Goal: Task Accomplishment & Management: Manage account settings

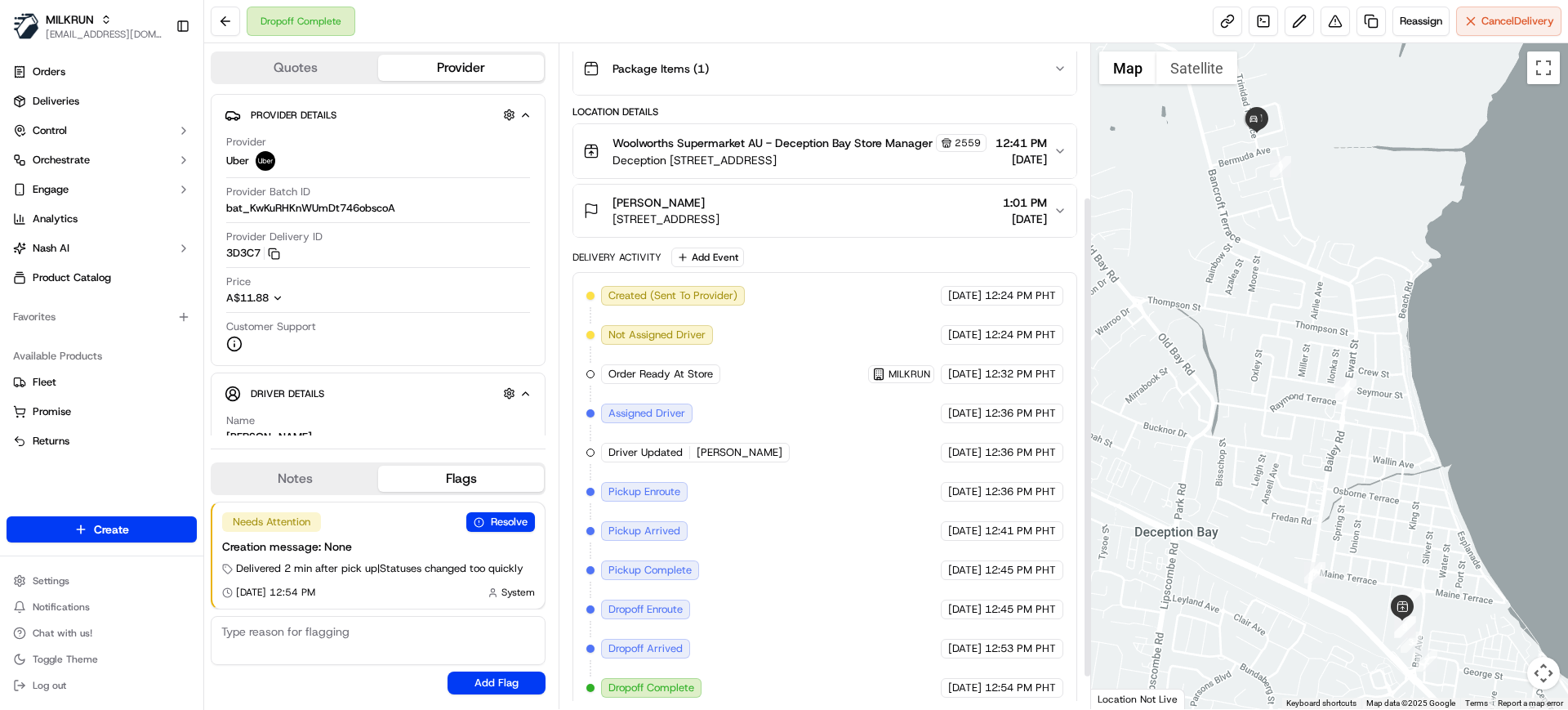
scroll to position [256, 0]
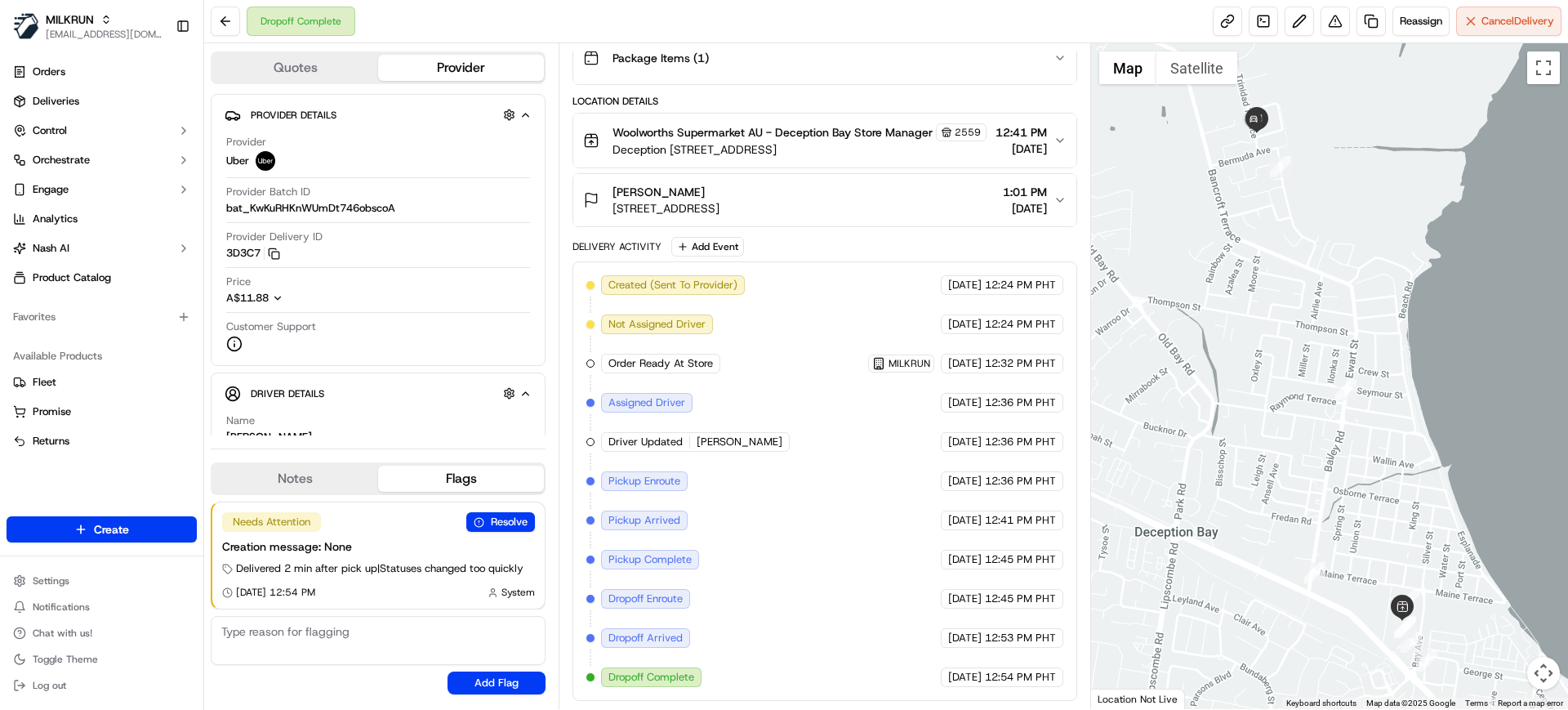
click at [788, 124] on span "Woolworths Supermarket AU - Deception Bay Store Manager" at bounding box center [772, 132] width 321 height 16
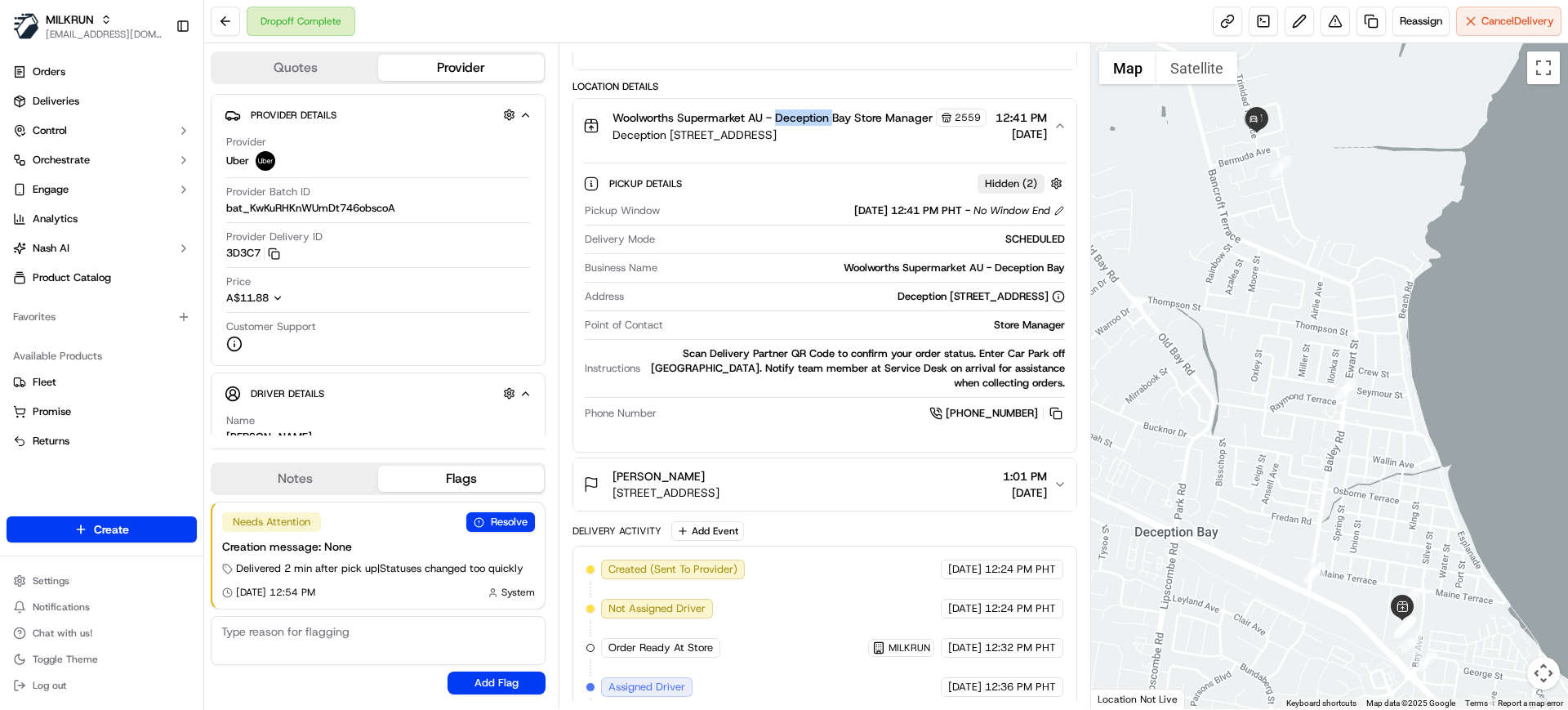
copy span "Deception"
click at [748, 20] on div "Dropoff Complete Reassign Cancel Delivery" at bounding box center [886, 22] width 1364 height 43
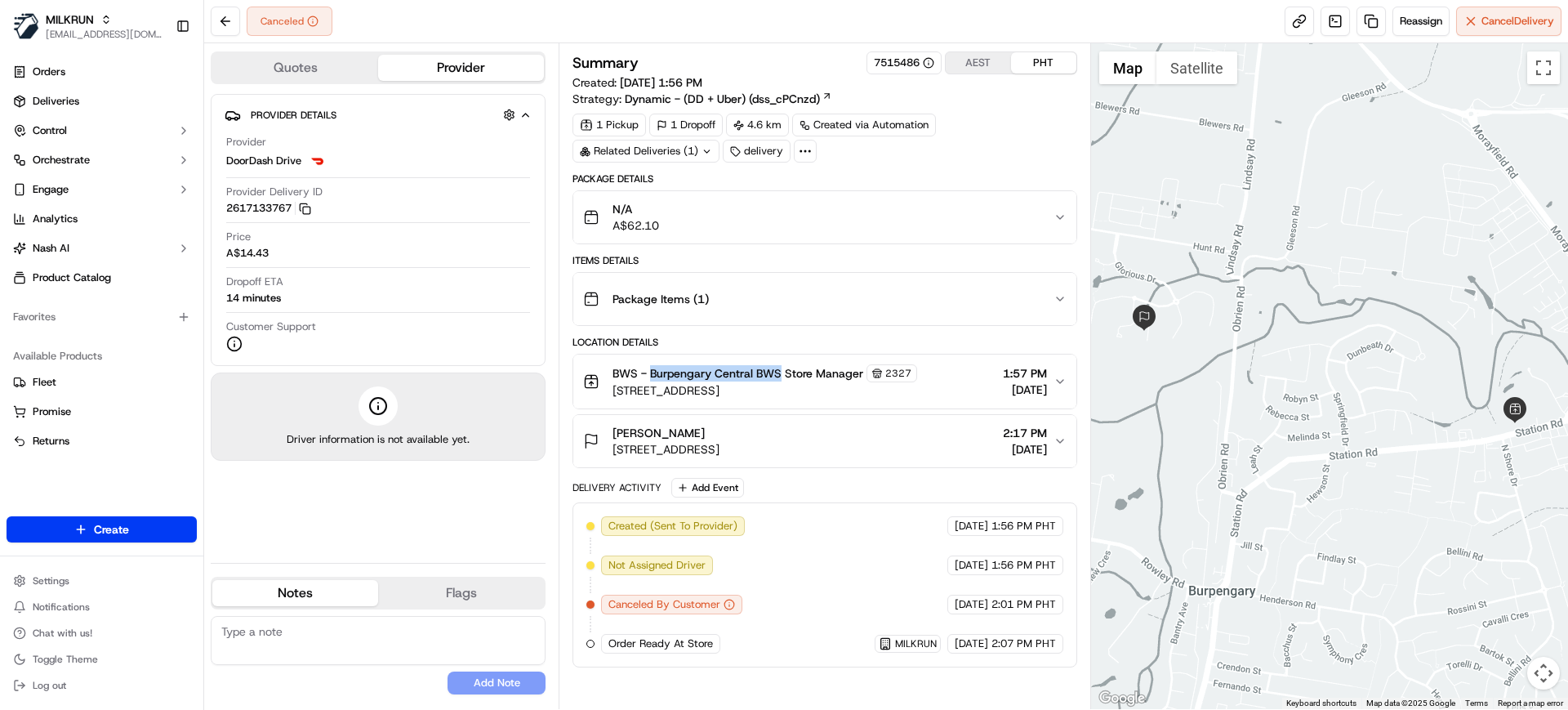
drag, startPoint x: 651, startPoint y: 372, endPoint x: 772, endPoint y: 369, distance: 121.0
click at [779, 377] on span "BWS - Burpengary Central BWS Store Manager" at bounding box center [738, 373] width 251 height 16
copy span "Burpengary Central BWS"
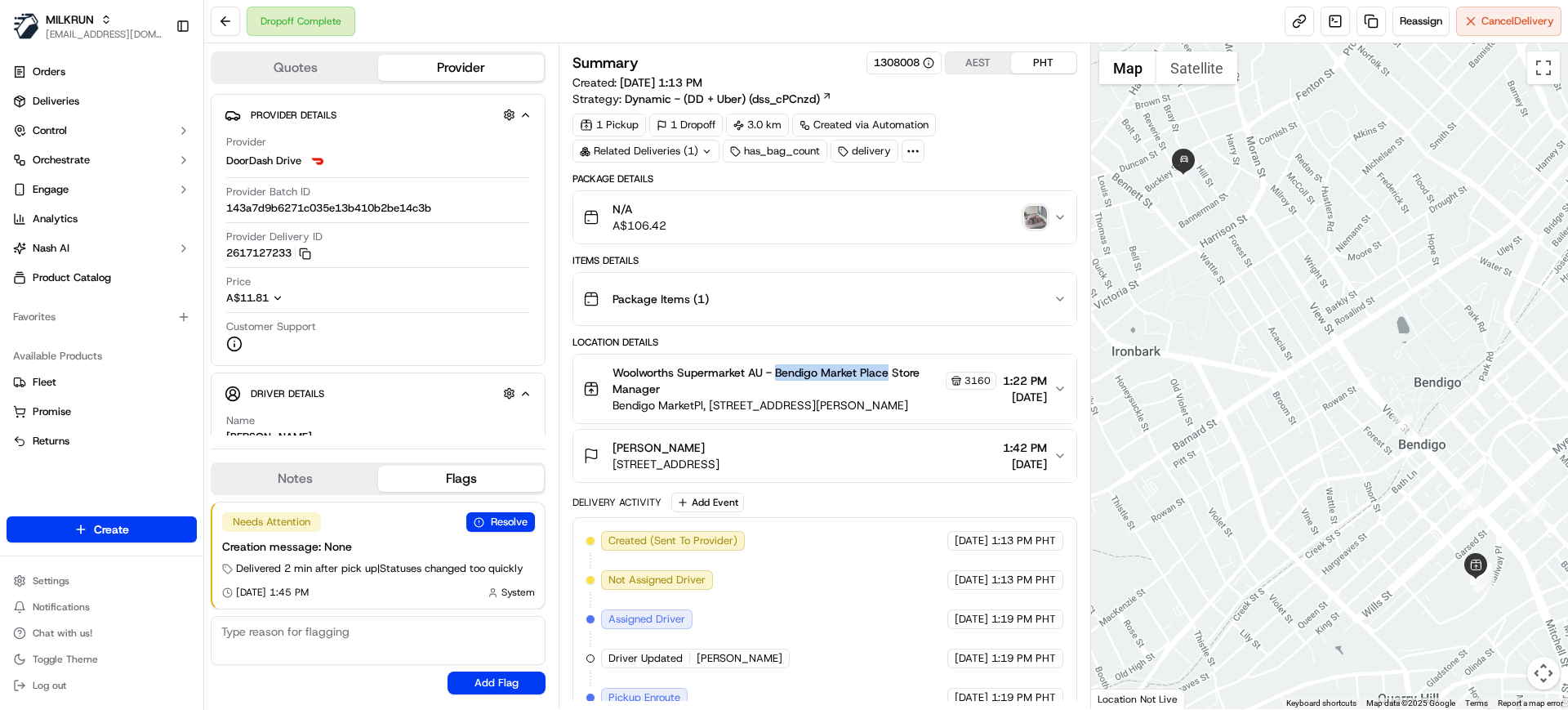
drag, startPoint x: 777, startPoint y: 372, endPoint x: 889, endPoint y: 377, distance: 112.1
click at [891, 376] on span "Woolworths Supermarket AU - Bendigo Market Place Store Manager" at bounding box center [777, 380] width 329 height 33
copy span "Bendigo Market Place"
click at [65, 101] on span "Deliveries" at bounding box center [56, 101] width 47 height 14
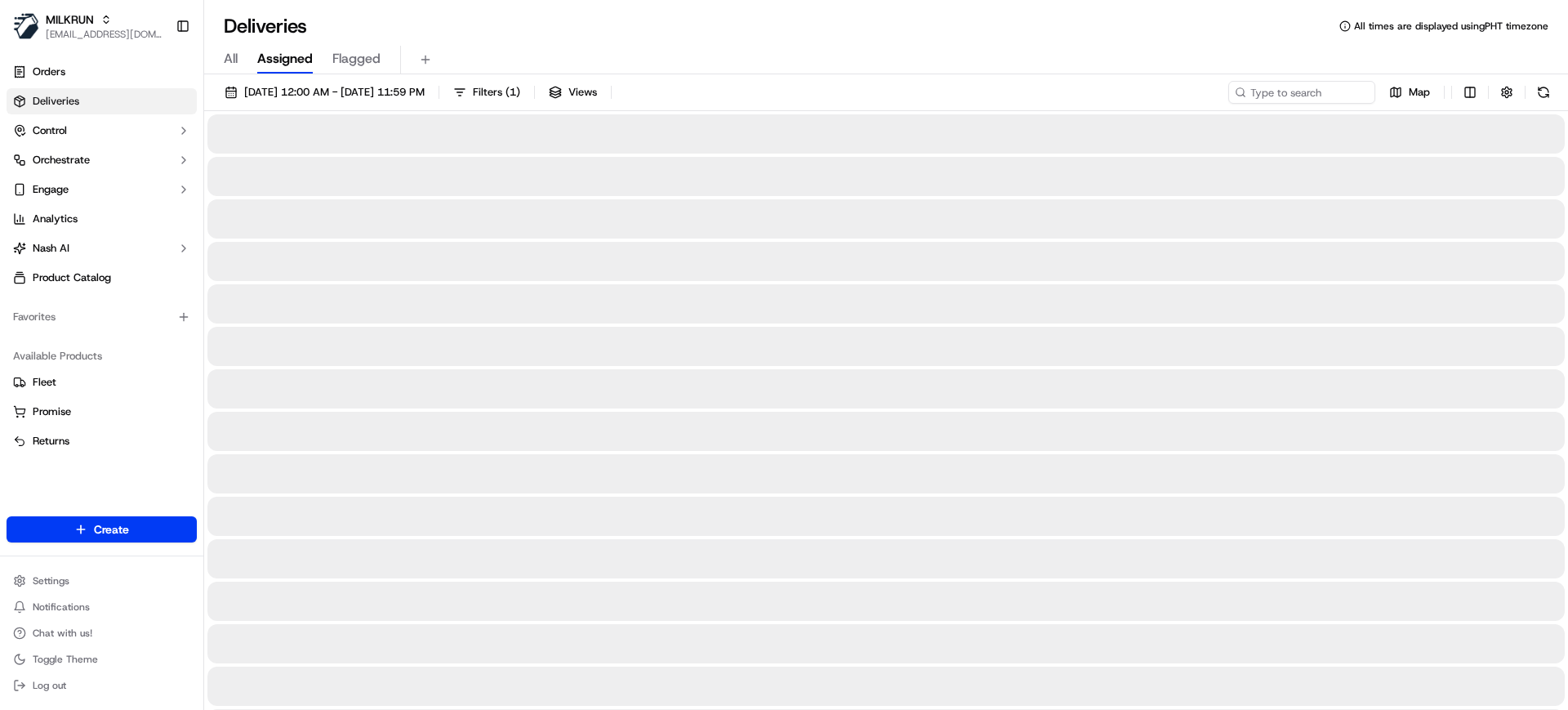
click at [227, 64] on span "All" at bounding box center [230, 59] width 14 height 20
click at [1266, 89] on input at bounding box center [1277, 92] width 196 height 23
paste input "Silas Acharya"
type input "Silas Acharya"
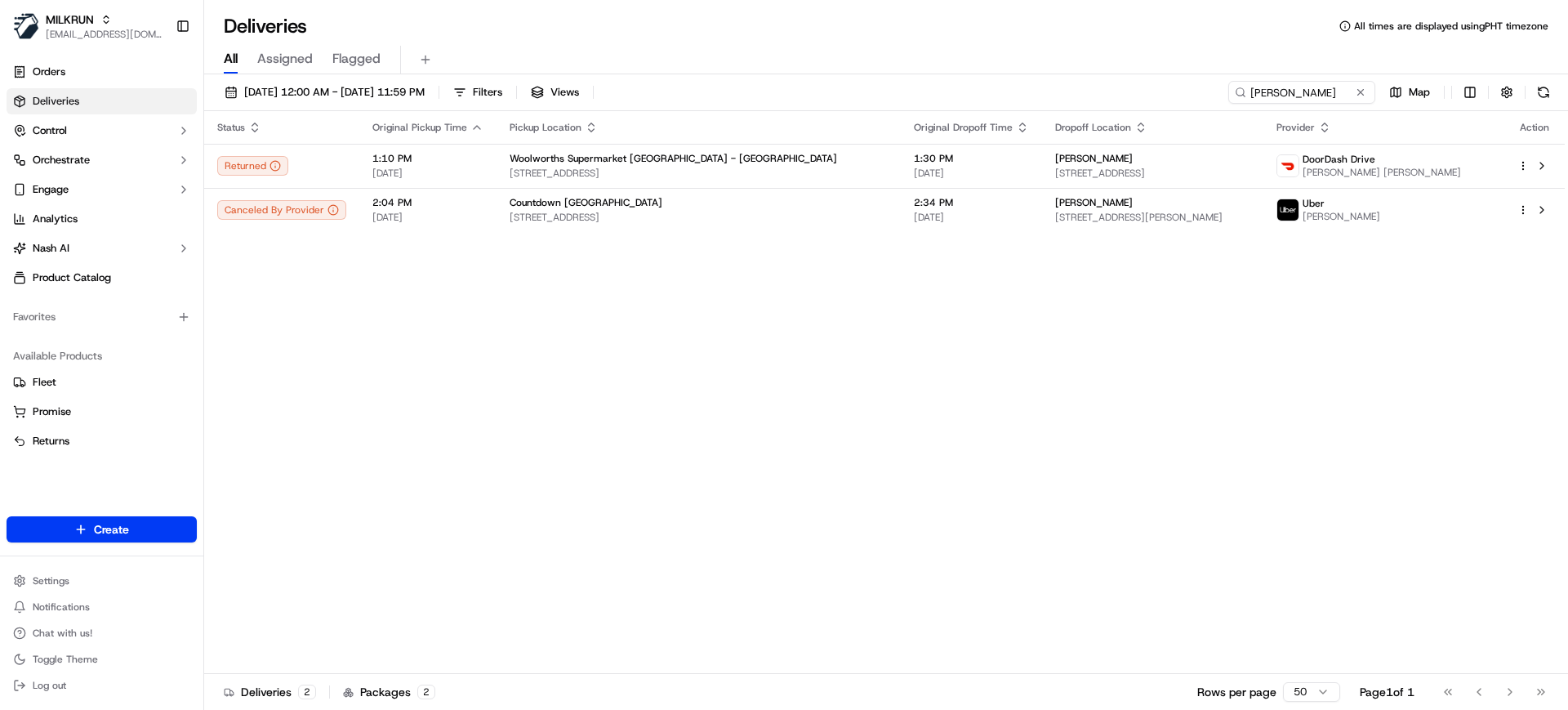
click at [799, 394] on div "Status Original Pickup Time Pickup Location Original Dropoff Time Dropoff Locat…" at bounding box center [884, 392] width 1361 height 563
click at [578, 304] on div "Status Original Pickup Time Pickup Location Original Dropoff Time Dropoff Locat…" at bounding box center [884, 392] width 1361 height 563
drag, startPoint x: 472, startPoint y: 474, endPoint x: 305, endPoint y: 335, distance: 217.3
click at [470, 474] on div "Status Original Pickup Time Pickup Location Original Dropoff Time Dropoff Locat…" at bounding box center [884, 392] width 1361 height 563
click at [673, 201] on div "Countdown Auckland City" at bounding box center [698, 202] width 378 height 13
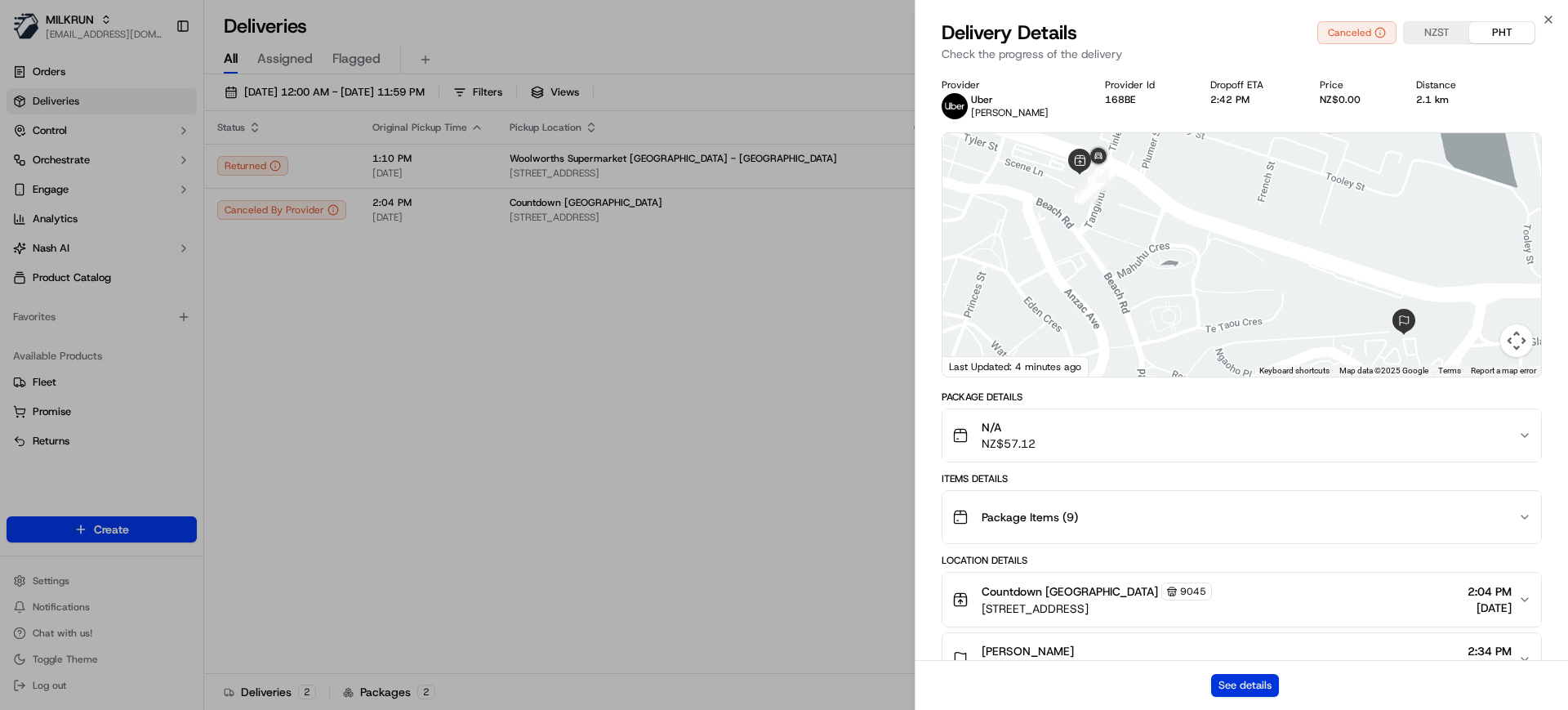
click at [1246, 690] on button "See details" at bounding box center [1245, 685] width 68 height 23
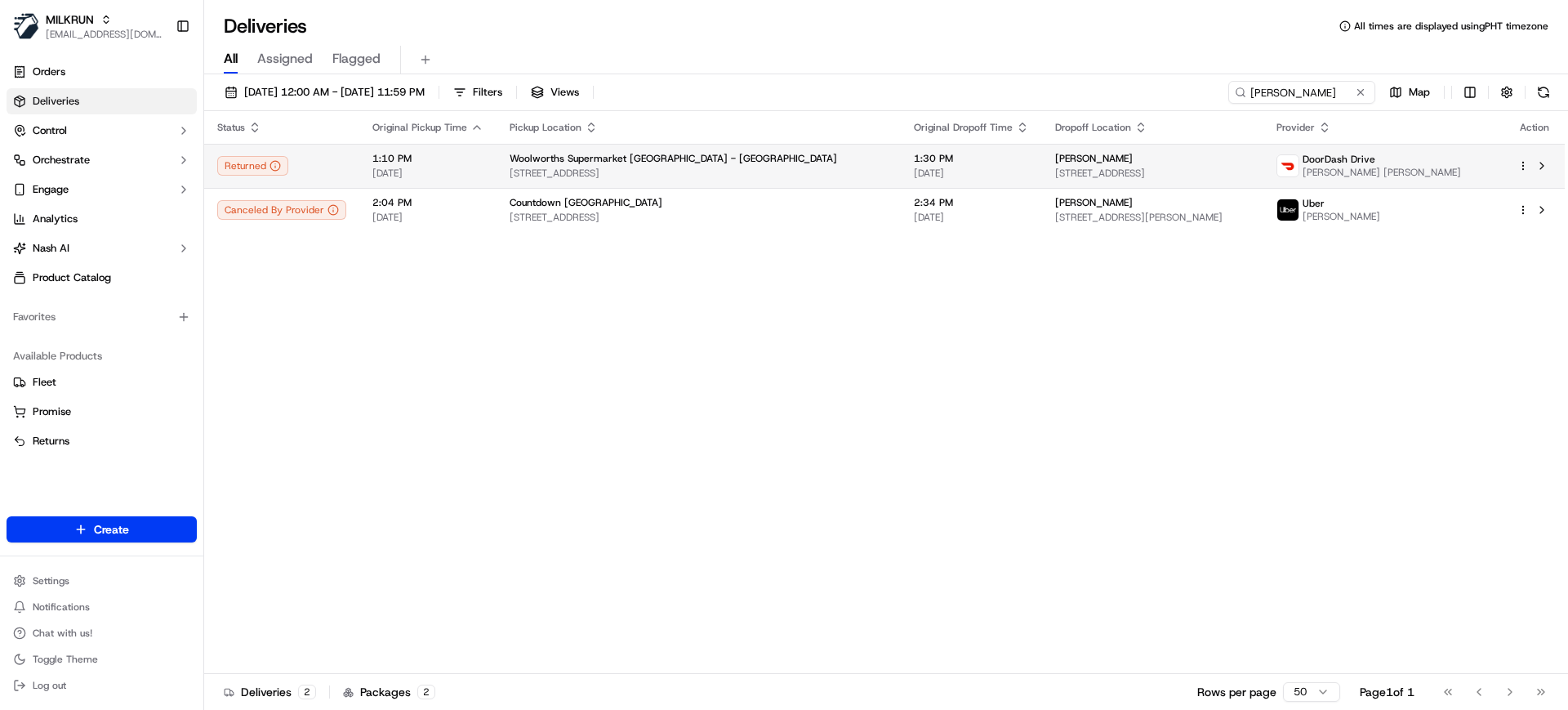
click at [673, 158] on span "Woolworths Supermarket NZ - Auckland City" at bounding box center [673, 158] width 328 height 13
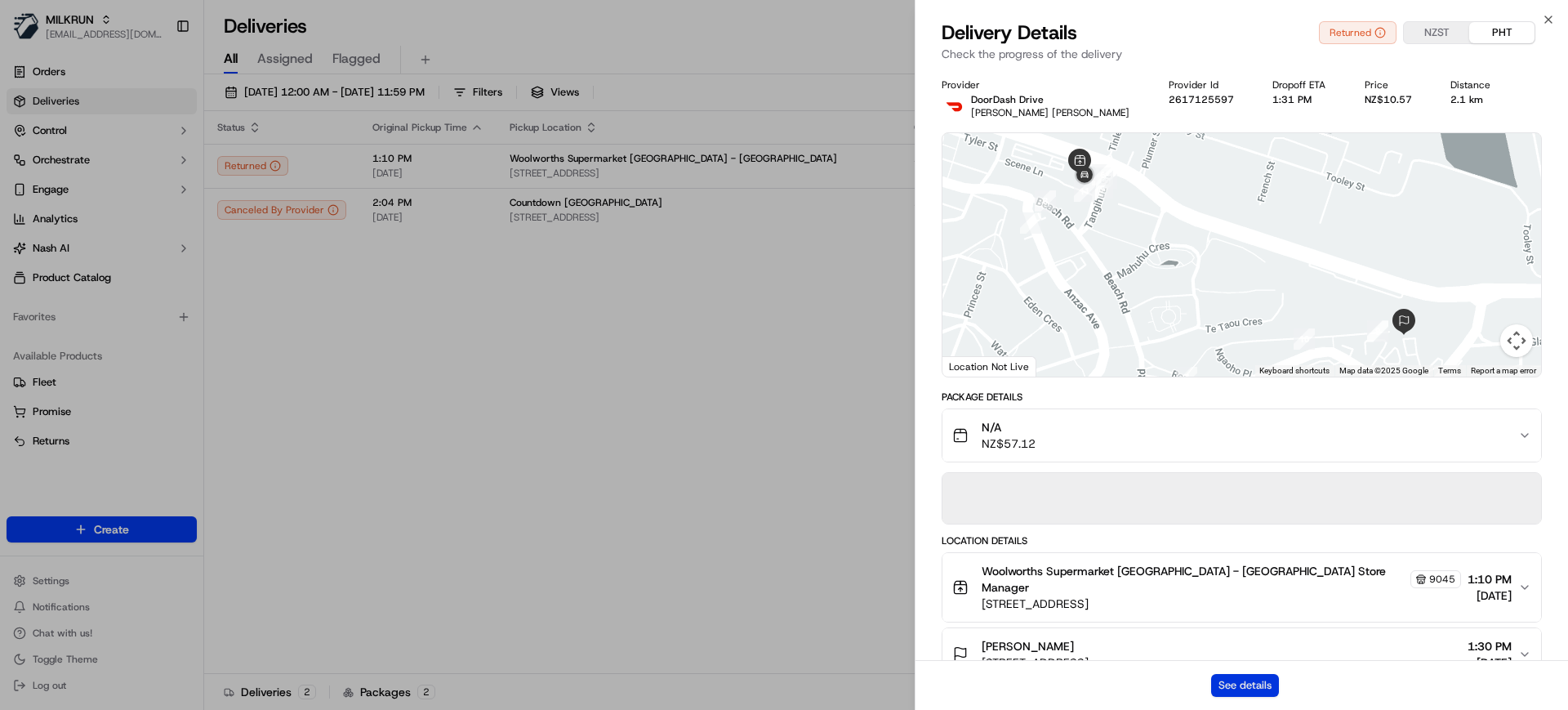
click at [1235, 686] on button "See details" at bounding box center [1245, 685] width 68 height 23
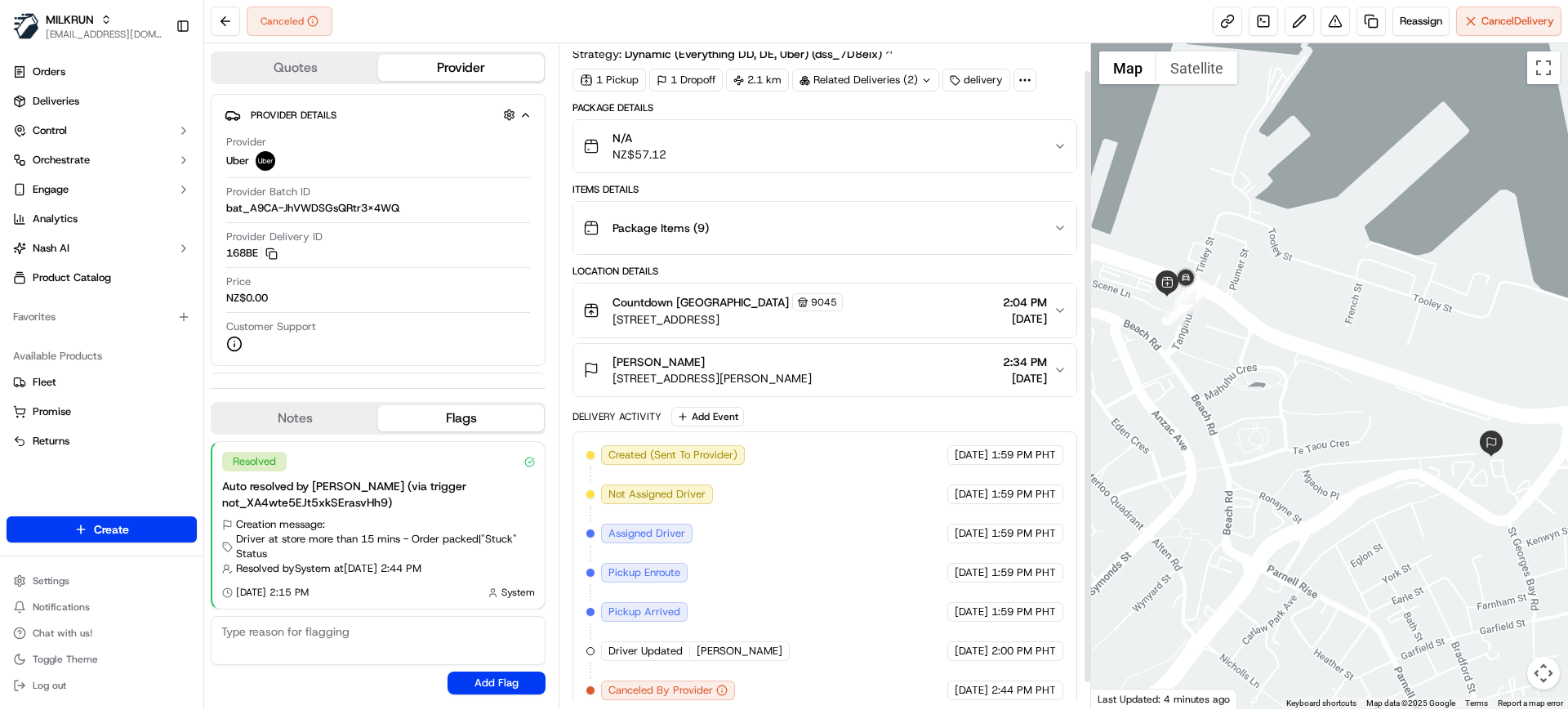
scroll to position [58, 0]
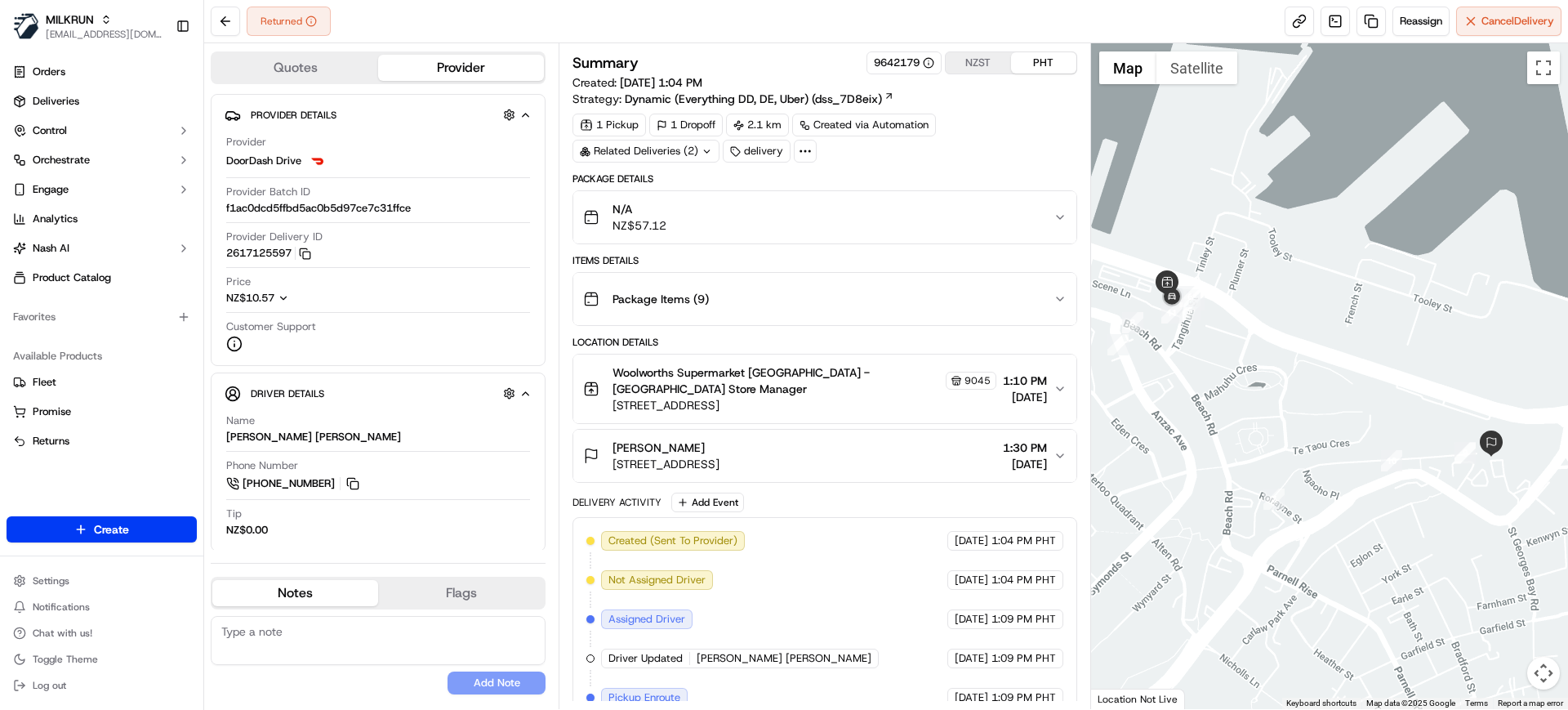
click at [673, 10] on div "Returned Reassign Cancel Delivery" at bounding box center [886, 22] width 1364 height 43
click at [86, 25] on span "MILKRUN" at bounding box center [70, 20] width 48 height 16
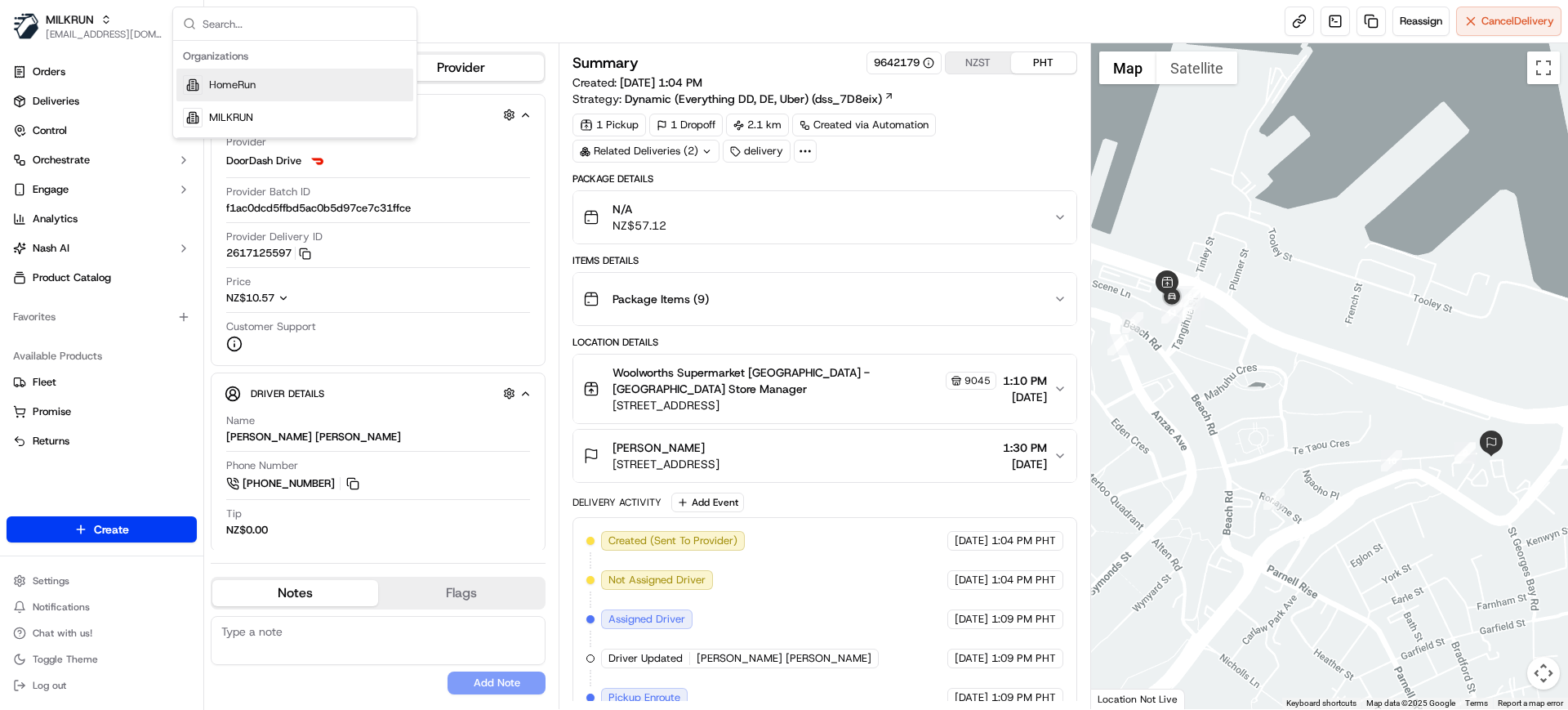
click at [240, 89] on span "HomeRun" at bounding box center [233, 85] width 47 height 14
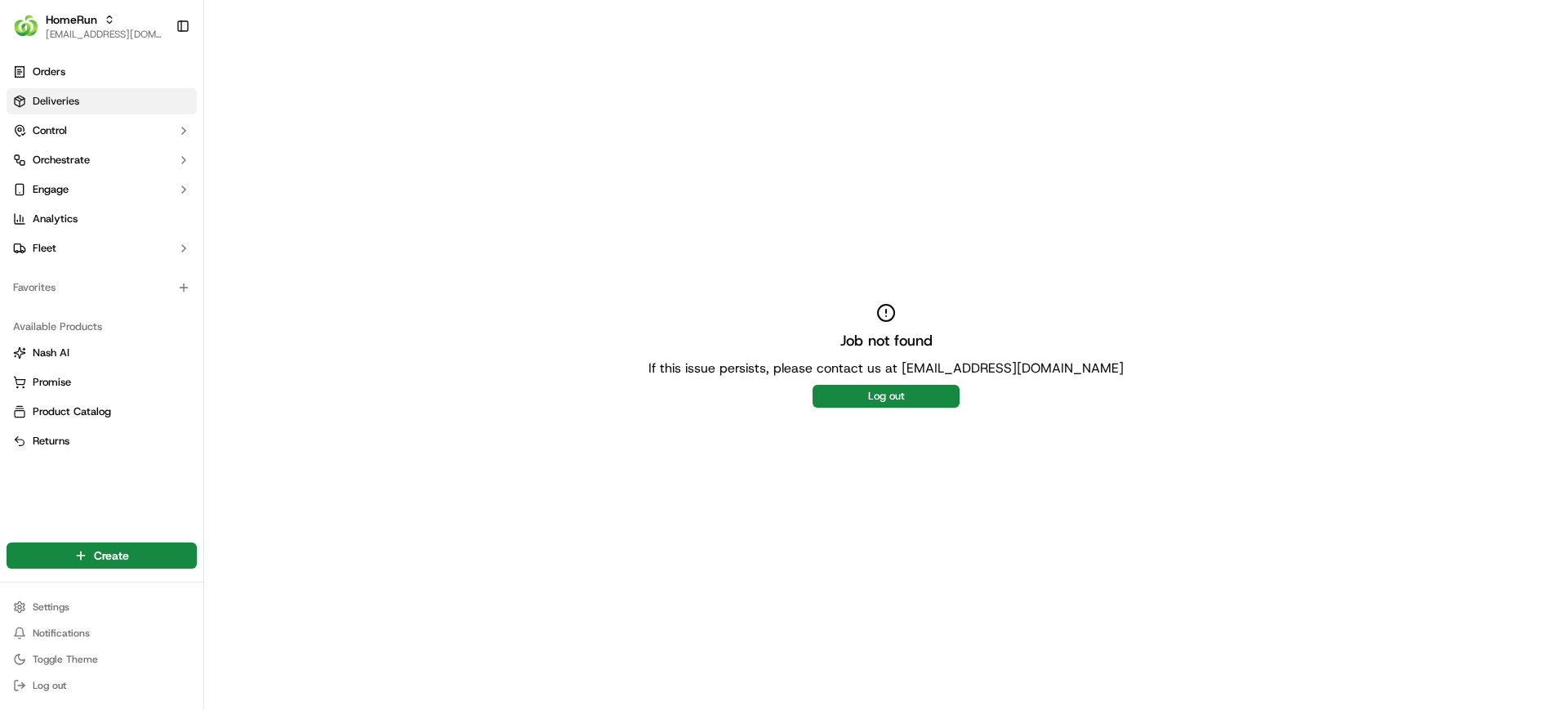
click at [62, 92] on link "Deliveries" at bounding box center [101, 101] width 191 height 26
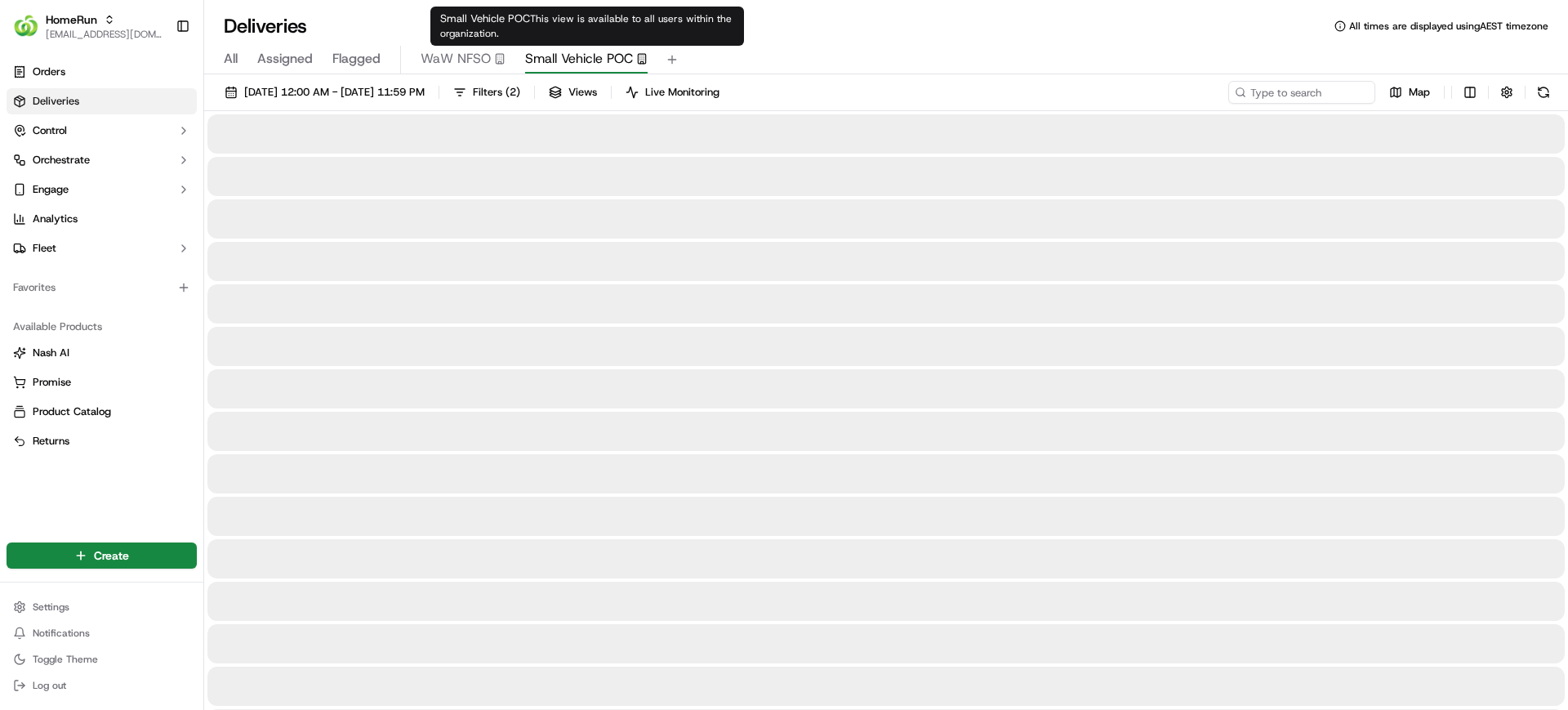
click at [593, 53] on span "Small Vehicle POC" at bounding box center [579, 59] width 107 height 20
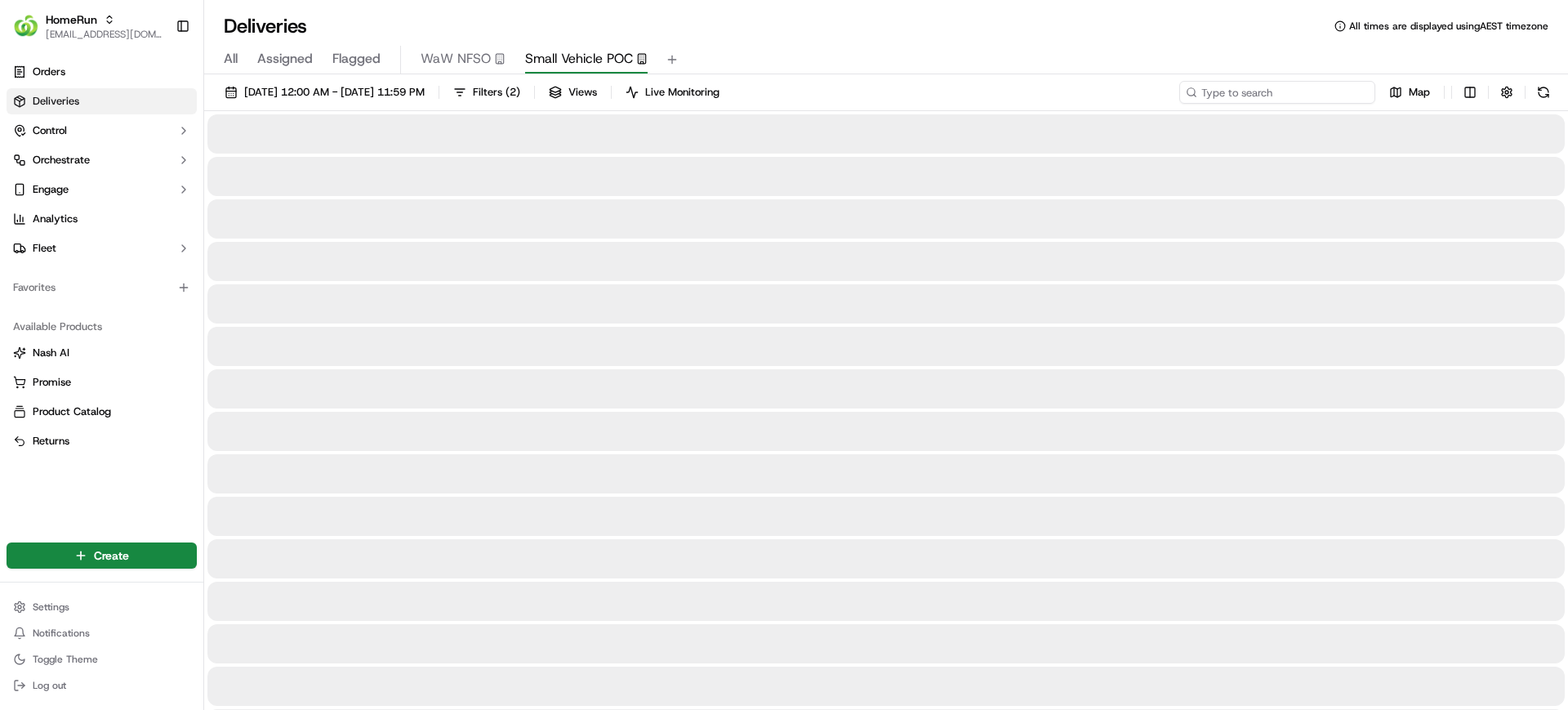
click at [1313, 85] on input at bounding box center [1277, 92] width 196 height 23
paste input "Cumberland Park"
type input "Cumberland Park"
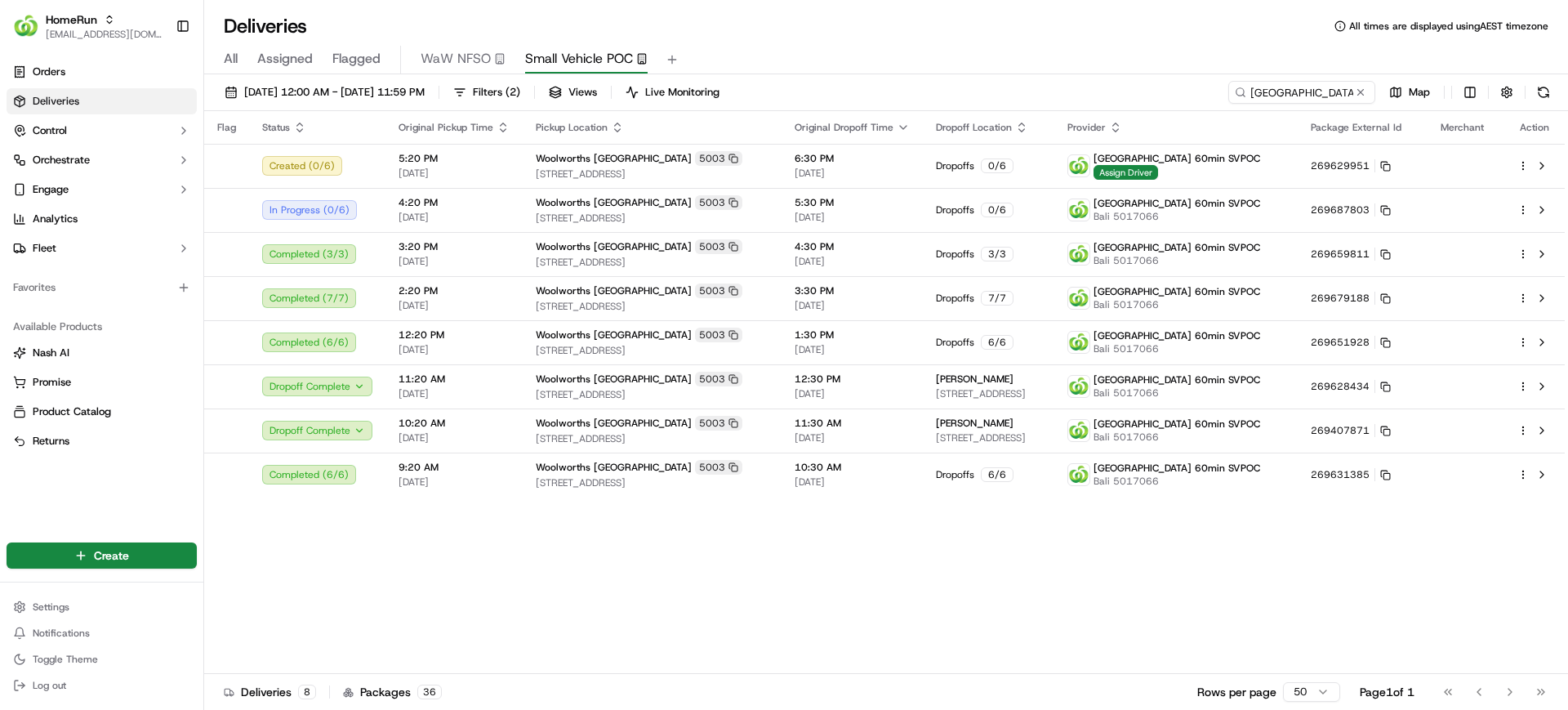
click at [876, 637] on div "Flag Status Original Pickup Time Pickup Location Original Dropoff Time Dropoff …" at bounding box center [884, 392] width 1361 height 563
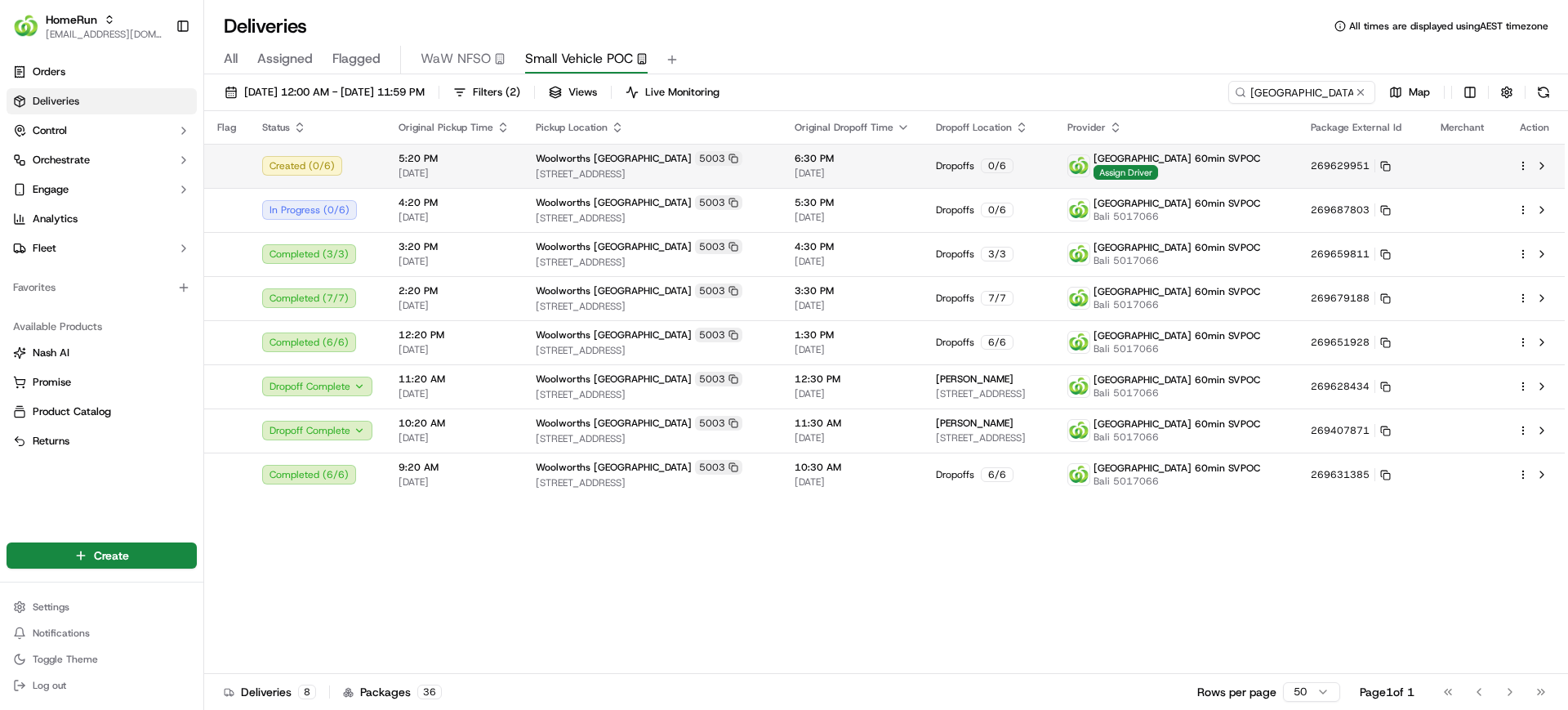
click at [1526, 170] on html "HomeRun mvilals@woolworths.com.au Toggle Sidebar Orders Deliveries Control Orch…" at bounding box center [784, 355] width 1568 height 710
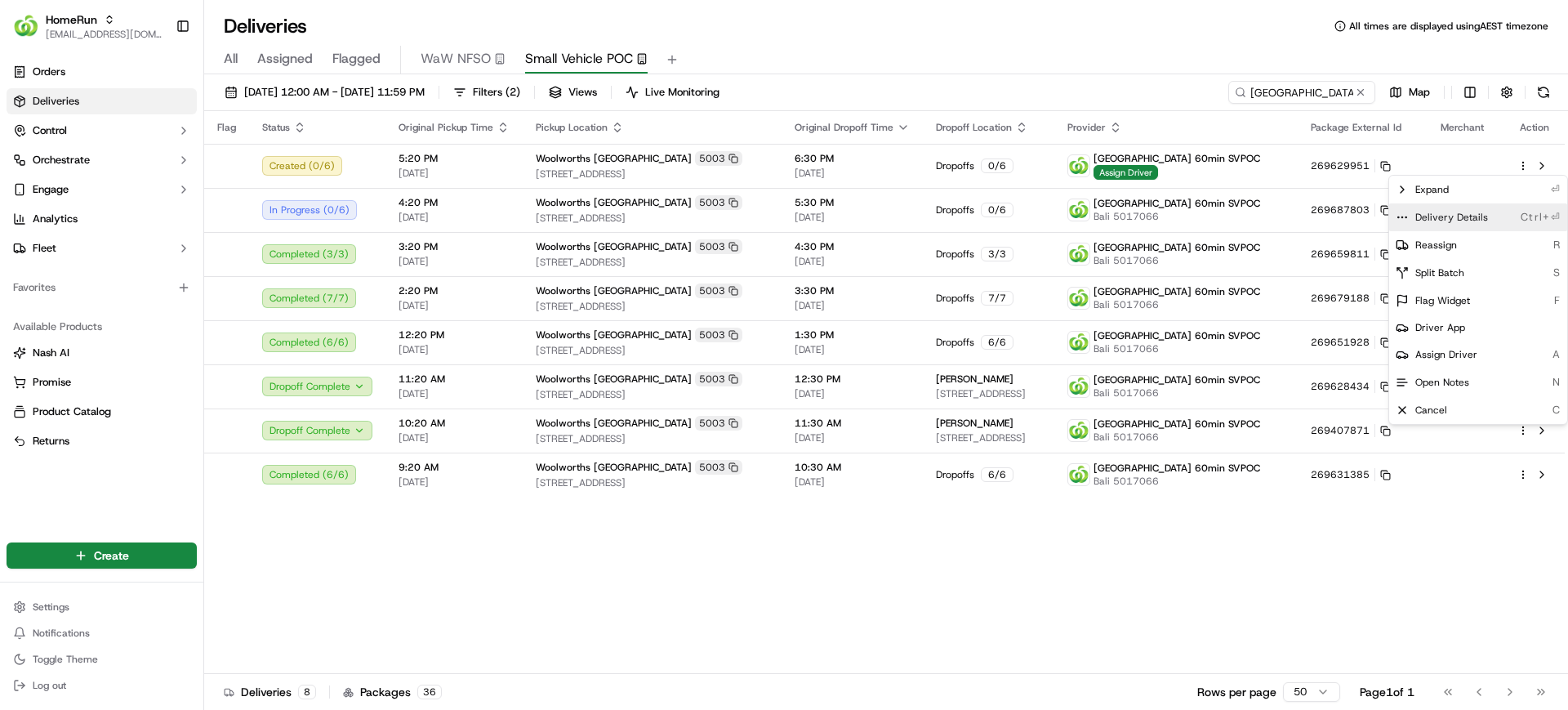
click at [1467, 220] on span "Delivery Details" at bounding box center [1451, 217] width 72 height 13
click at [1440, 210] on div "Delivery Details Ctrl+⏎" at bounding box center [1478, 217] width 178 height 28
click at [1459, 212] on span "Delivery Details" at bounding box center [1451, 217] width 72 height 13
drag, startPoint x: 42, startPoint y: 98, endPoint x: 100, endPoint y: 91, distance: 58.4
click at [42, 98] on html "HomeRun mvilals@woolworths.com.au Toggle Sidebar Orders Deliveries Control Orch…" at bounding box center [784, 355] width 1568 height 710
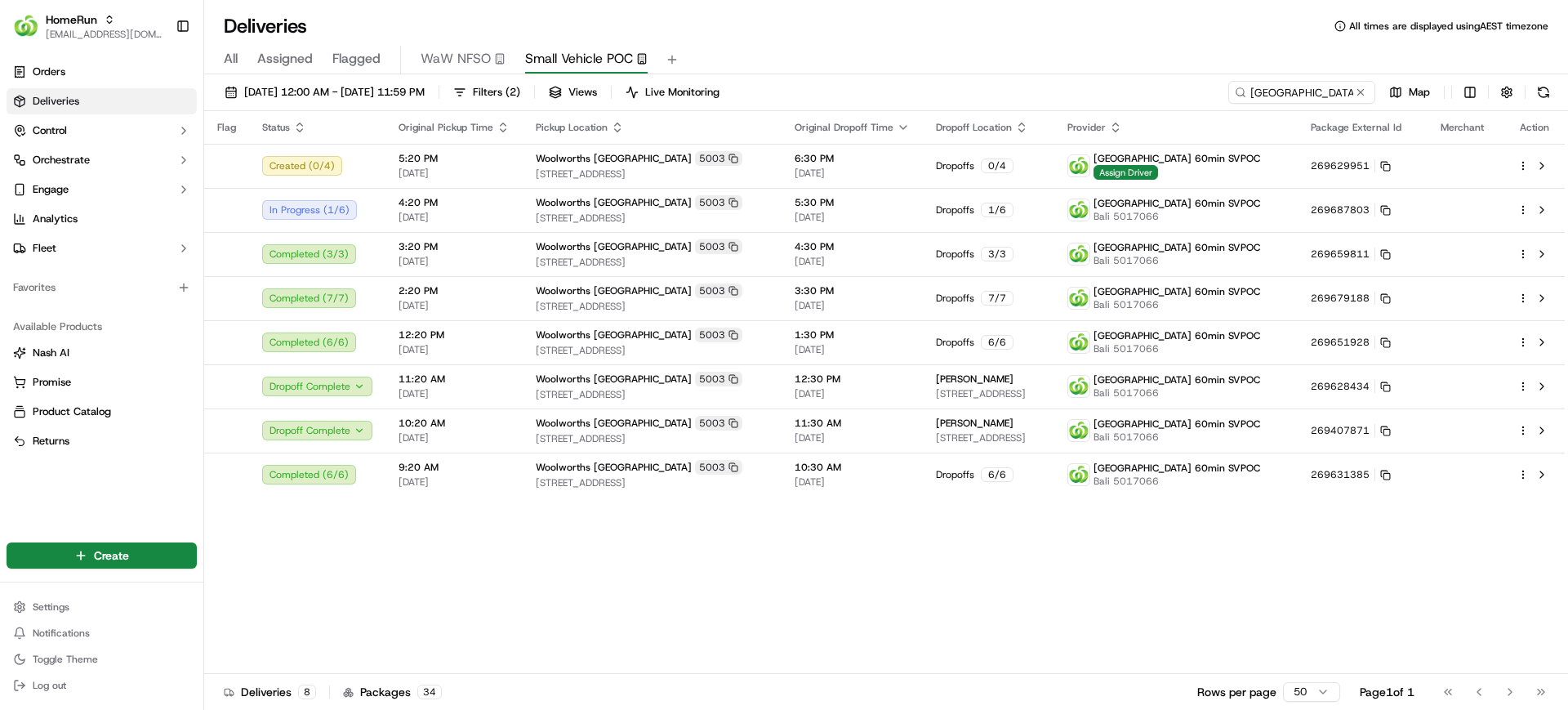
click at [240, 62] on div "All Assigned Flagged WaW NFSO Small Vehicle POC" at bounding box center [886, 61] width 1364 height 29
click at [235, 62] on span "All" at bounding box center [230, 59] width 14 height 20
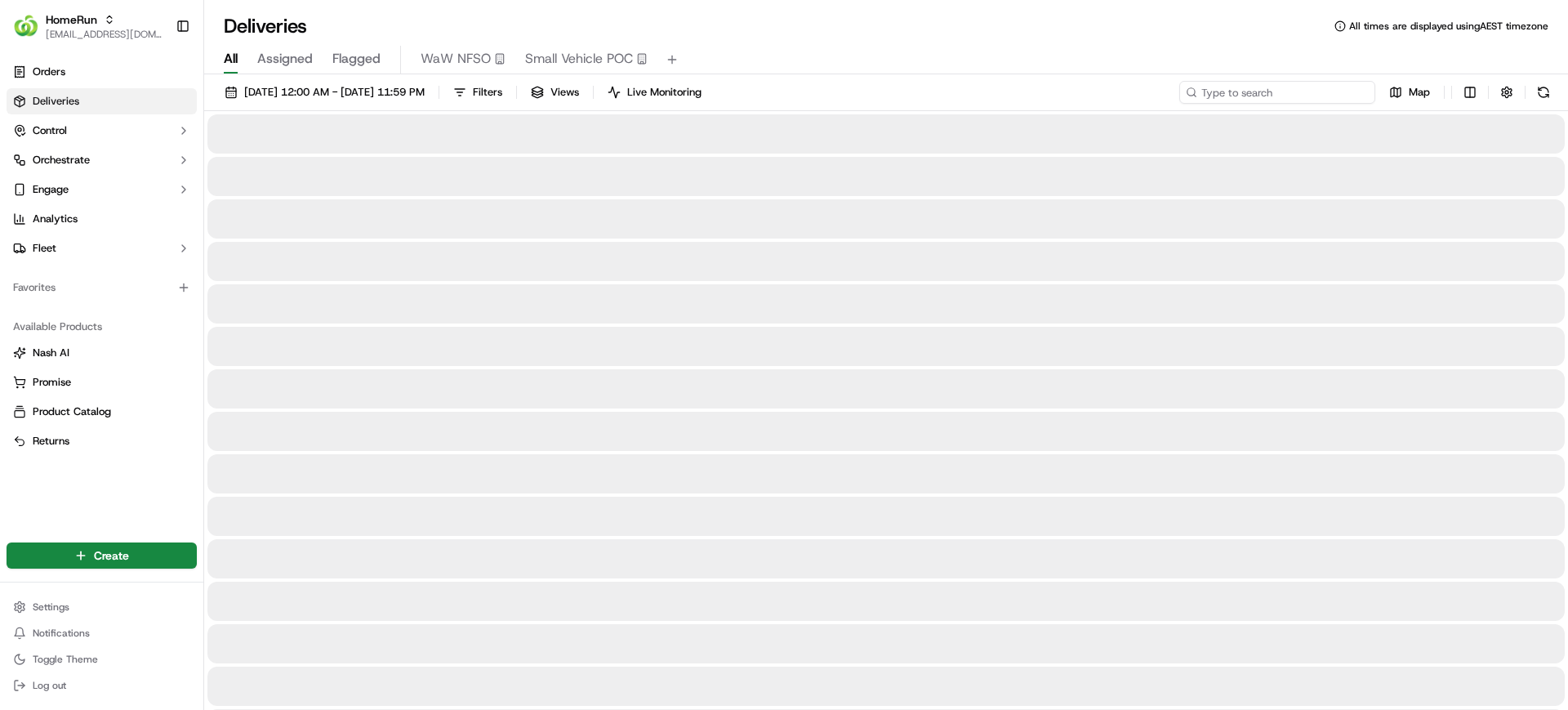
click at [1295, 88] on input at bounding box center [1277, 92] width 196 height 23
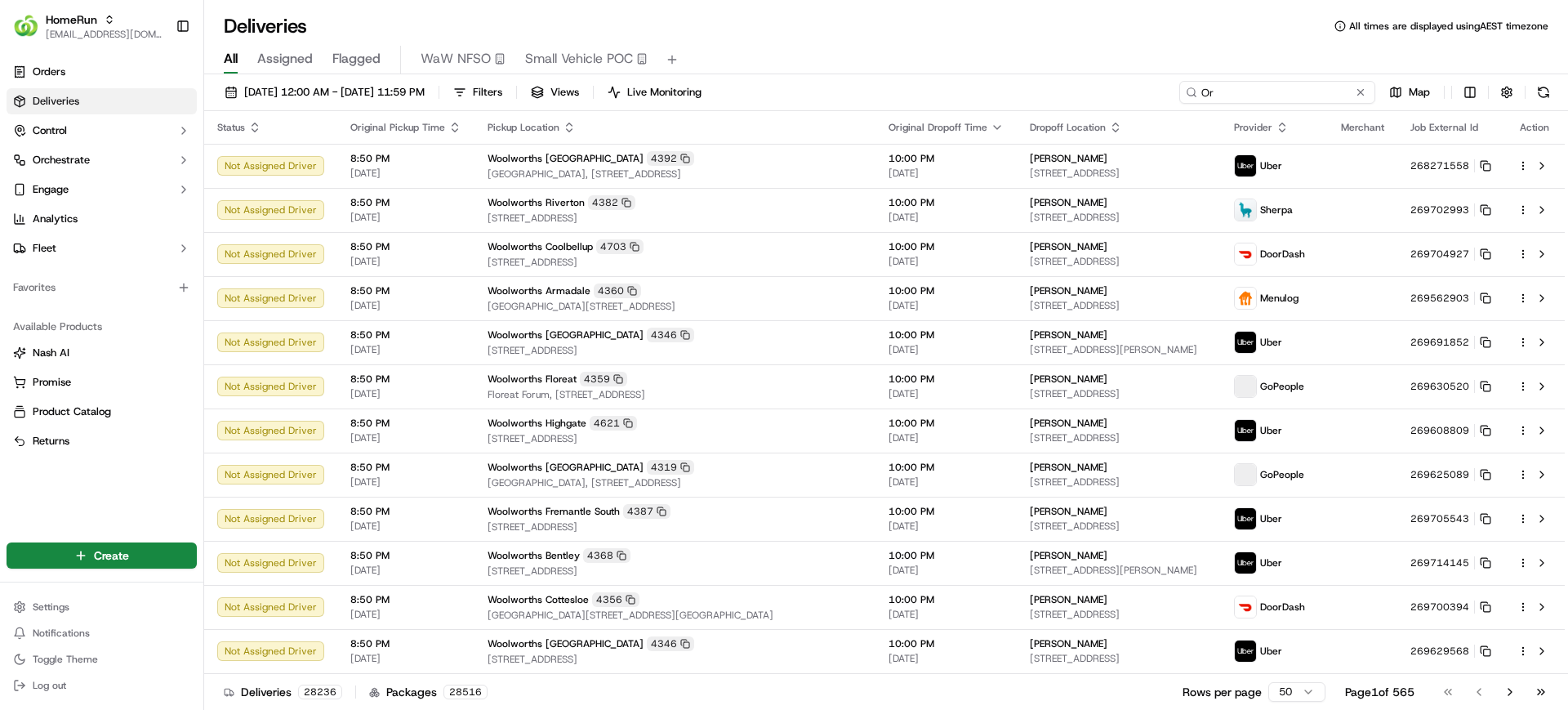
type input "O"
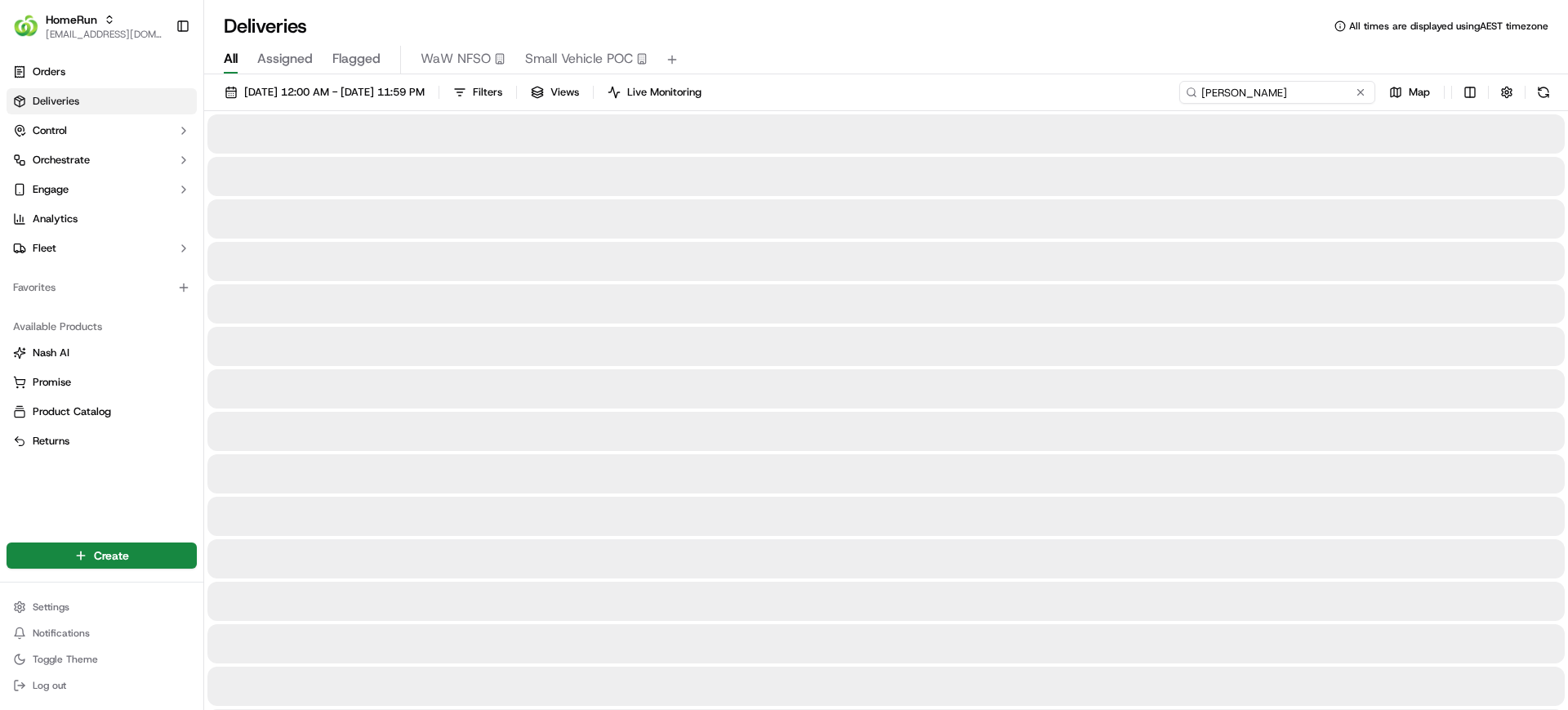
type input "Erin Odonnell"
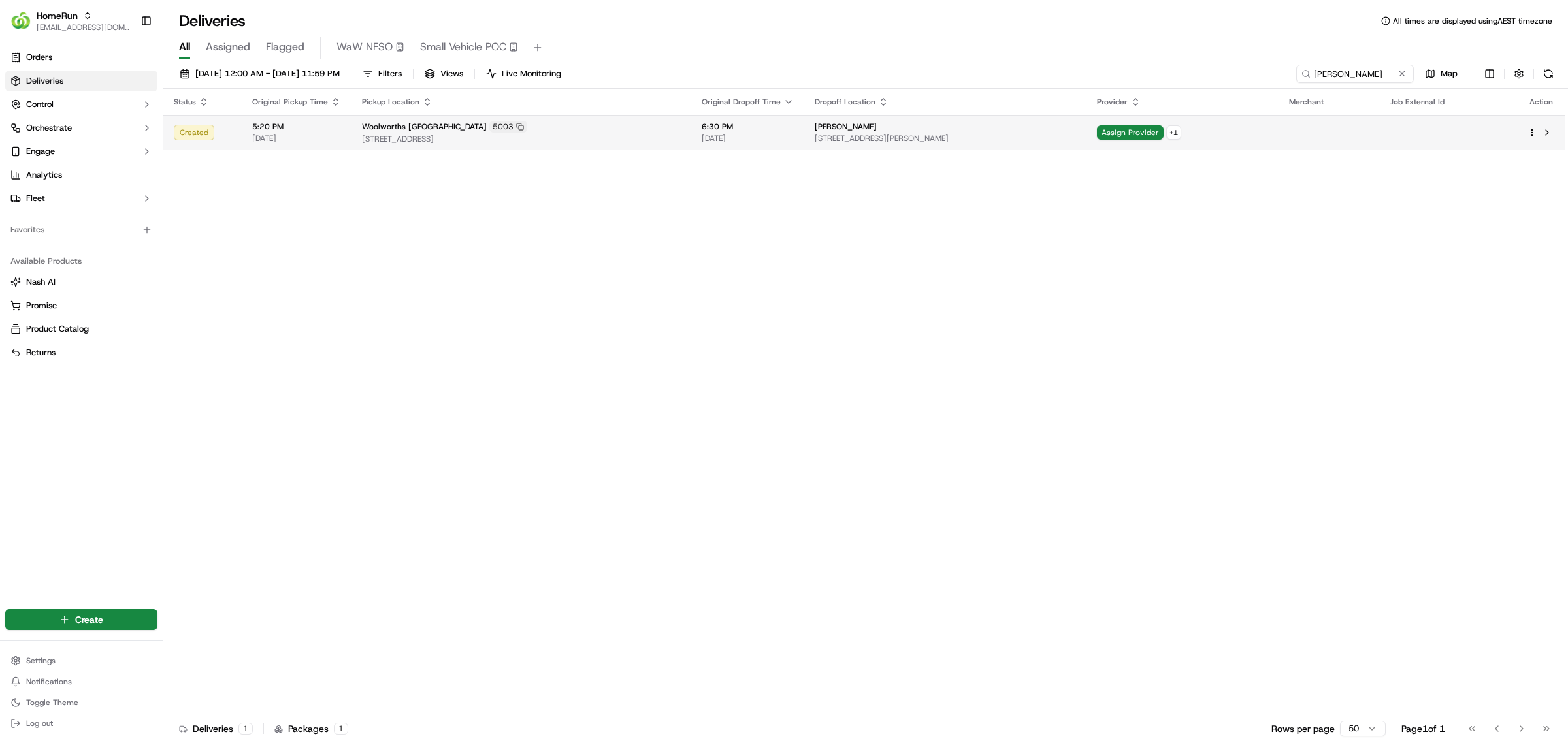
click at [952, 126] on div "Erin ODonnell" at bounding box center [945, 126] width 261 height 10
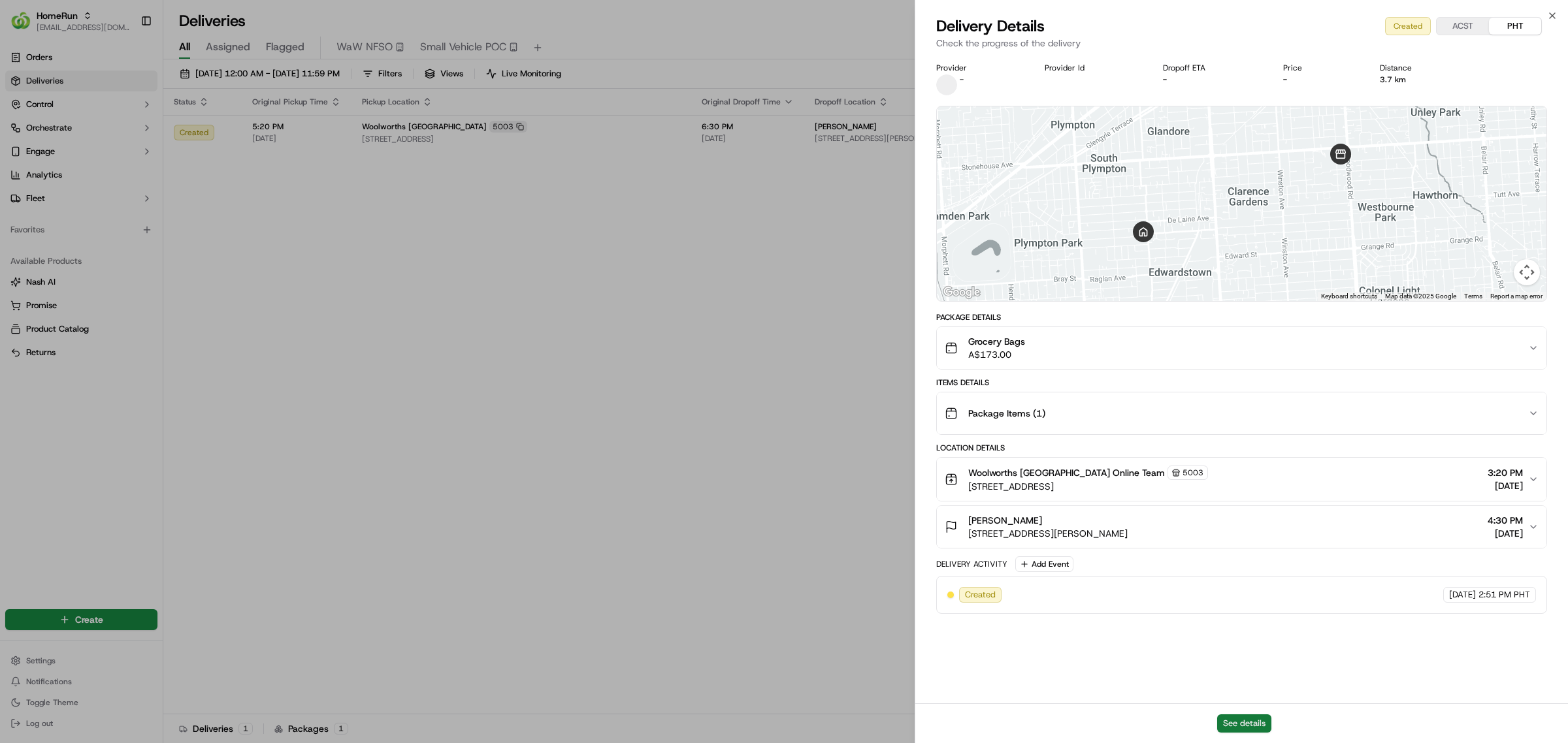
click at [1235, 567] on button "See details" at bounding box center [1244, 723] width 54 height 18
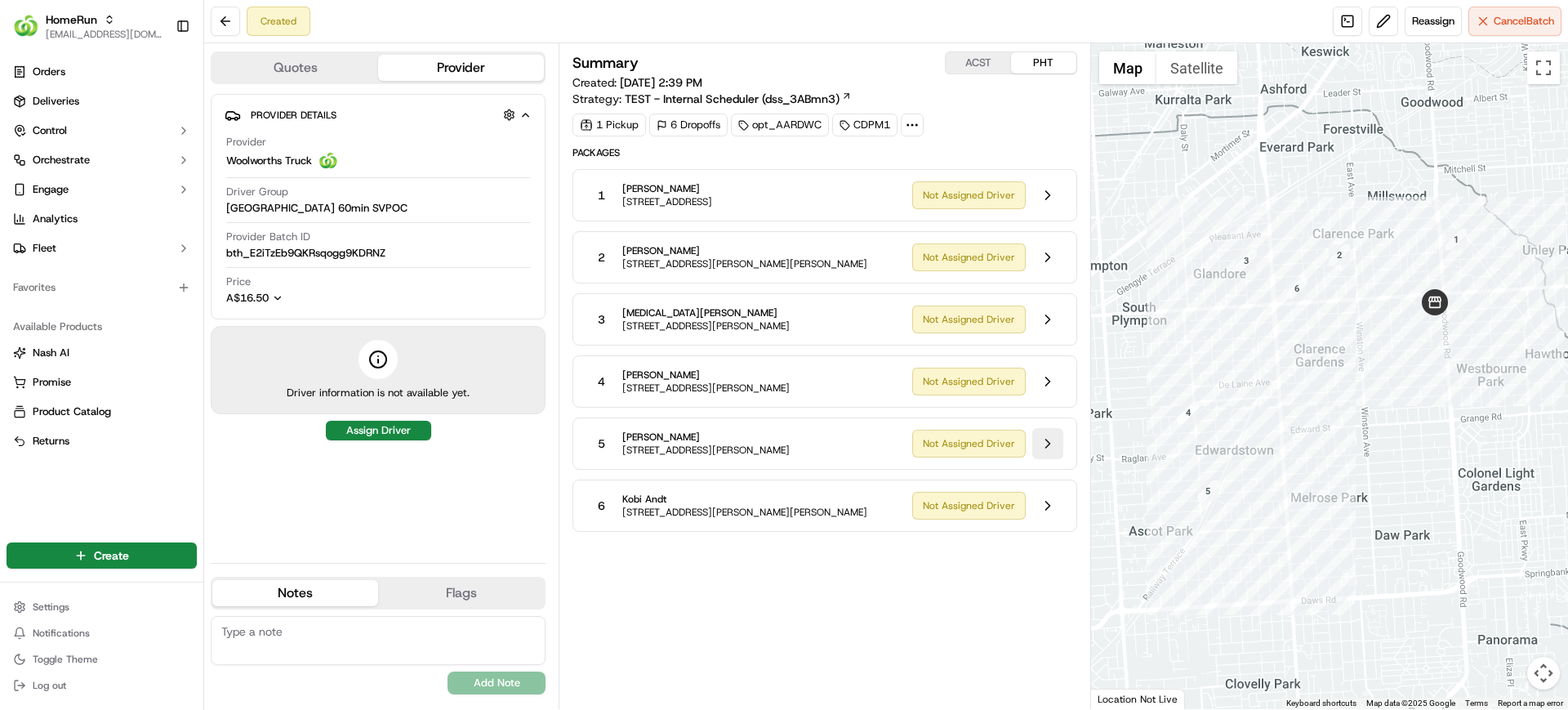
click at [1047, 442] on button at bounding box center [1048, 444] width 31 height 31
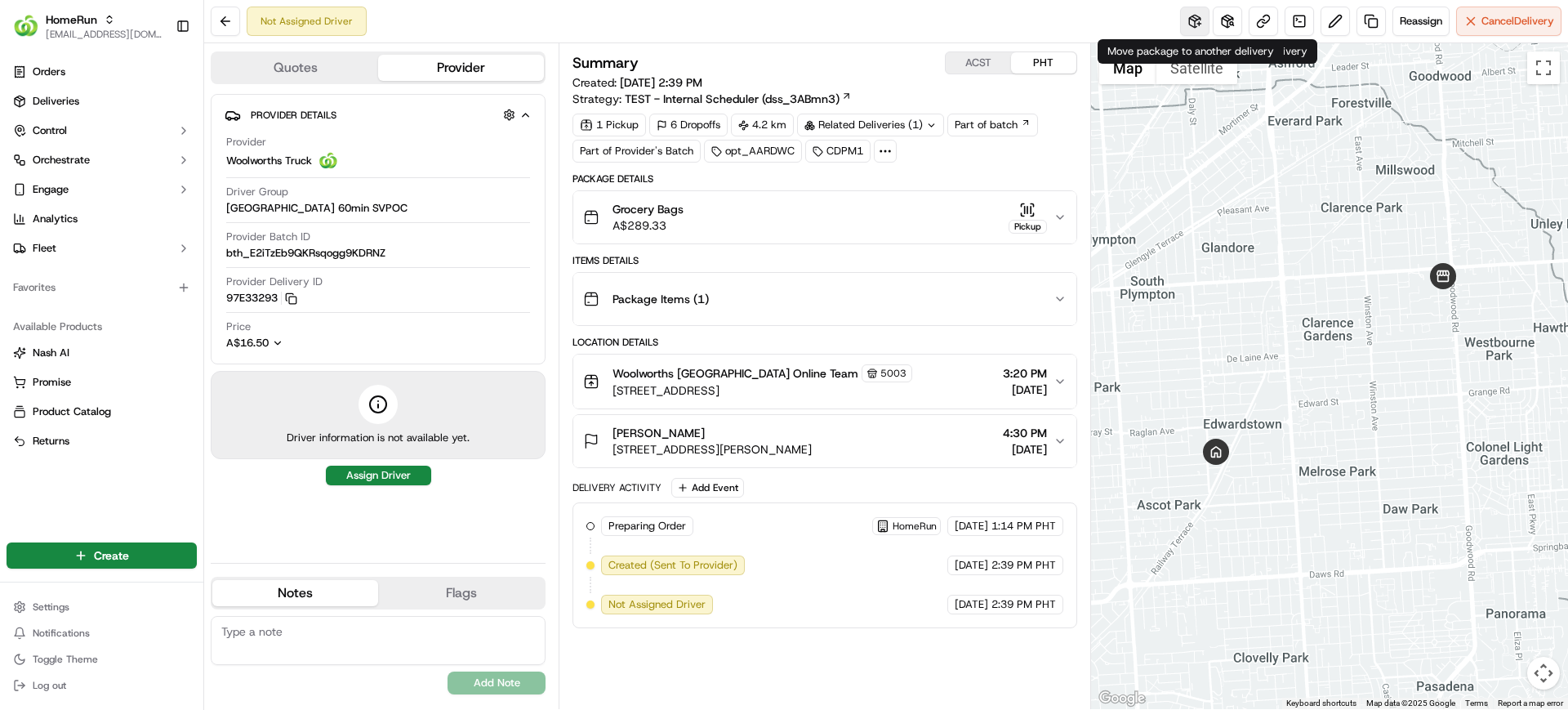
click at [1203, 26] on button at bounding box center [1195, 21] width 30 height 30
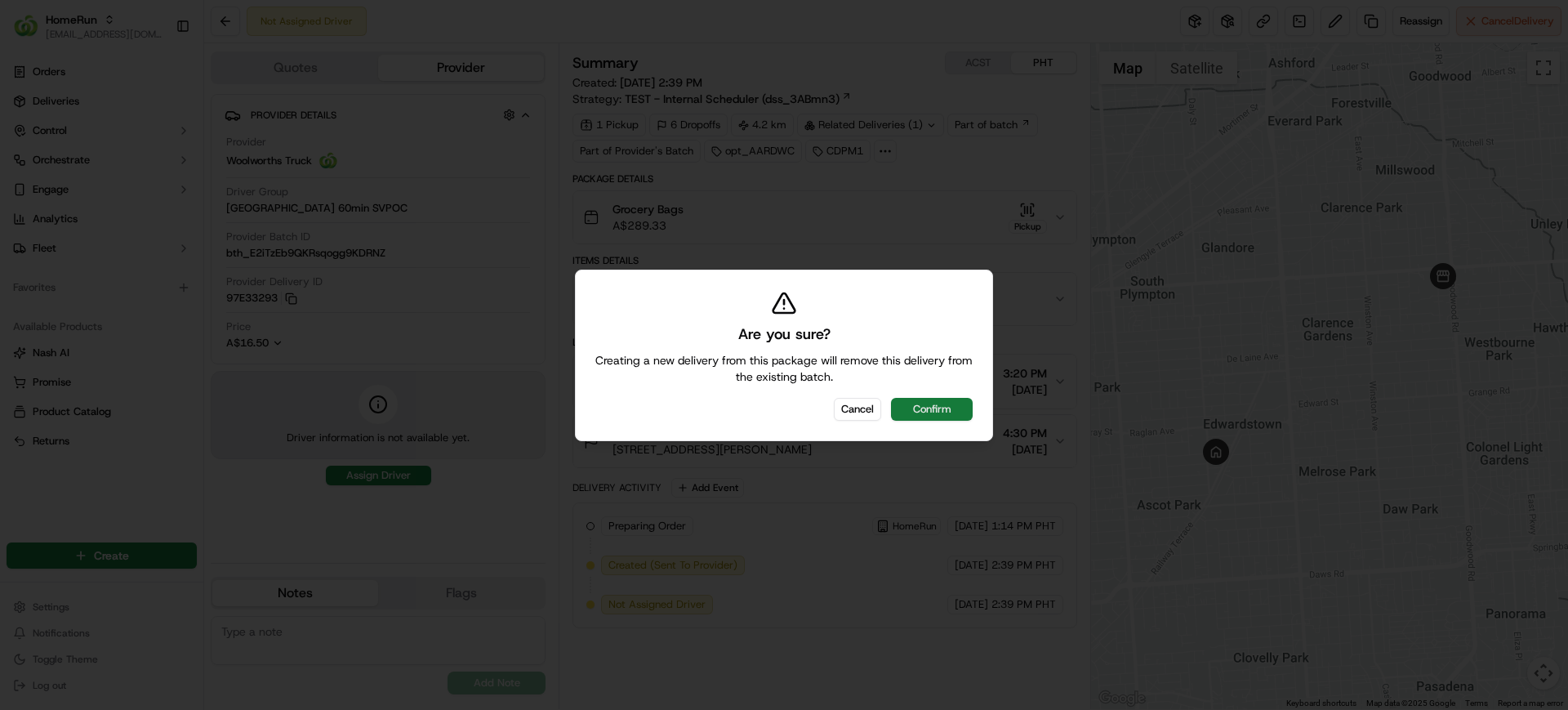
click at [931, 411] on button "Confirm" at bounding box center [932, 408] width 81 height 23
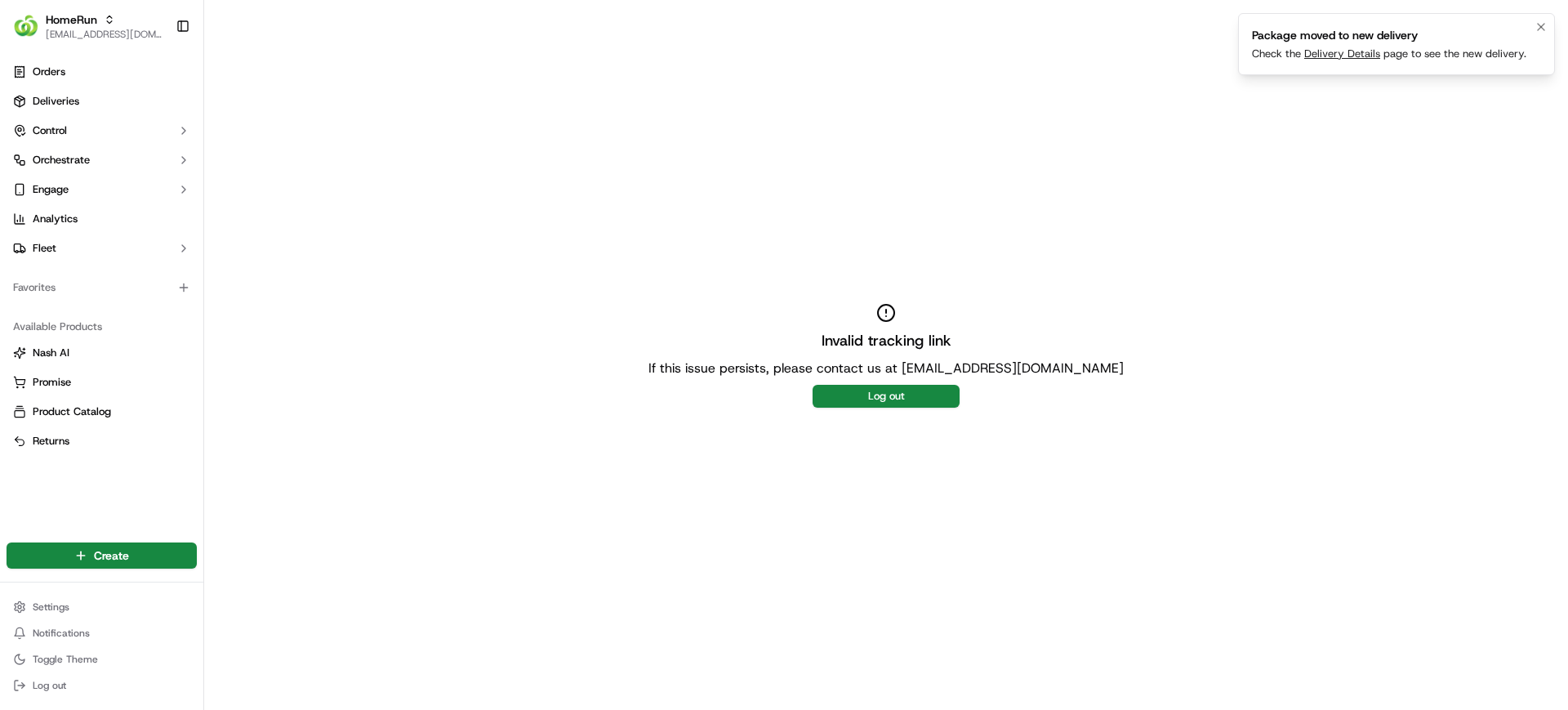
click at [1329, 55] on link "Delivery Details" at bounding box center [1342, 53] width 76 height 14
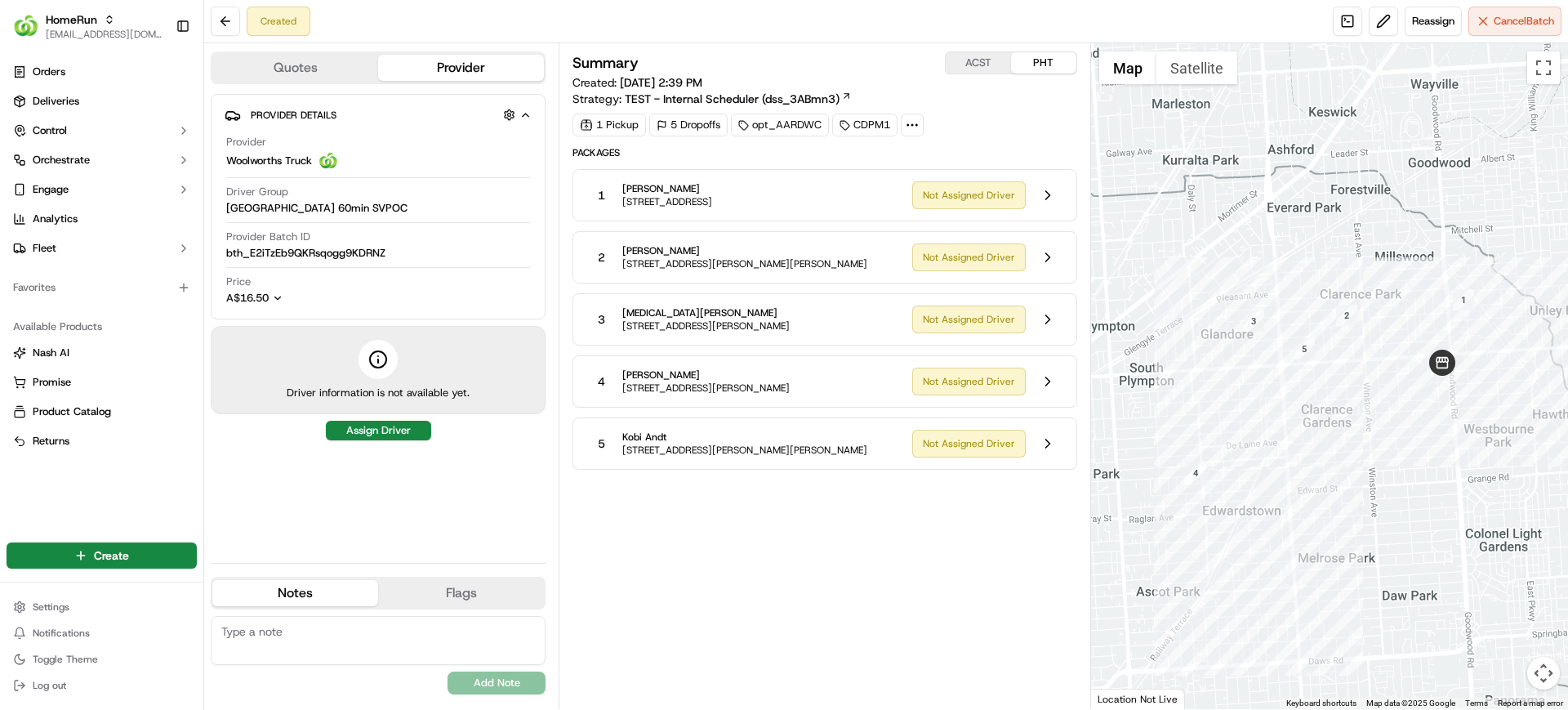
click at [300, 679] on div "No results found Add Note" at bounding box center [378, 655] width 335 height 79
click at [1280, 16] on div "Created Reassign Cancel Batch" at bounding box center [886, 22] width 1364 height 43
drag, startPoint x: 765, startPoint y: 569, endPoint x: 780, endPoint y: 460, distance: 110.0
click at [765, 568] on div "Summary ACST PHT Created: [DATE] 2:39 PM Strategy: TEST - Internal Scheduler (d…" at bounding box center [825, 376] width 504 height 649
click at [1050, 382] on button at bounding box center [1048, 381] width 31 height 31
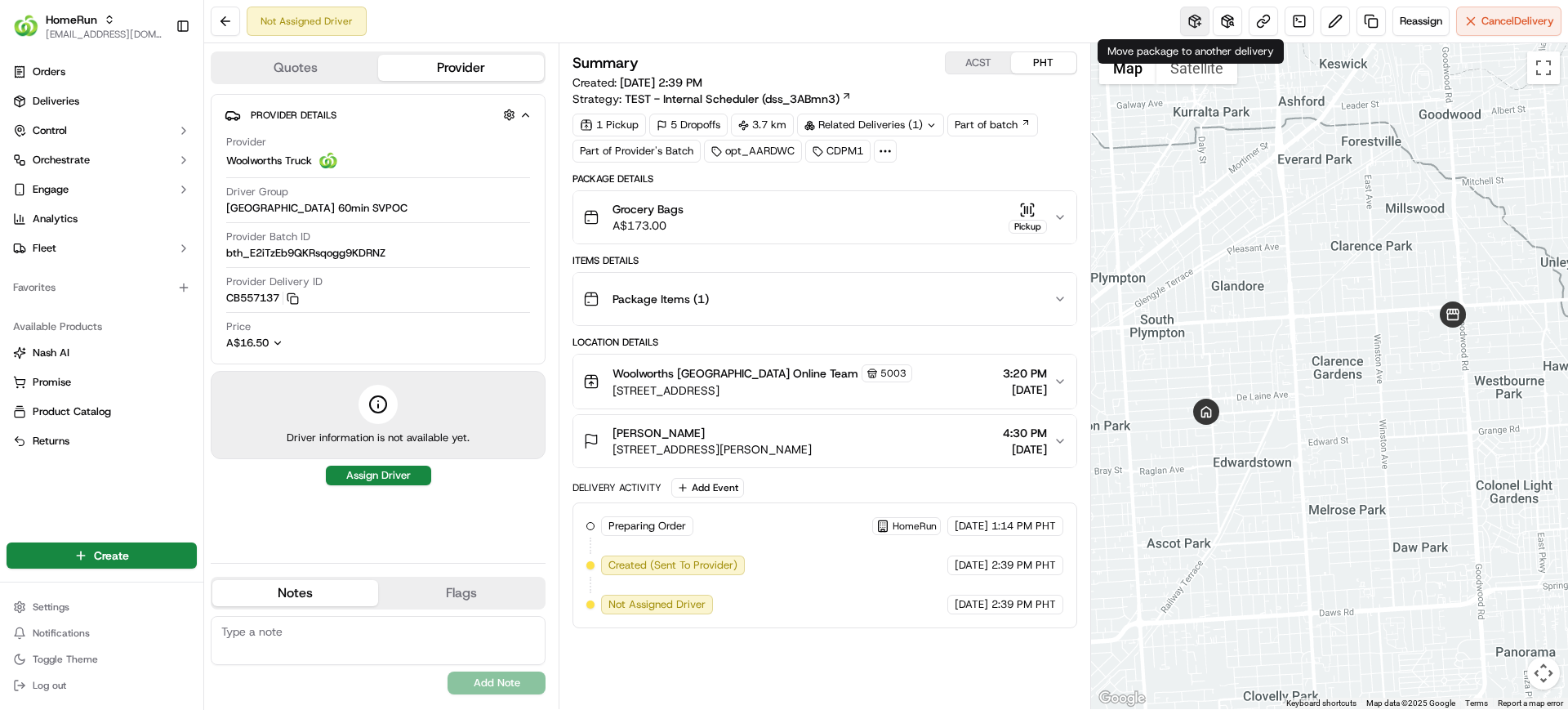
click at [1189, 25] on button at bounding box center [1195, 21] width 30 height 30
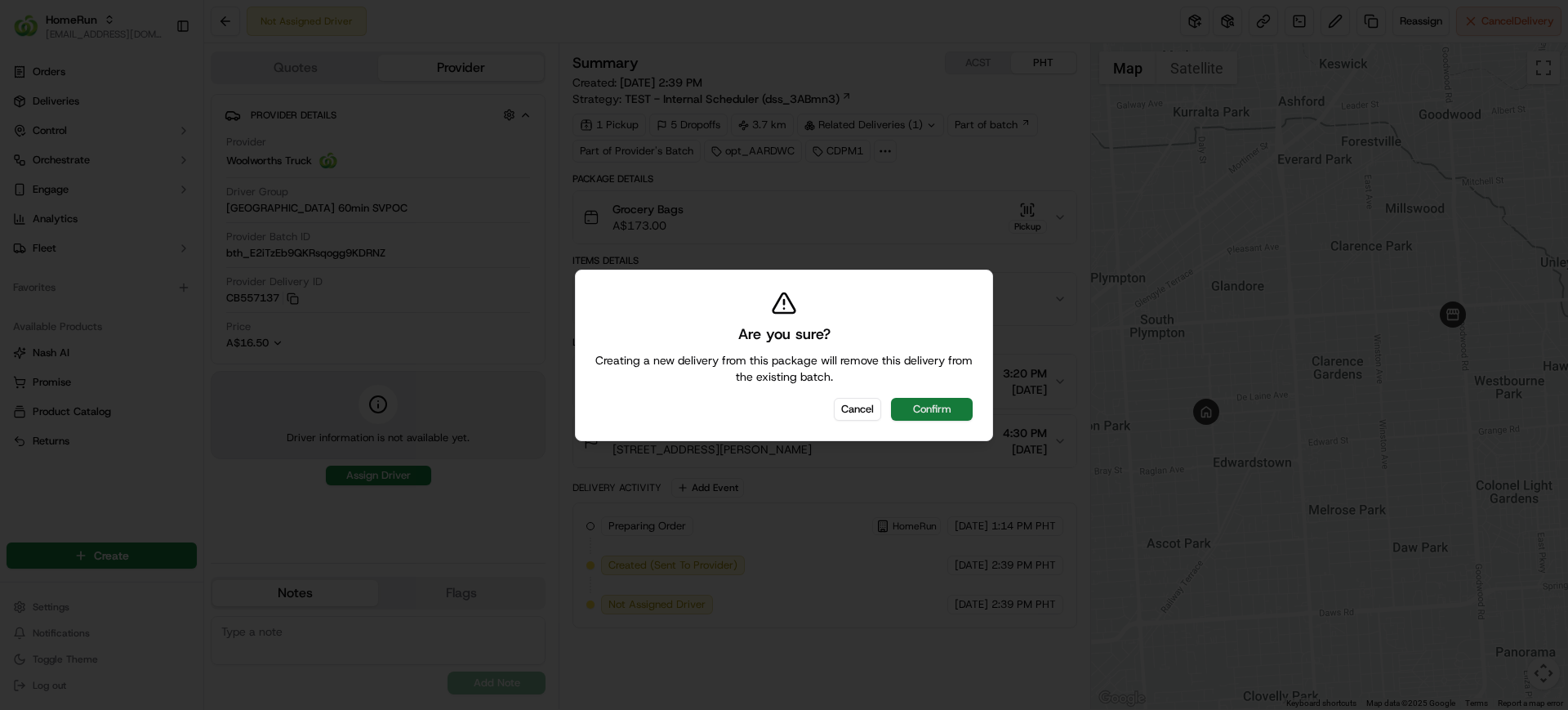
click at [942, 410] on button "Confirm" at bounding box center [932, 408] width 81 height 23
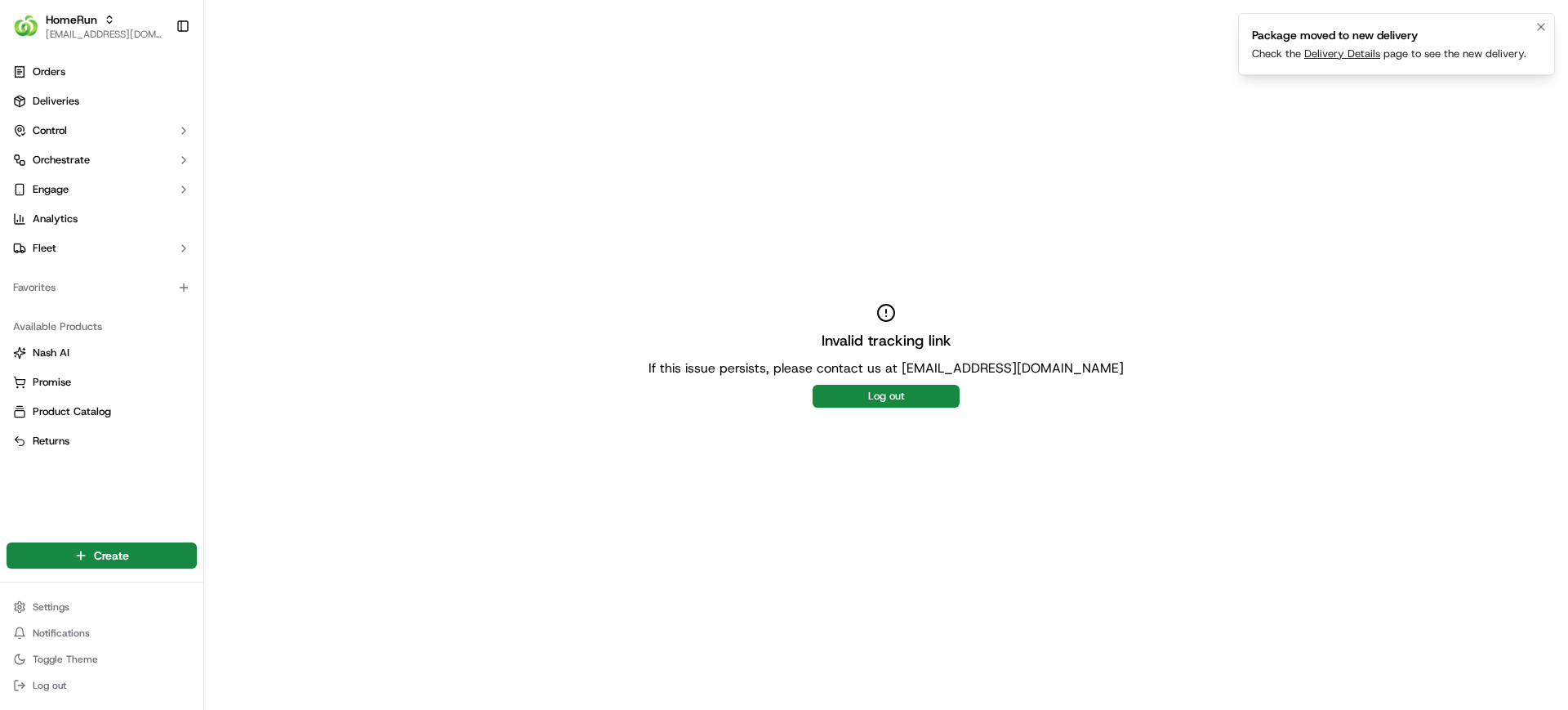
click at [1349, 54] on link "Delivery Details" at bounding box center [1342, 53] width 76 height 14
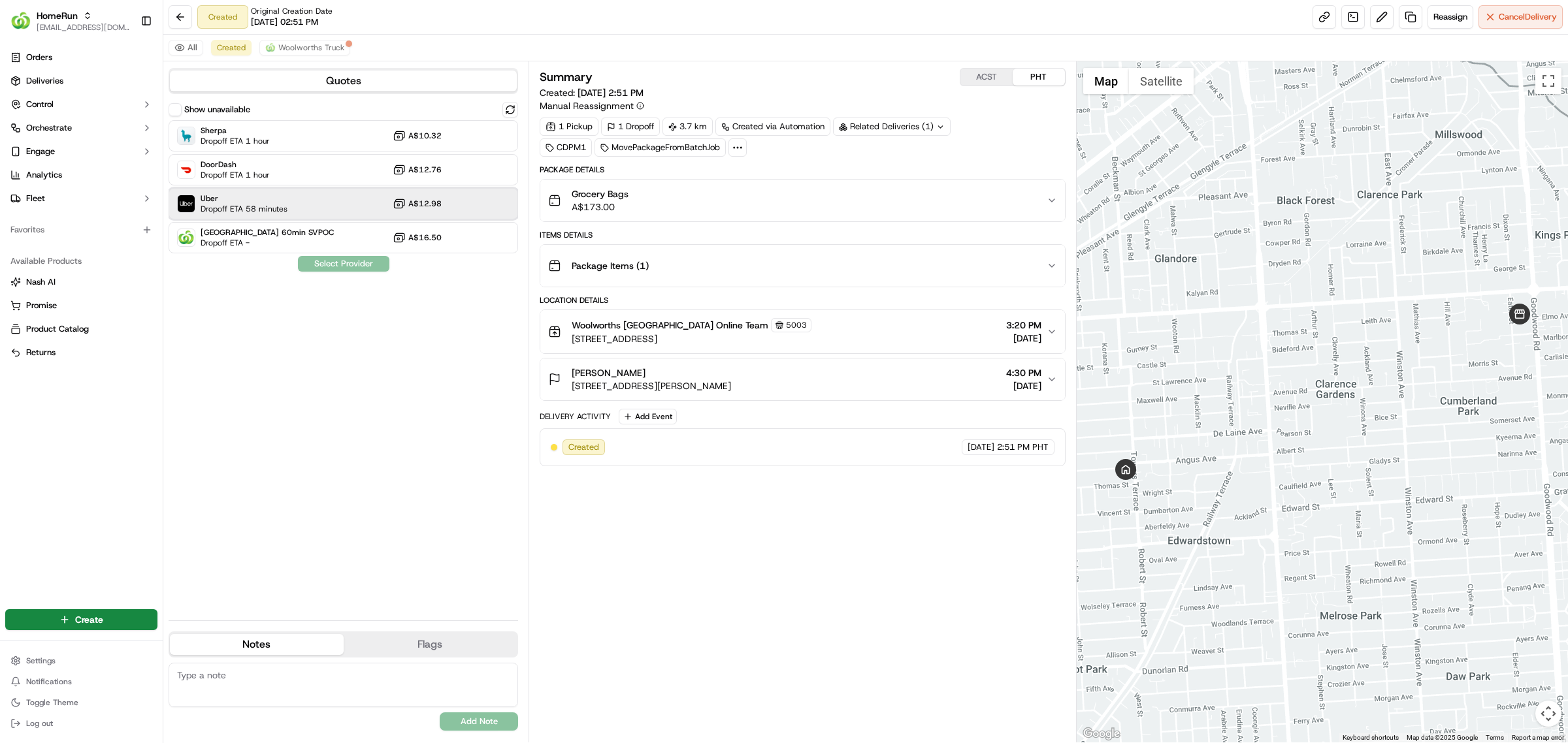
click at [286, 202] on div "Uber Dropoff ETA 58 minutes A$12.98" at bounding box center [343, 203] width 350 height 31
click at [343, 268] on button "Assign Provider" at bounding box center [344, 264] width 92 height 16
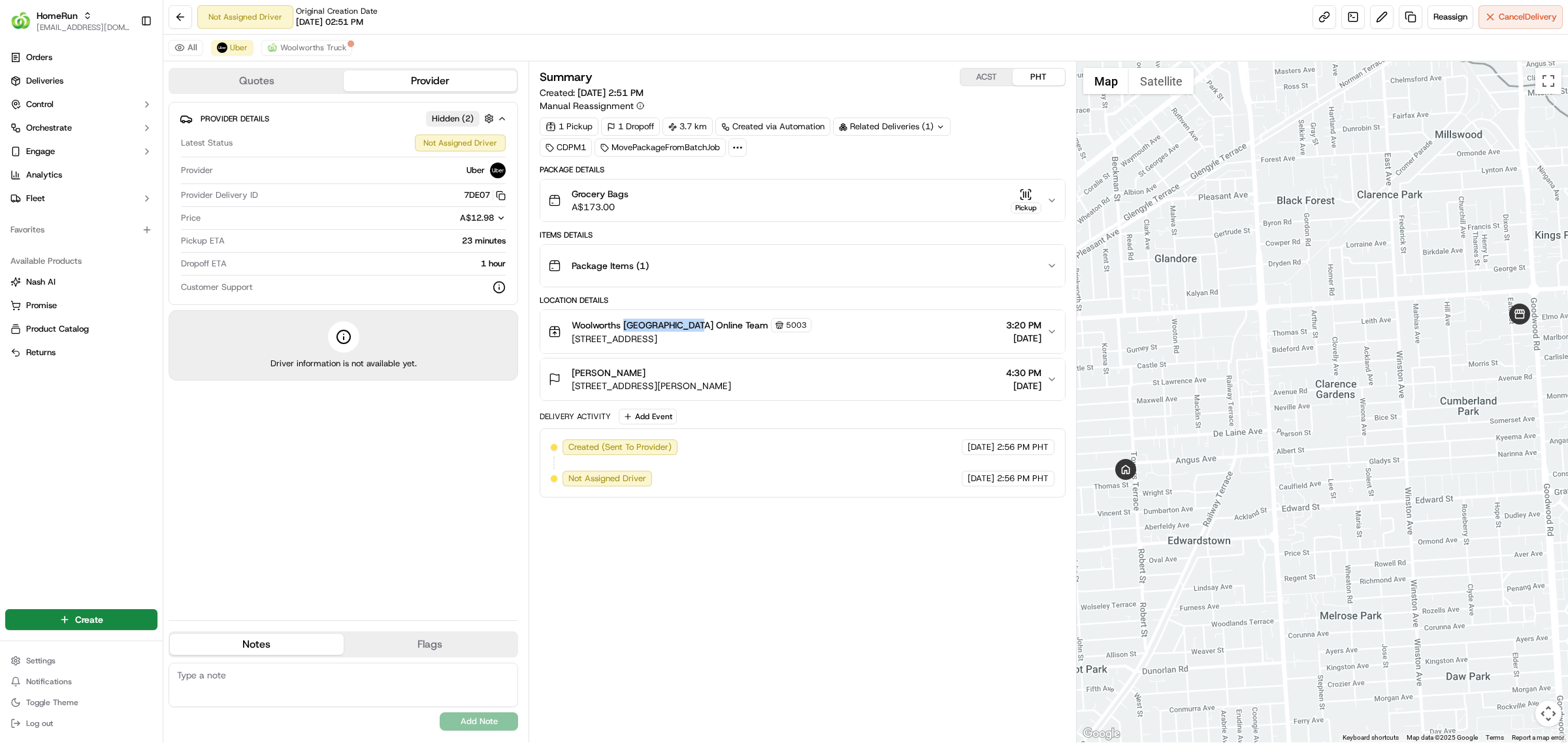
drag, startPoint x: 624, startPoint y: 324, endPoint x: 696, endPoint y: 327, distance: 72.1
click at [696, 327] on span "Woolworths Cumberland Park Online Team" at bounding box center [670, 325] width 196 height 13
copy span "[GEOGRAPHIC_DATA]"
click at [30, 83] on span "Deliveries" at bounding box center [45, 81] width 38 height 12
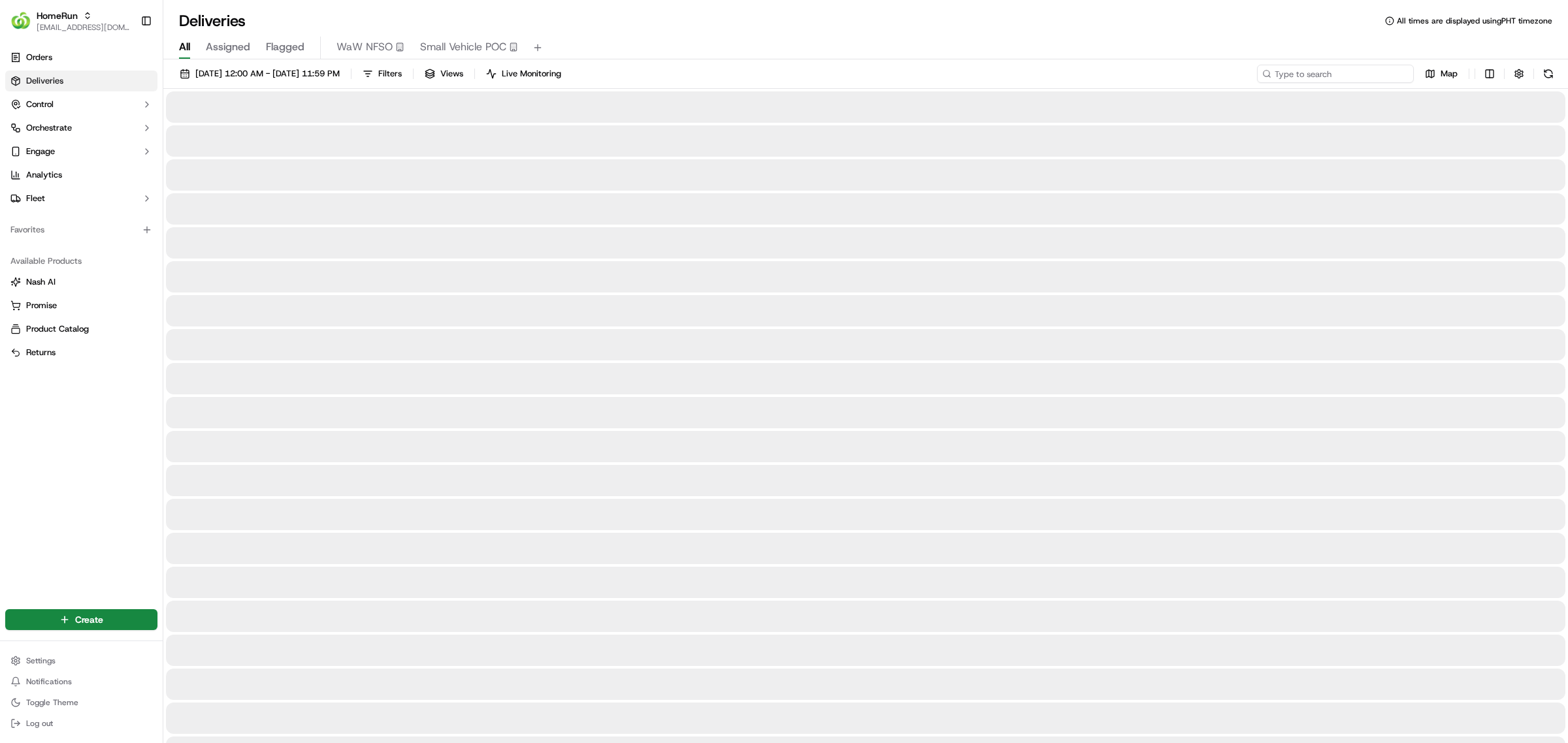
click at [1357, 77] on input at bounding box center [1335, 74] width 157 height 18
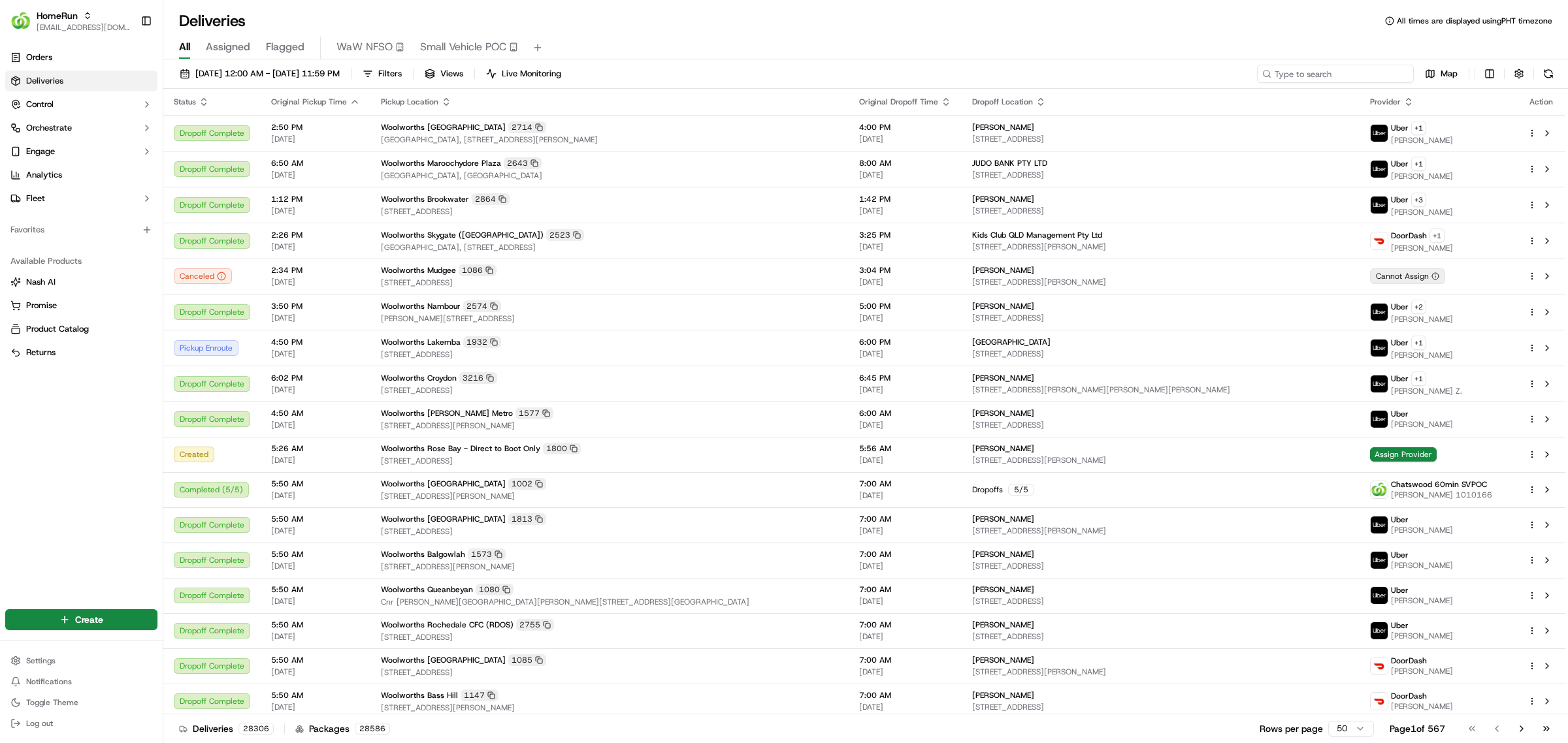
paste input "Cumberland Park"
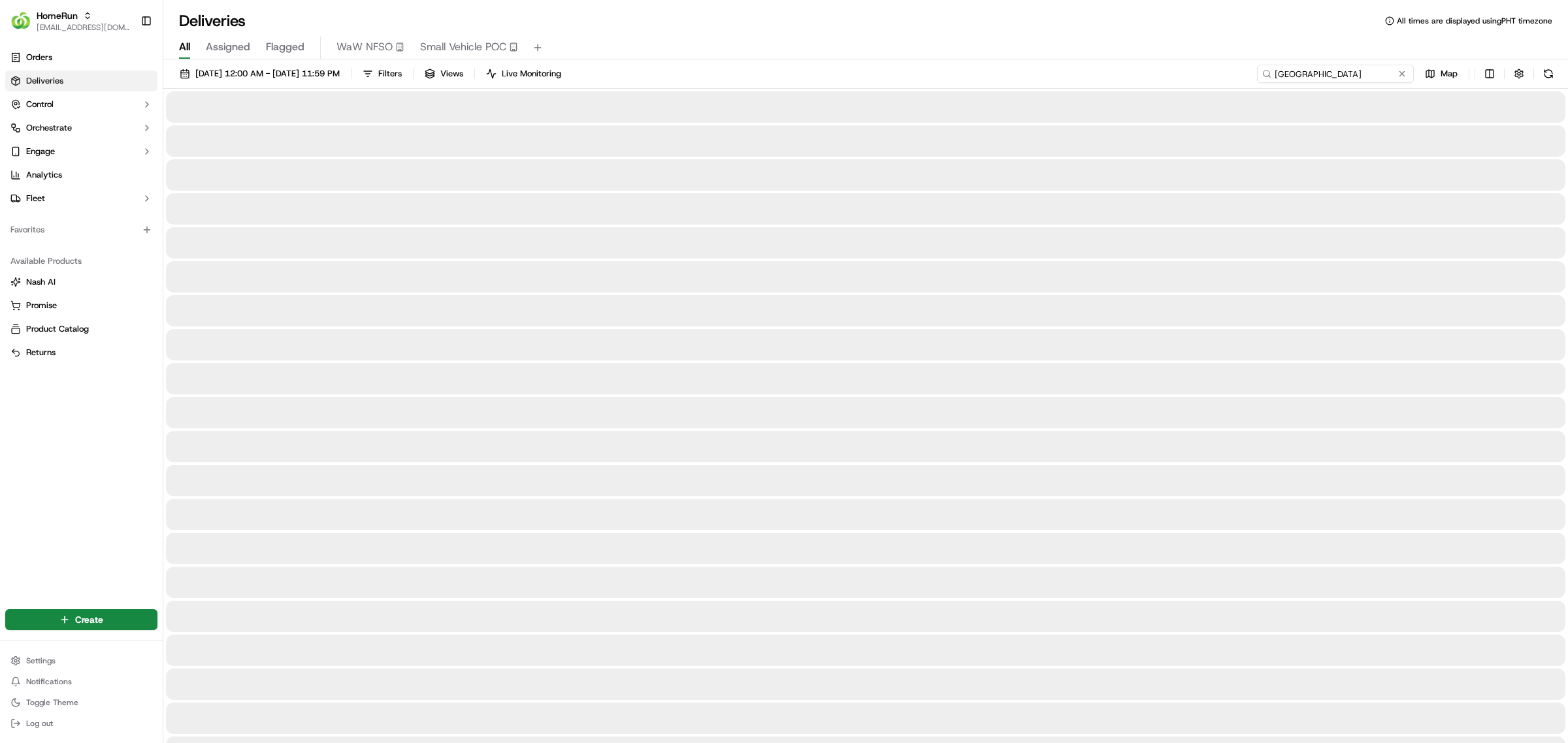
type input "Cumberland Park"
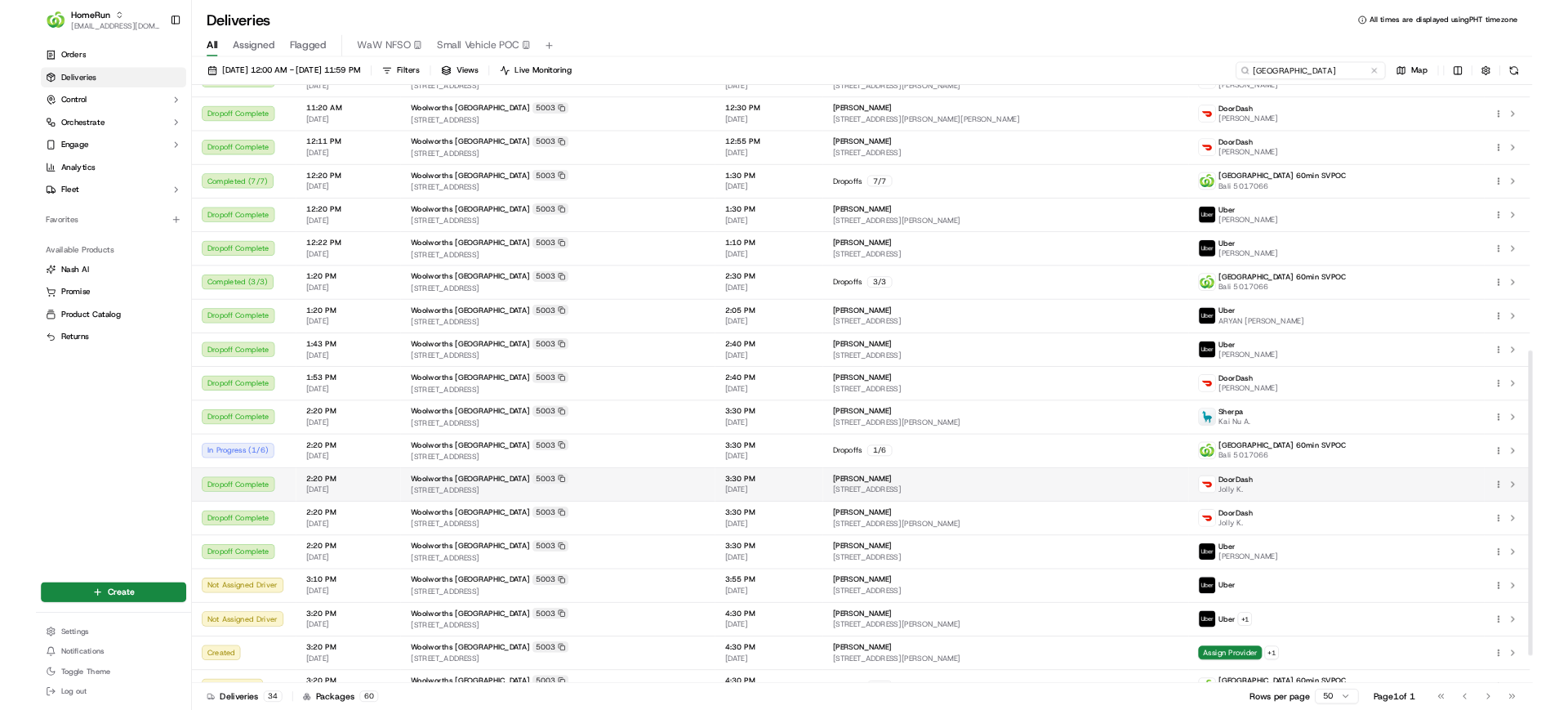
scroll to position [752, 0]
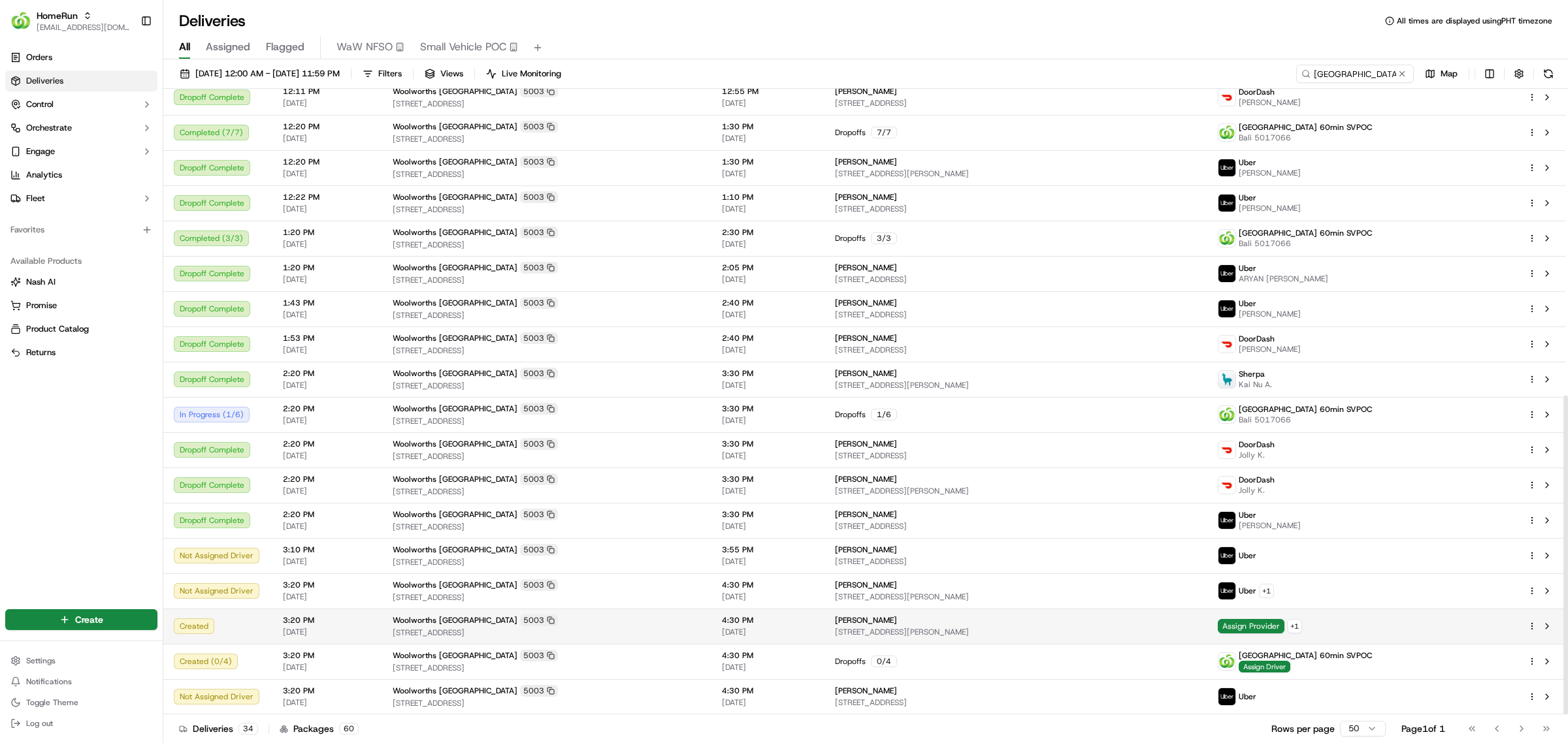
click at [814, 618] on span "4:30 PM" at bounding box center [768, 620] width 92 height 10
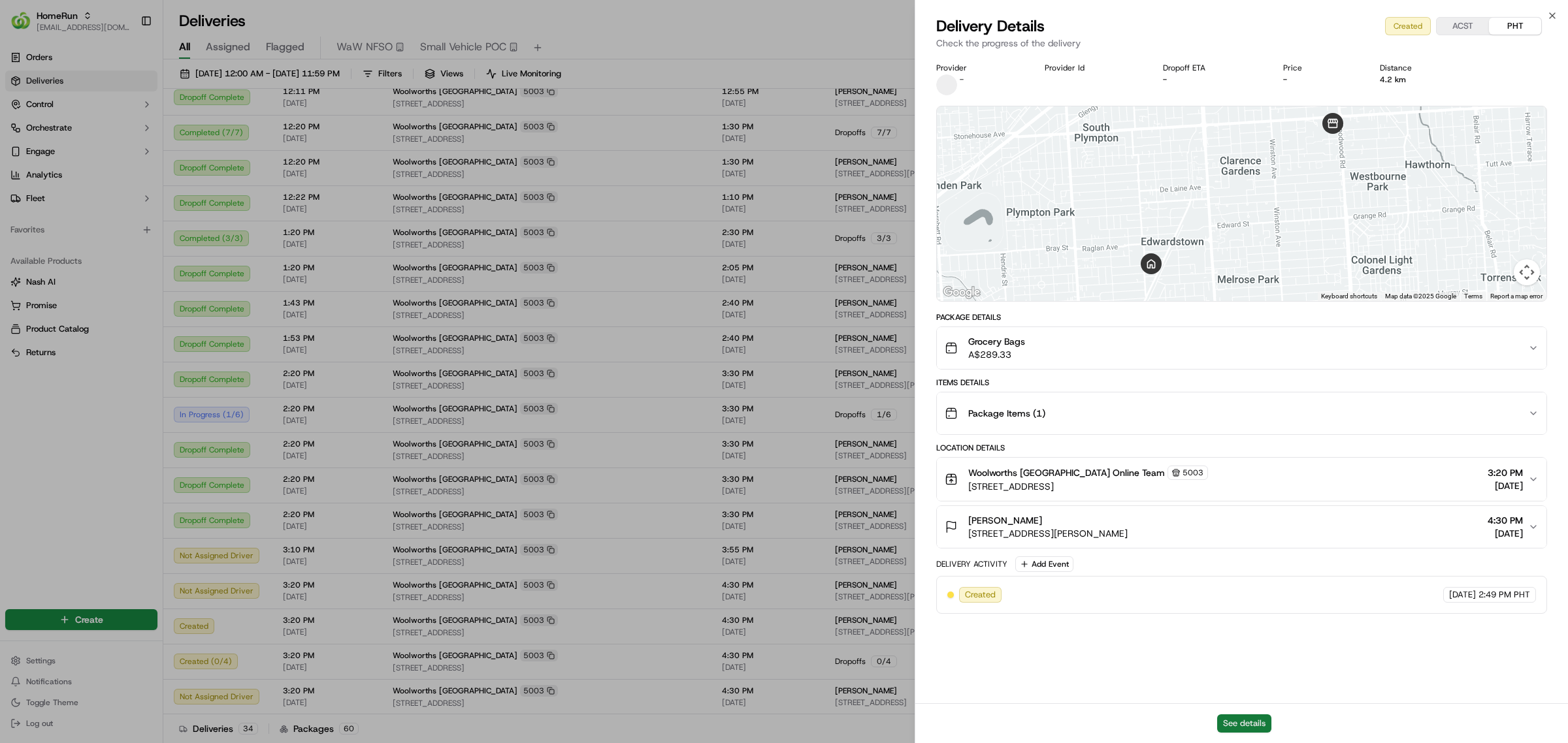
click at [1243, 732] on button "See details" at bounding box center [1244, 723] width 54 height 18
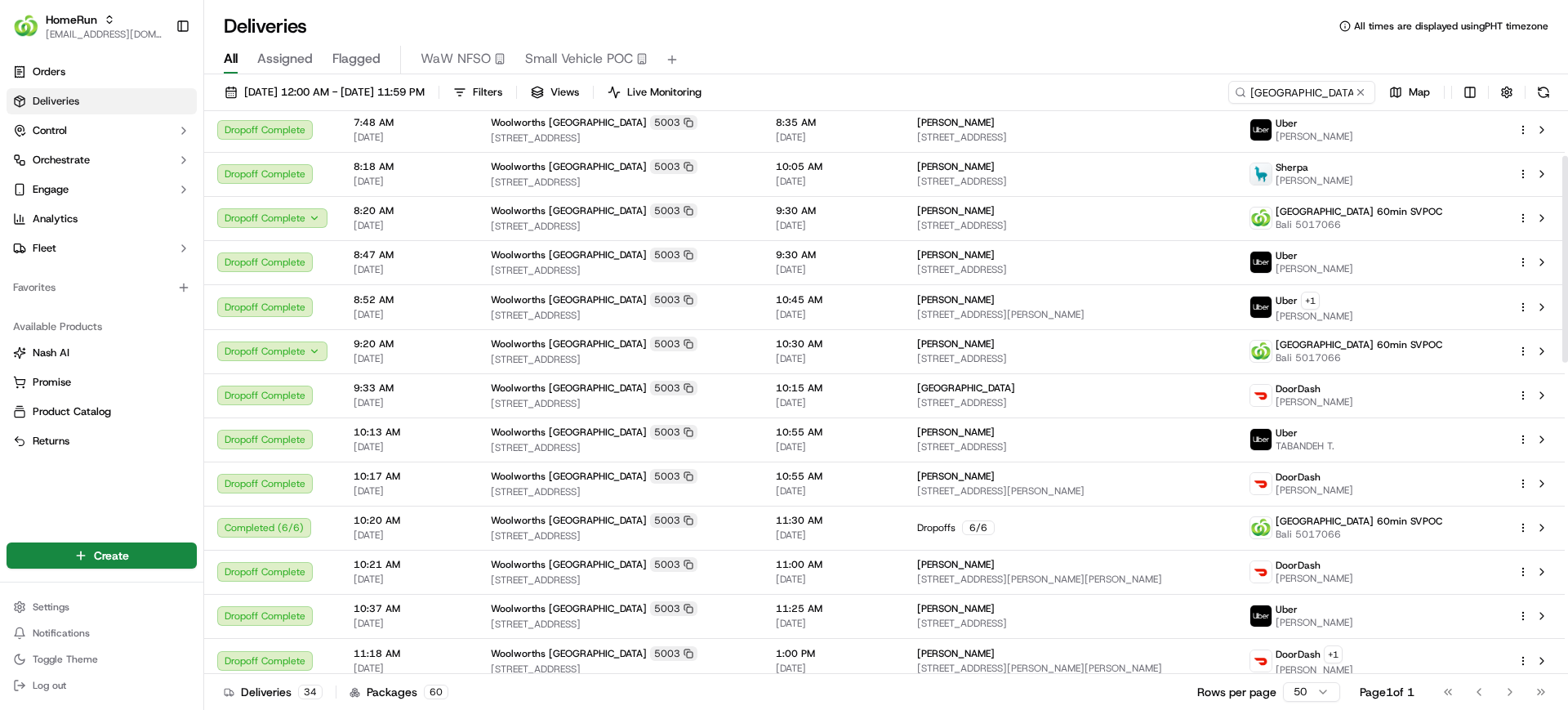
scroll to position [0, 0]
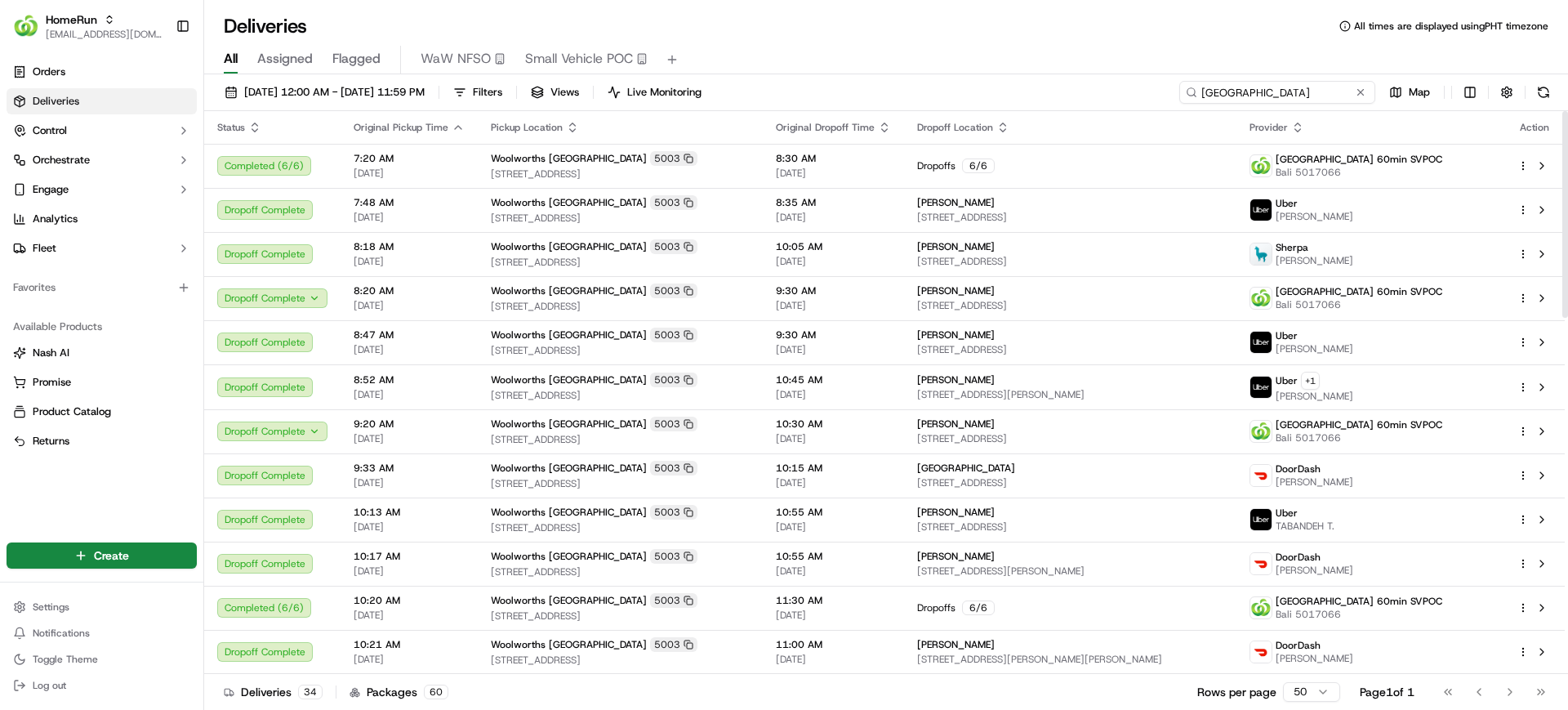
click at [1294, 98] on input "Cumberland Park" at bounding box center [1277, 92] width 196 height 23
click at [1286, 91] on input "Cumberland Park" at bounding box center [1277, 92] width 196 height 23
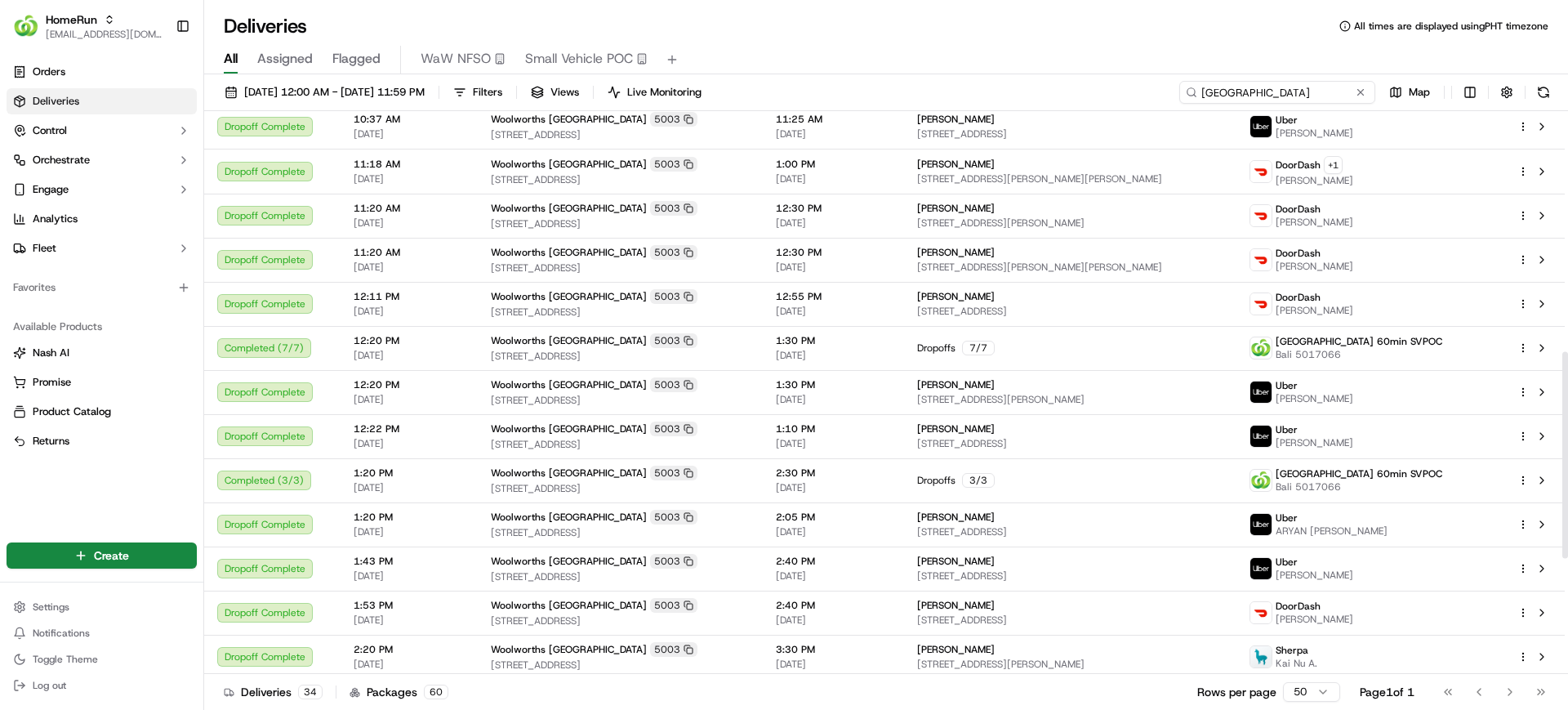
scroll to position [461, 0]
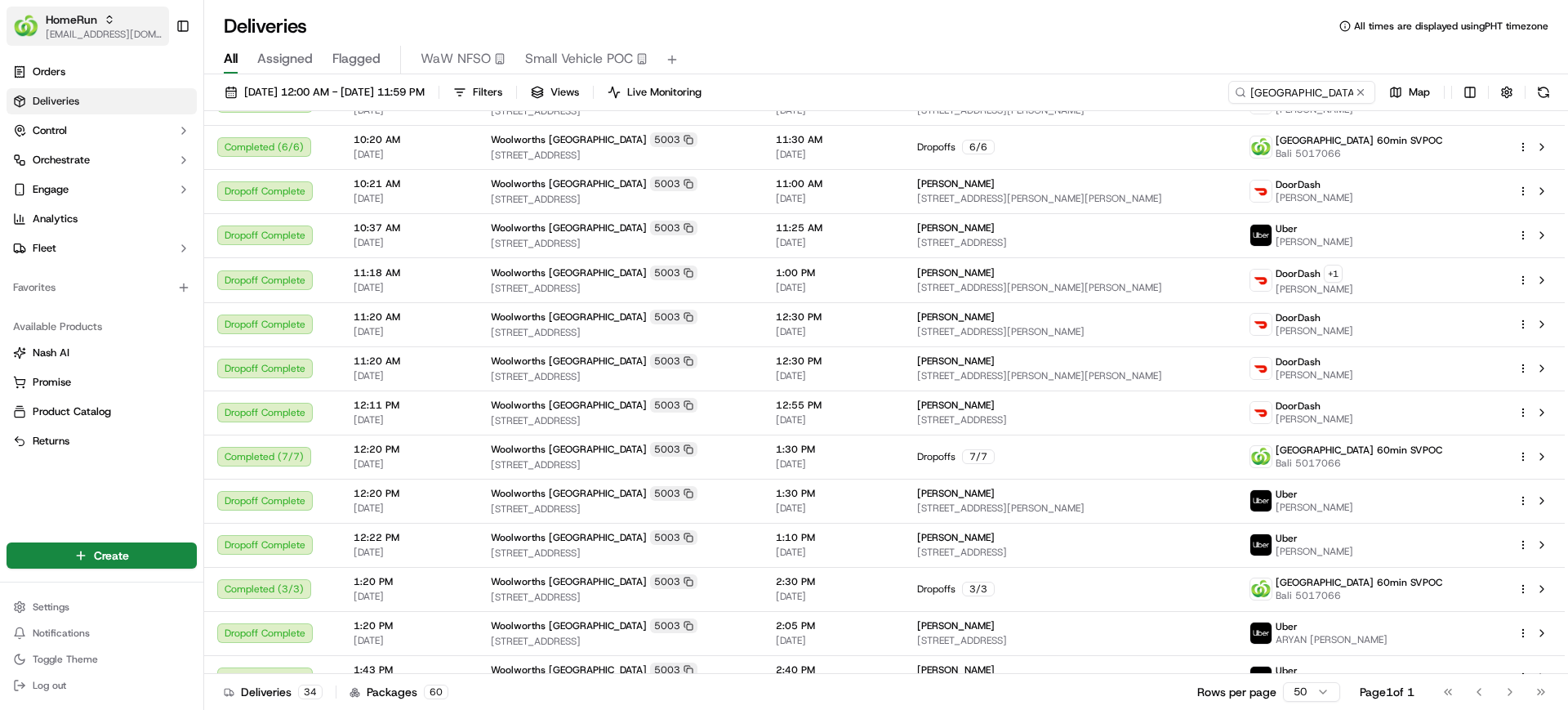
click at [77, 25] on span "HomeRun" at bounding box center [71, 20] width 51 height 16
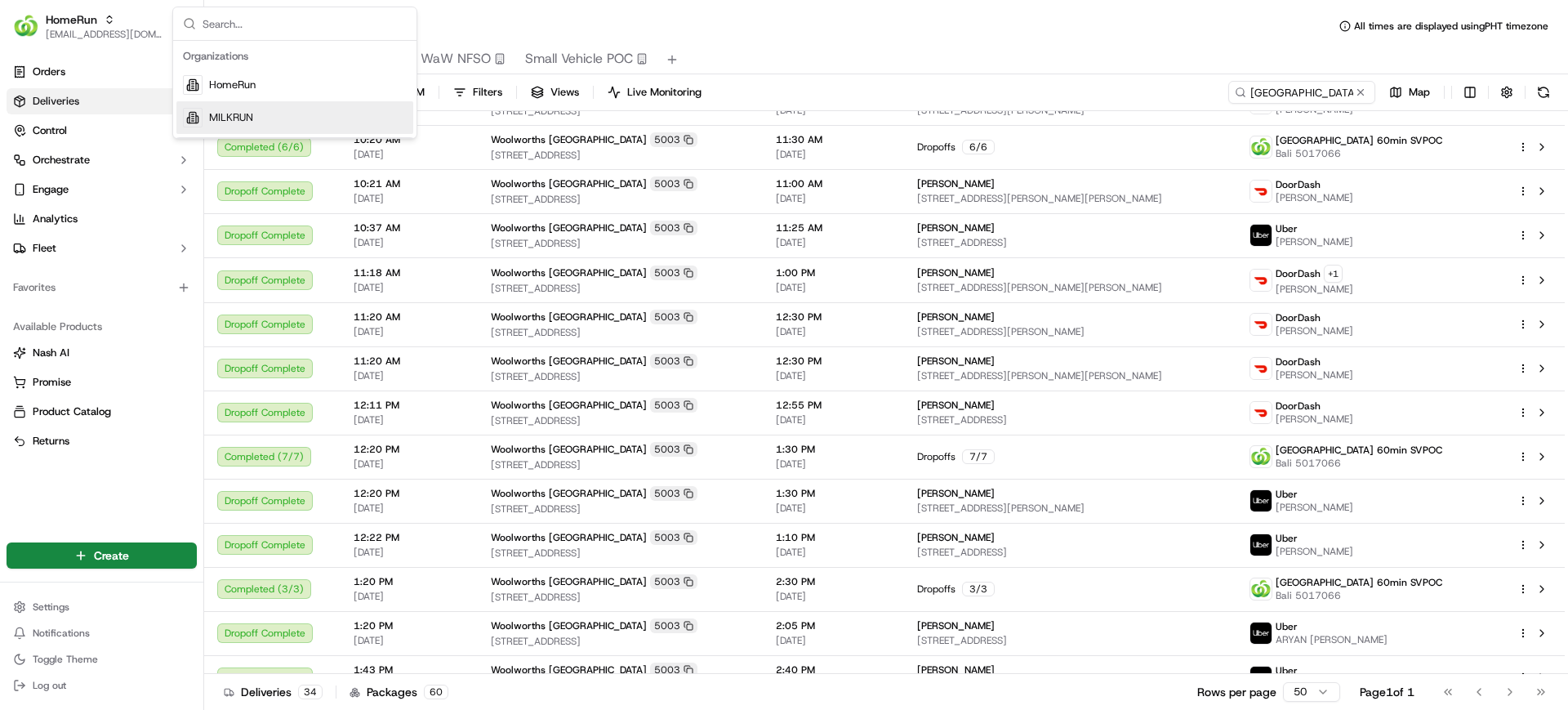
click at [223, 120] on span "MILKRUN" at bounding box center [231, 117] width 44 height 14
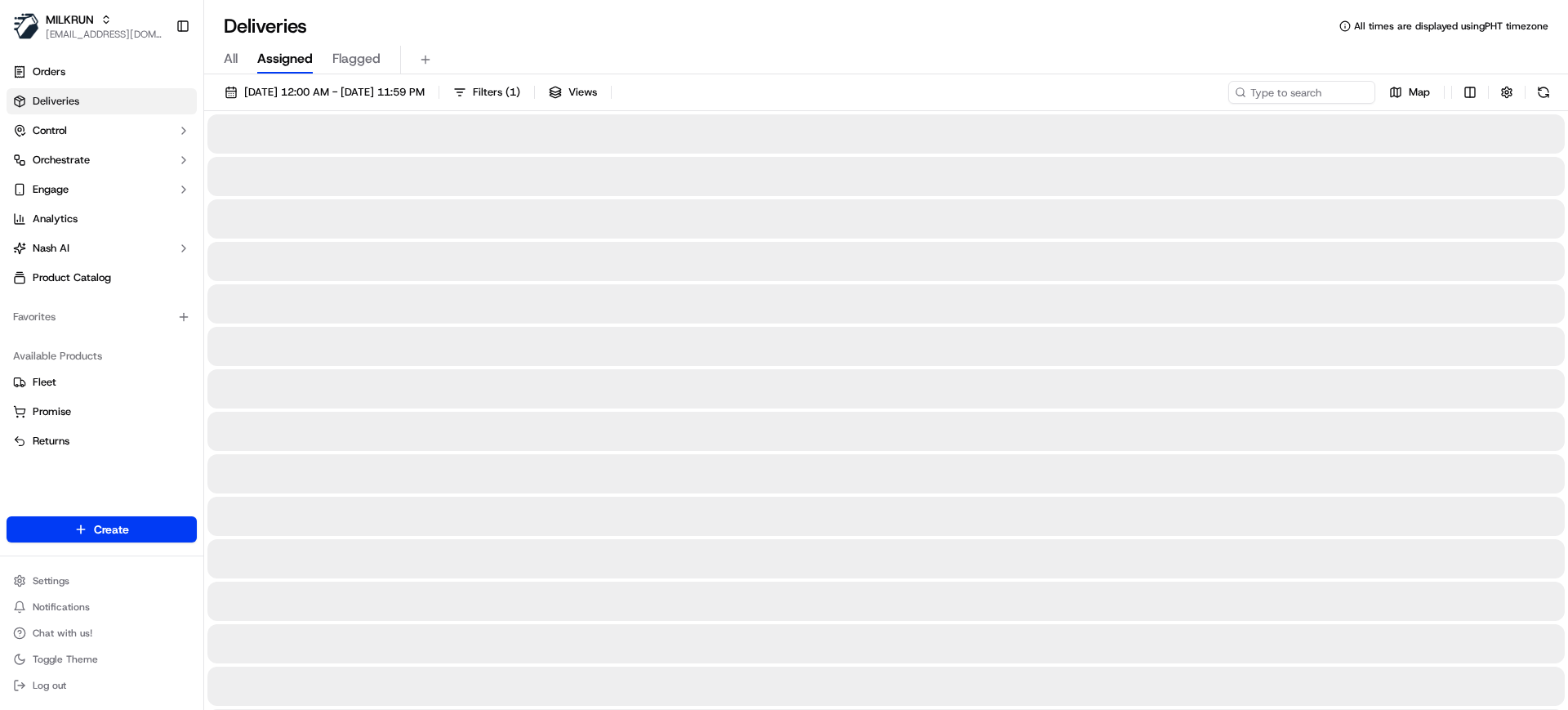
drag, startPoint x: 233, startPoint y: 53, endPoint x: 241, endPoint y: 54, distance: 8.1
click at [235, 53] on span "All" at bounding box center [230, 59] width 14 height 20
click at [1286, 96] on input at bounding box center [1277, 92] width 196 height 23
paste input "Silas Acharya"
type input "Silas Acharya"
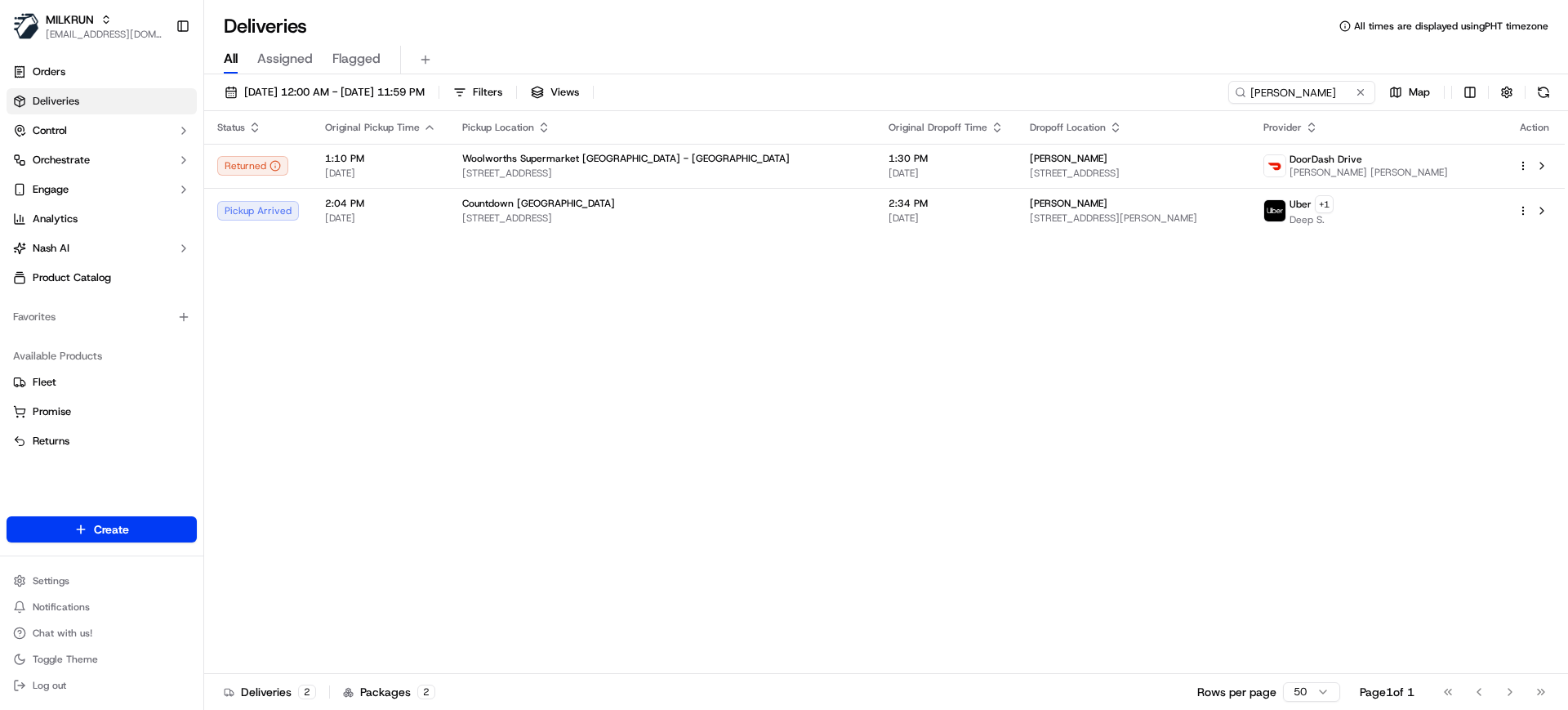
click at [877, 385] on div "Status Original Pickup Time Pickup Location Original Dropoff Time Dropoff Locat…" at bounding box center [884, 392] width 1361 height 563
click at [524, 472] on div "Status Original Pickup Time Pickup Location Original Dropoff Time Dropoff Locat…" at bounding box center [884, 392] width 1361 height 563
drag, startPoint x: 956, startPoint y: 23, endPoint x: 995, endPoint y: 5, distance: 43.0
click at [967, 17] on div "Deliveries All times are displayed using PHT timezone" at bounding box center [886, 25] width 1364 height 26
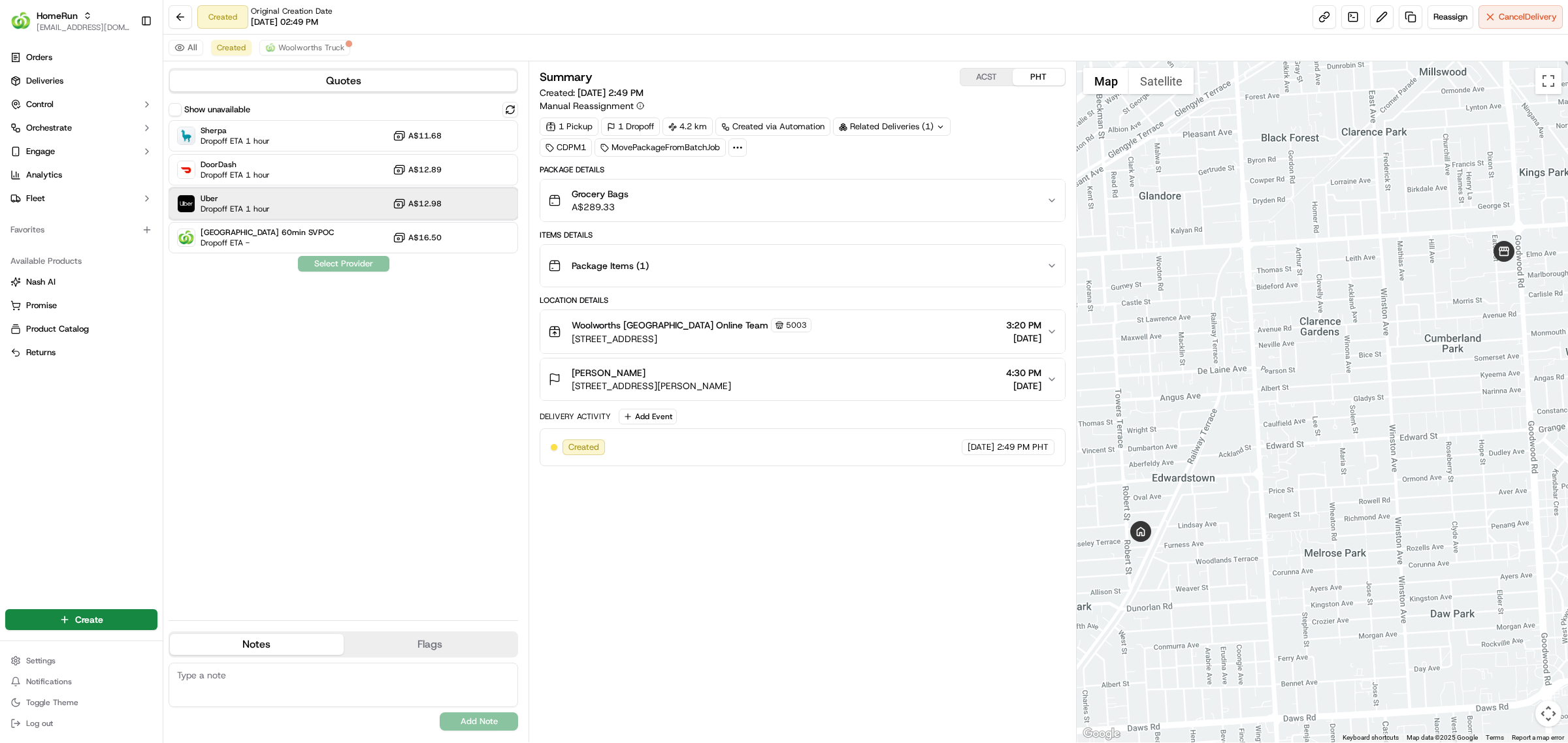
click at [296, 198] on div "Uber Dropoff ETA 1 hour A$12.98" at bounding box center [343, 203] width 350 height 31
click at [356, 265] on button "Assign Provider" at bounding box center [344, 264] width 92 height 16
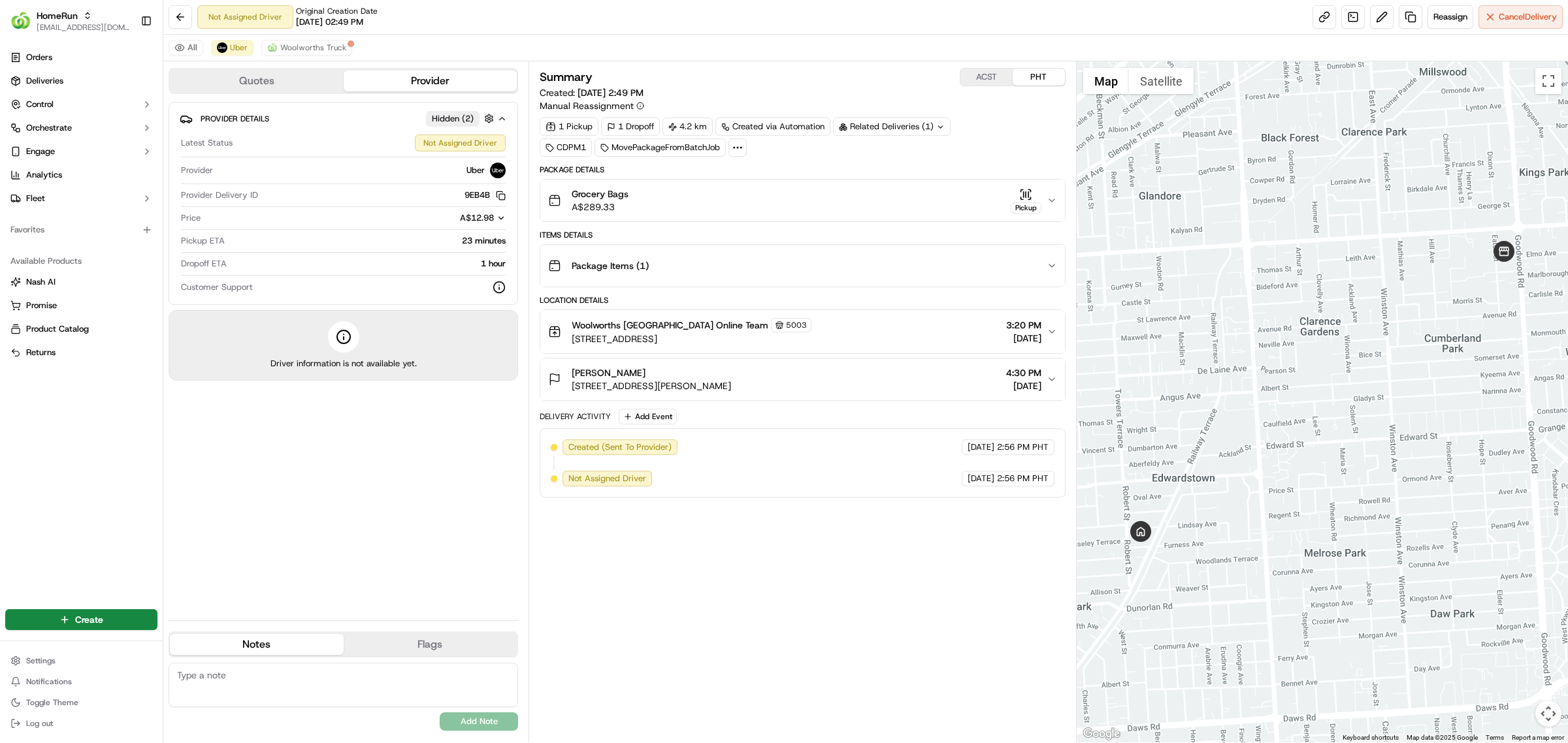
click at [823, 547] on div "Summary ACST PHT Created: [DATE] 2:49 PM Manual Reassignment 1 Pickup 1 Dropoff…" at bounding box center [802, 401] width 526 height 668
click at [311, 51] on span "Woolworths Truck" at bounding box center [313, 48] width 66 height 10
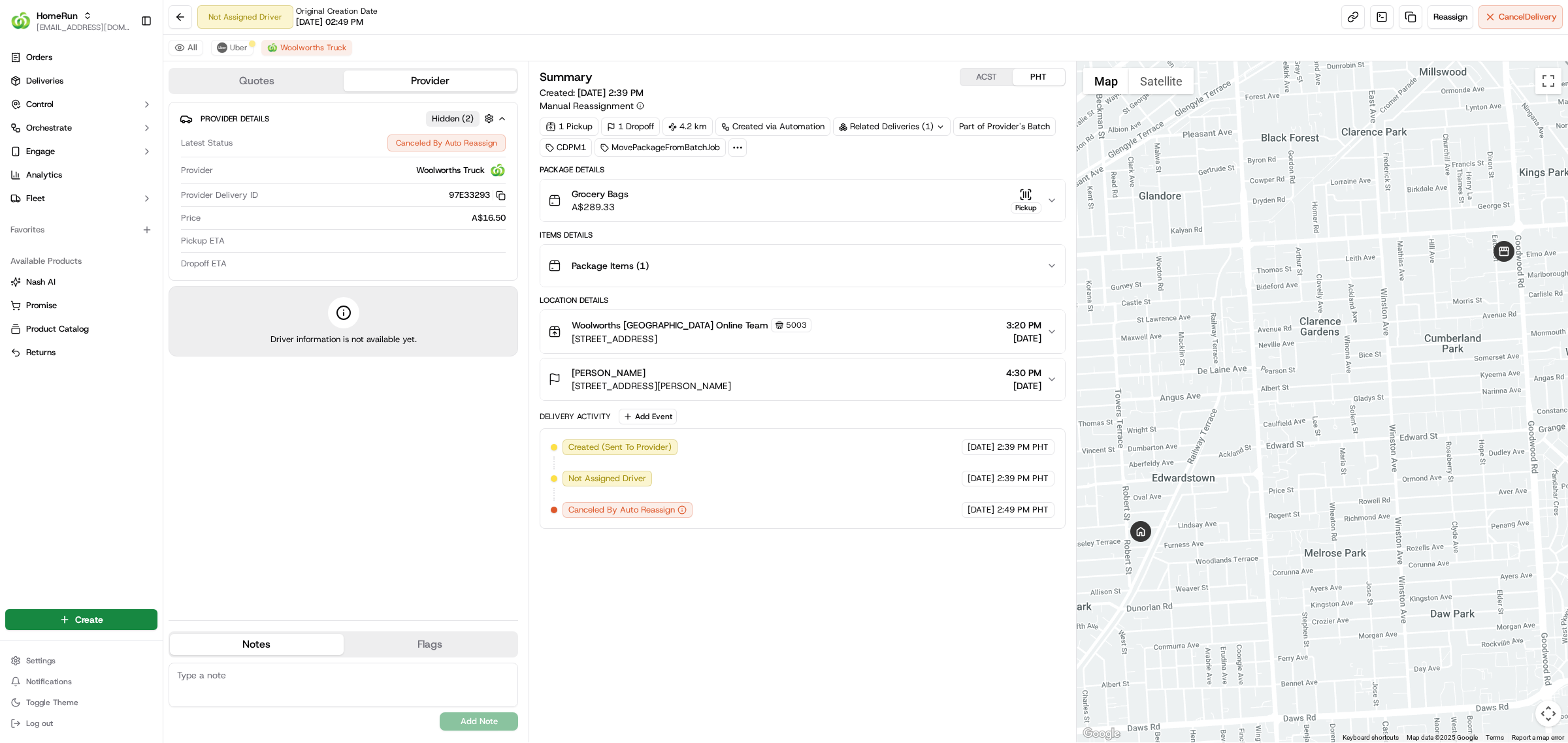
click at [423, 441] on div "Provider Details Hidden ( 2 ) Latest Status Canceled By Auto Reassign Provider …" at bounding box center [343, 356] width 350 height 508
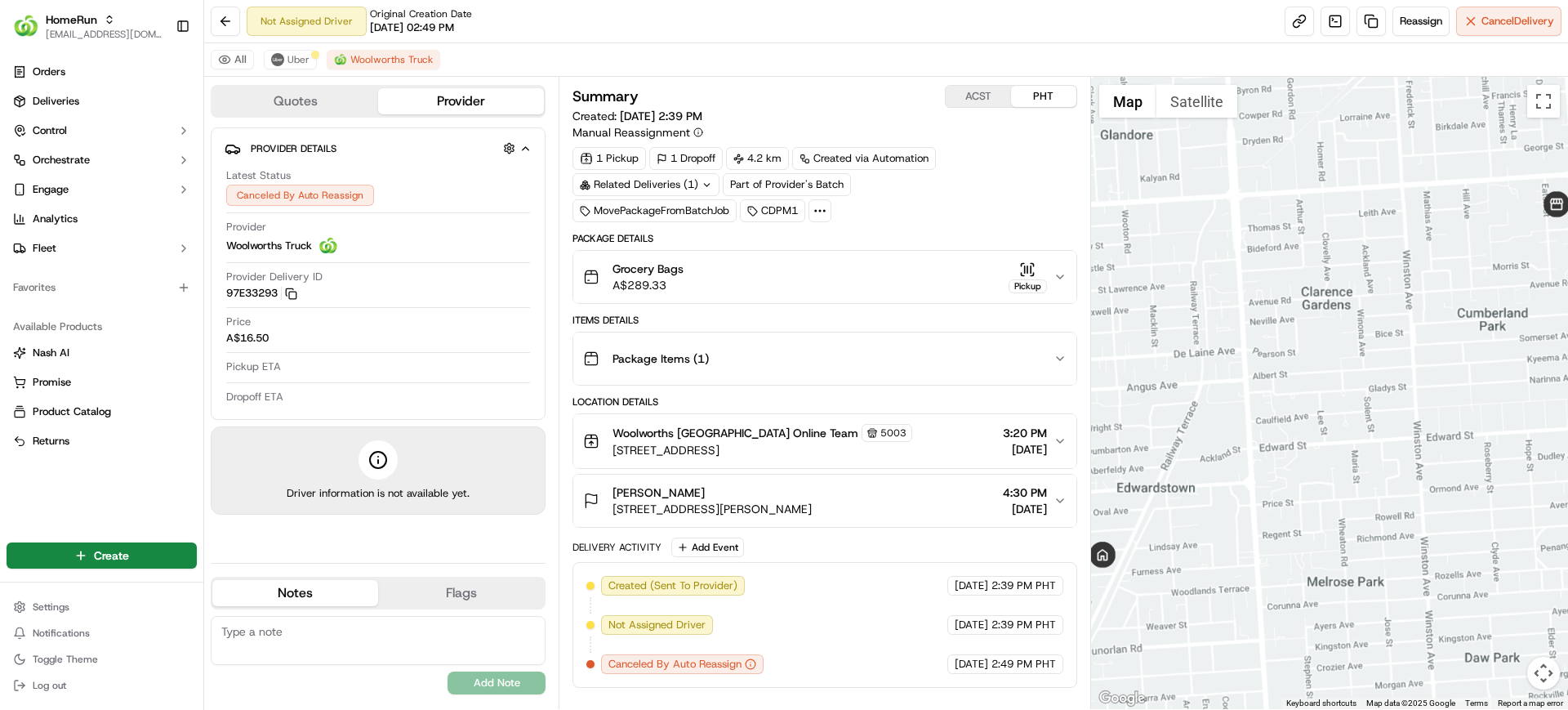
drag, startPoint x: 807, startPoint y: 24, endPoint x: 847, endPoint y: 3, distance: 45.2
click at [816, 23] on div "Not Assigned Driver Original Creation Date 09/16/2025 02:49 PM Reassign Cancel …" at bounding box center [886, 22] width 1364 height 43
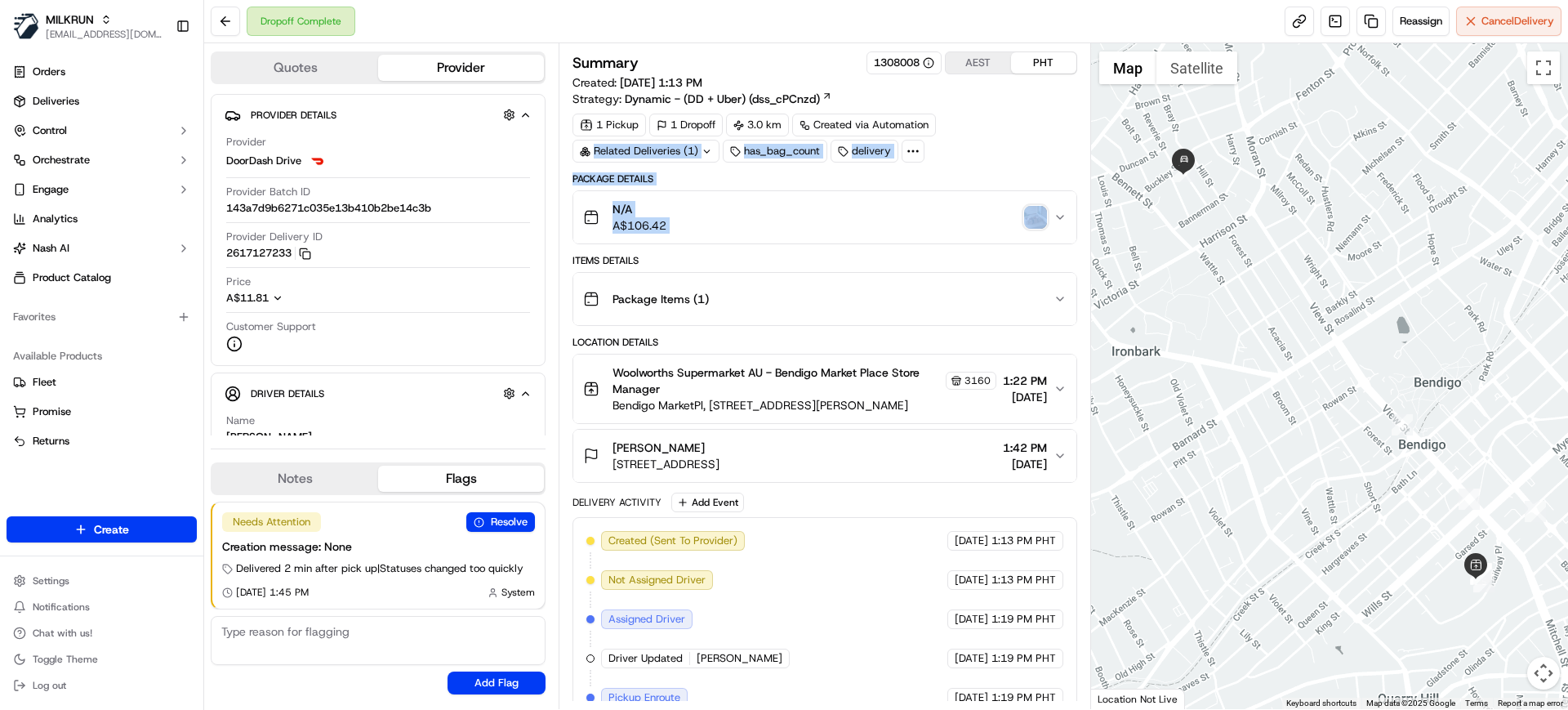
drag, startPoint x: 993, startPoint y: 138, endPoint x: 989, endPoint y: 248, distance: 110.1
click at [989, 248] on div "Summary 1308008 AEST PHT Created: [DATE] 1:13 PM Strategy: Dynamic - (DD + Uber…" at bounding box center [825, 524] width 504 height 945
click at [1026, 119] on div "1 Pickup 1 Dropoff 3.0 km Created via Automation Related Deliveries (1) has_bag…" at bounding box center [825, 138] width 504 height 49
click at [761, 23] on div "Dropoff Complete Reassign Cancel Delivery" at bounding box center [886, 22] width 1364 height 43
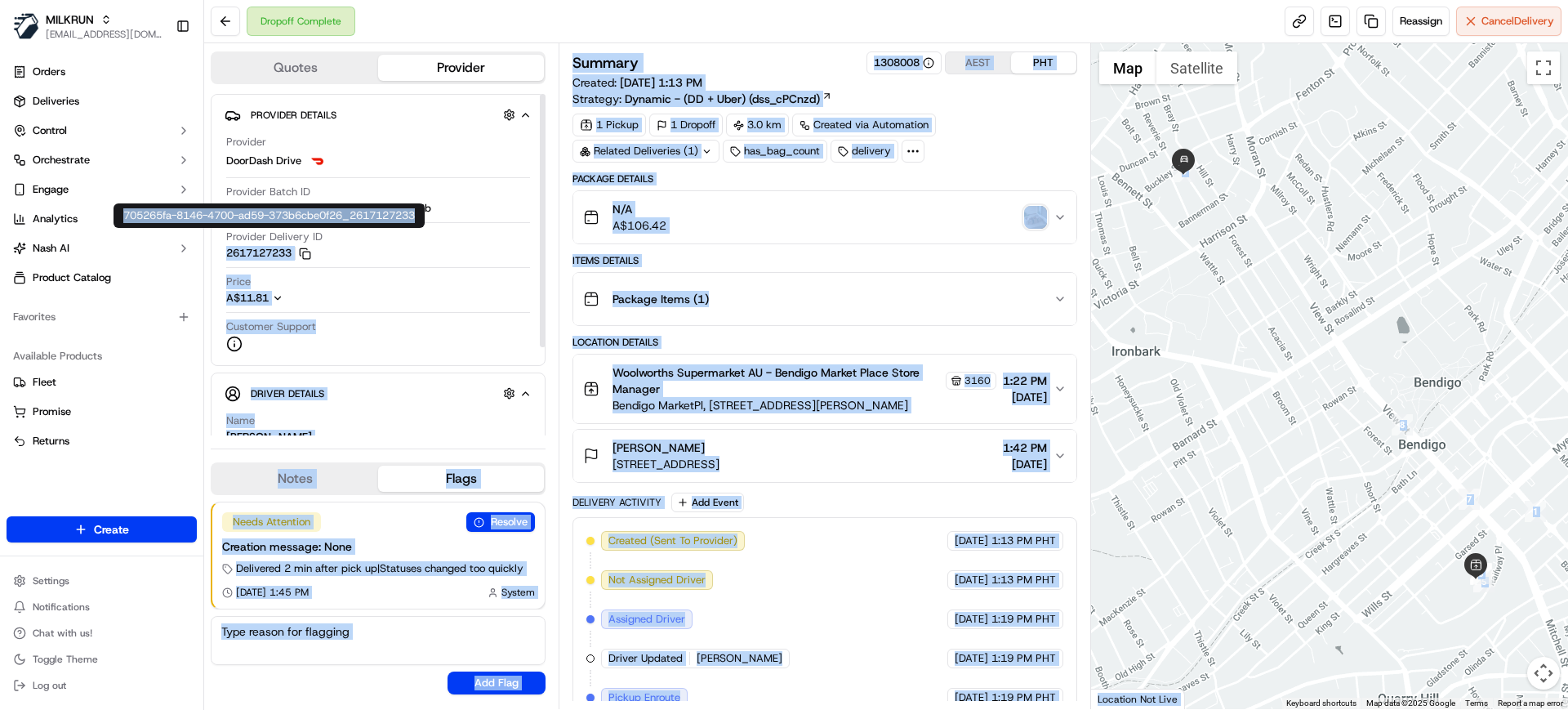
drag, startPoint x: 354, startPoint y: 256, endPoint x: 320, endPoint y: 239, distance: 38.0
click at [318, 239] on body "MILKRUN mvilals@woolworths.com.au Toggle Sidebar Orders Deliveries Control Orch…" at bounding box center [784, 355] width 1568 height 710
click at [330, 248] on div "Provider Delivery ID 2617127233 Copy 705265fa-8146-4700-ad59-373b6cbe0f26_26171…" at bounding box center [378, 245] width 303 height 31
drag, startPoint x: 338, startPoint y: 254, endPoint x: 224, endPoint y: 236, distance: 115.4
click at [224, 236] on body "MILKRUN mvilals@woolworths.com.au Toggle Sidebar Orders Deliveries Control Orch…" at bounding box center [784, 355] width 1568 height 710
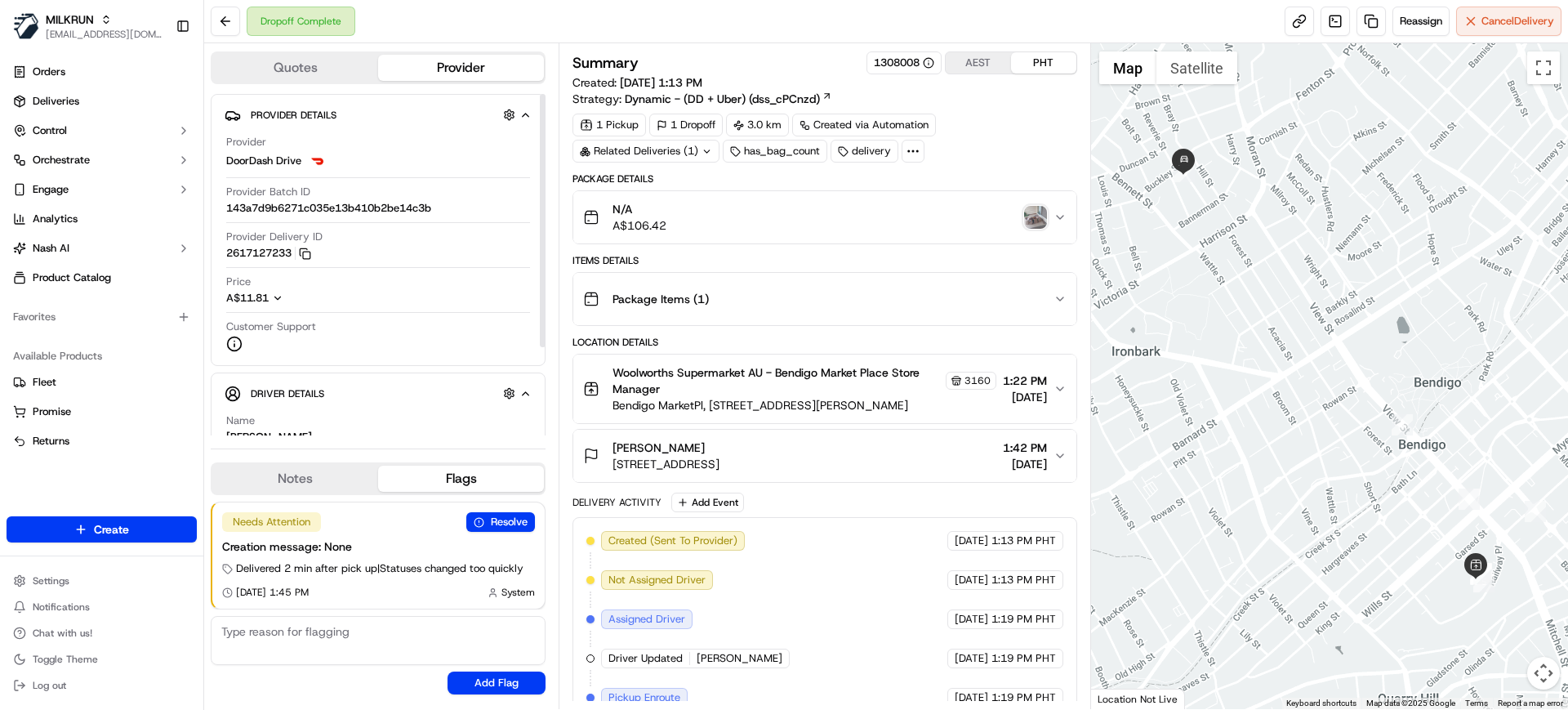
click at [641, 5] on div "Dropoff Complete Reassign Cancel Delivery" at bounding box center [886, 22] width 1364 height 43
click at [691, 33] on div "Dropoff Complete Reassign Cancel Delivery" at bounding box center [886, 22] width 1364 height 43
click at [1017, 140] on div "1 Pickup 1 Dropoff 3.0 km Created via Automation Related Deliveries (1) has_bag…" at bounding box center [825, 138] width 504 height 49
click at [800, 23] on div "Dropoff Complete Reassign Cancel Delivery" at bounding box center [886, 22] width 1364 height 43
click at [67, 104] on span "Deliveries" at bounding box center [56, 101] width 47 height 14
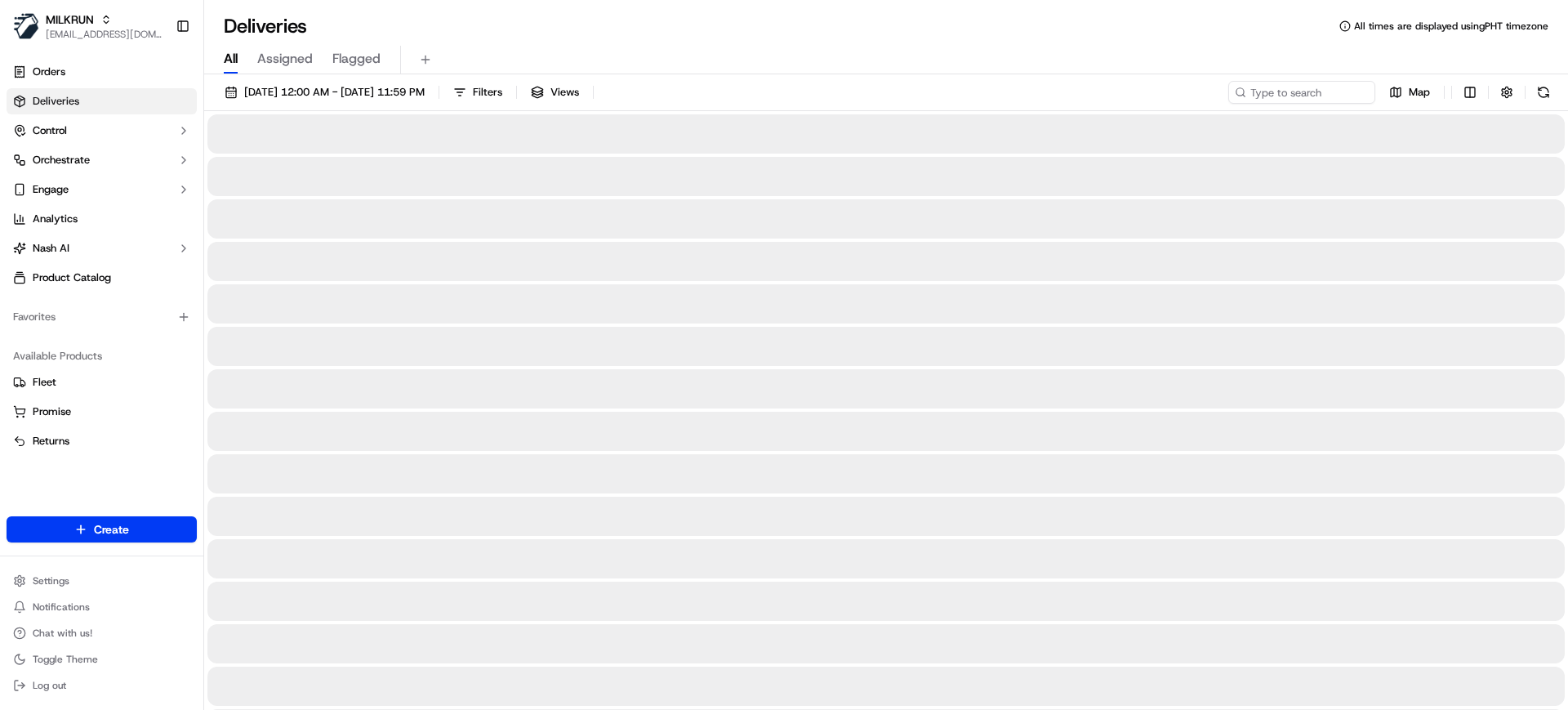
click at [232, 61] on span "All" at bounding box center [230, 59] width 14 height 20
click at [1289, 89] on input at bounding box center [1277, 92] width 196 height 23
click at [86, 22] on span "MILKRUN" at bounding box center [70, 20] width 48 height 16
click at [229, 90] on span "HomeRun" at bounding box center [233, 85] width 47 height 14
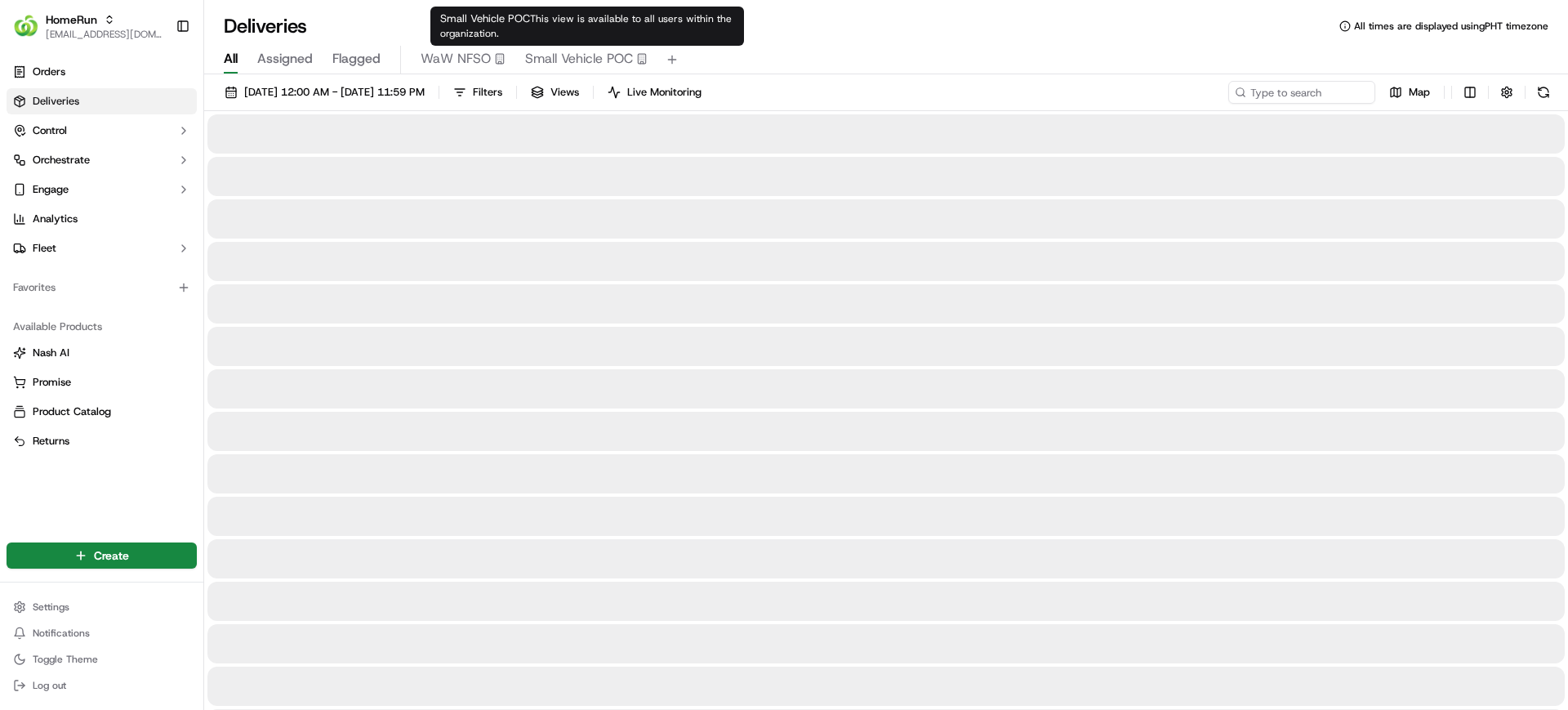
click at [607, 55] on span "Small Vehicle POC" at bounding box center [579, 59] width 107 height 20
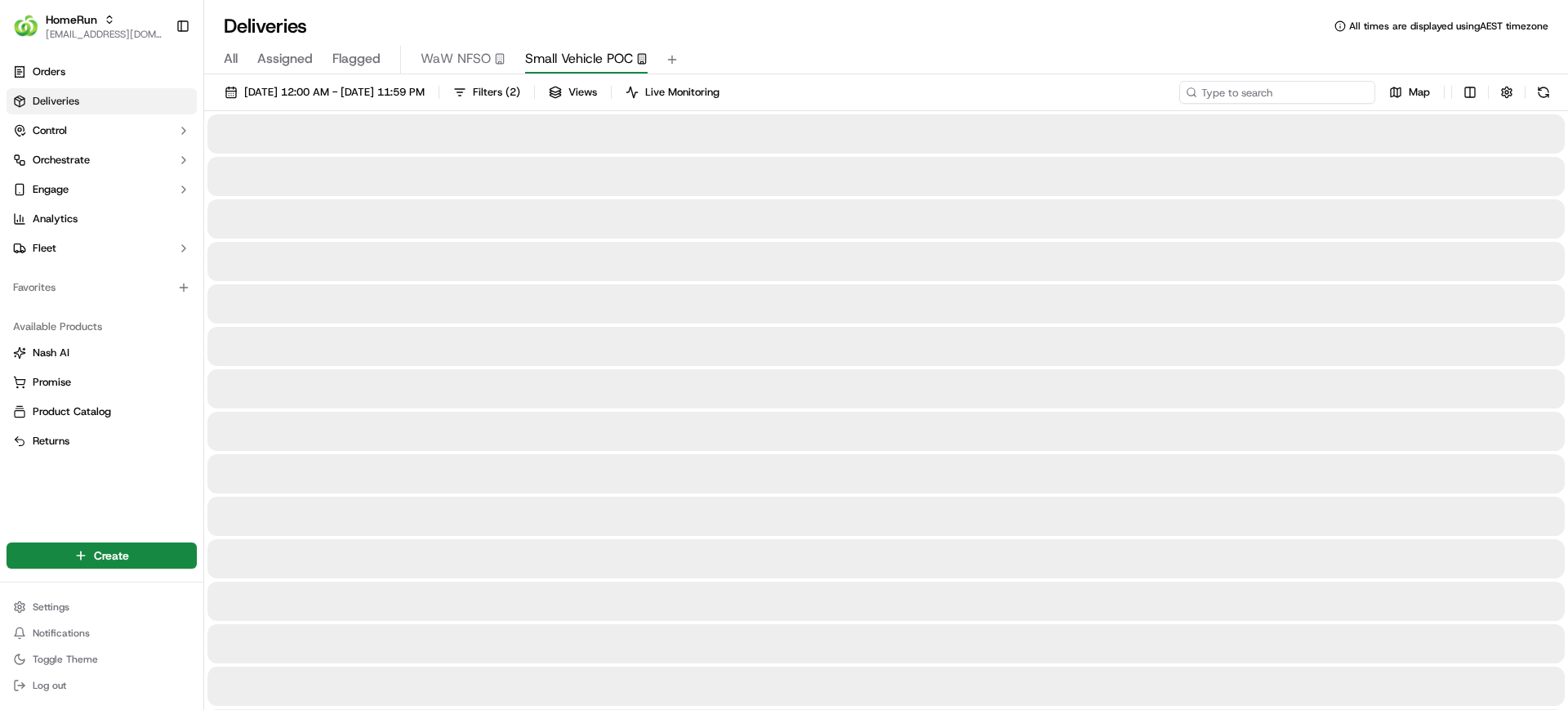
click at [1321, 92] on input at bounding box center [1277, 92] width 196 height 23
paste input "Cumberland Park"
type input "Cumberland Park"
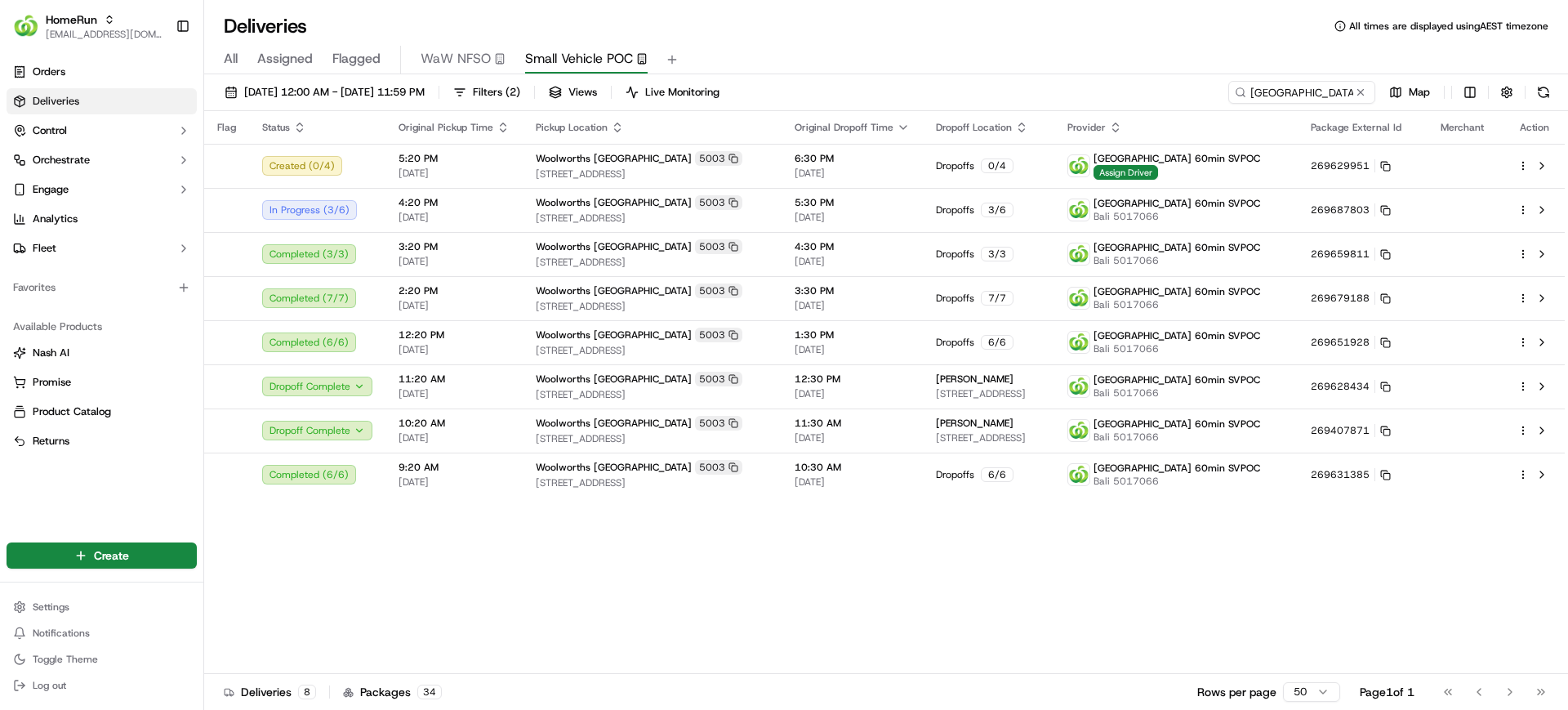
click at [985, 586] on div "Flag Status Original Pickup Time Pickup Location Original Dropoff Time Dropoff …" at bounding box center [884, 392] width 1361 height 563
click at [768, 588] on div "Flag Status Original Pickup Time Pickup Location Original Dropoff Time Dropoff …" at bounding box center [884, 392] width 1361 height 563
click at [1167, 556] on div "Flag Status Original Pickup Time Pickup Location Original Dropoff Time Dropoff …" at bounding box center [884, 392] width 1361 height 563
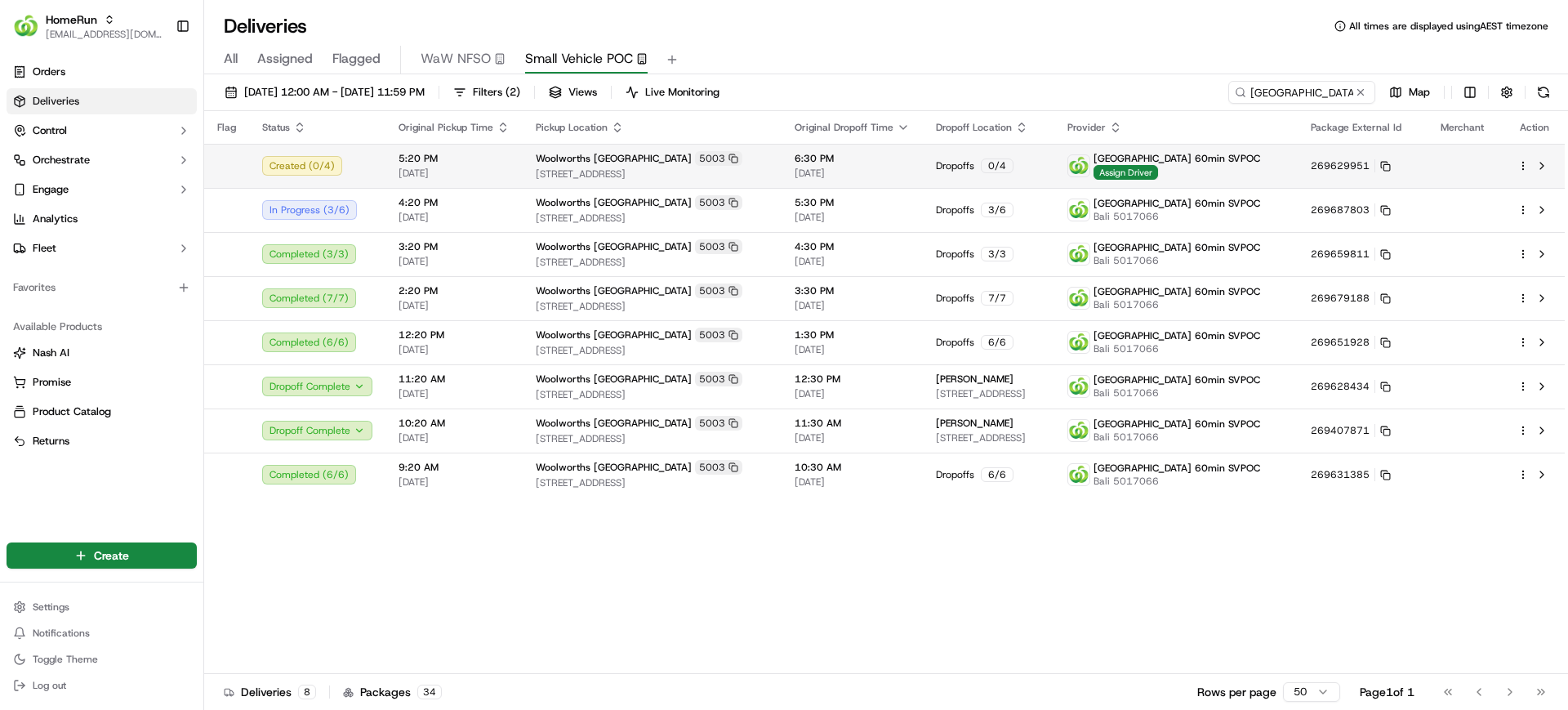
click at [1526, 167] on html "HomeRun [EMAIL_ADDRESS][DOMAIN_NAME] Toggle Sidebar Orders Deliveries Control O…" at bounding box center [784, 355] width 1568 height 710
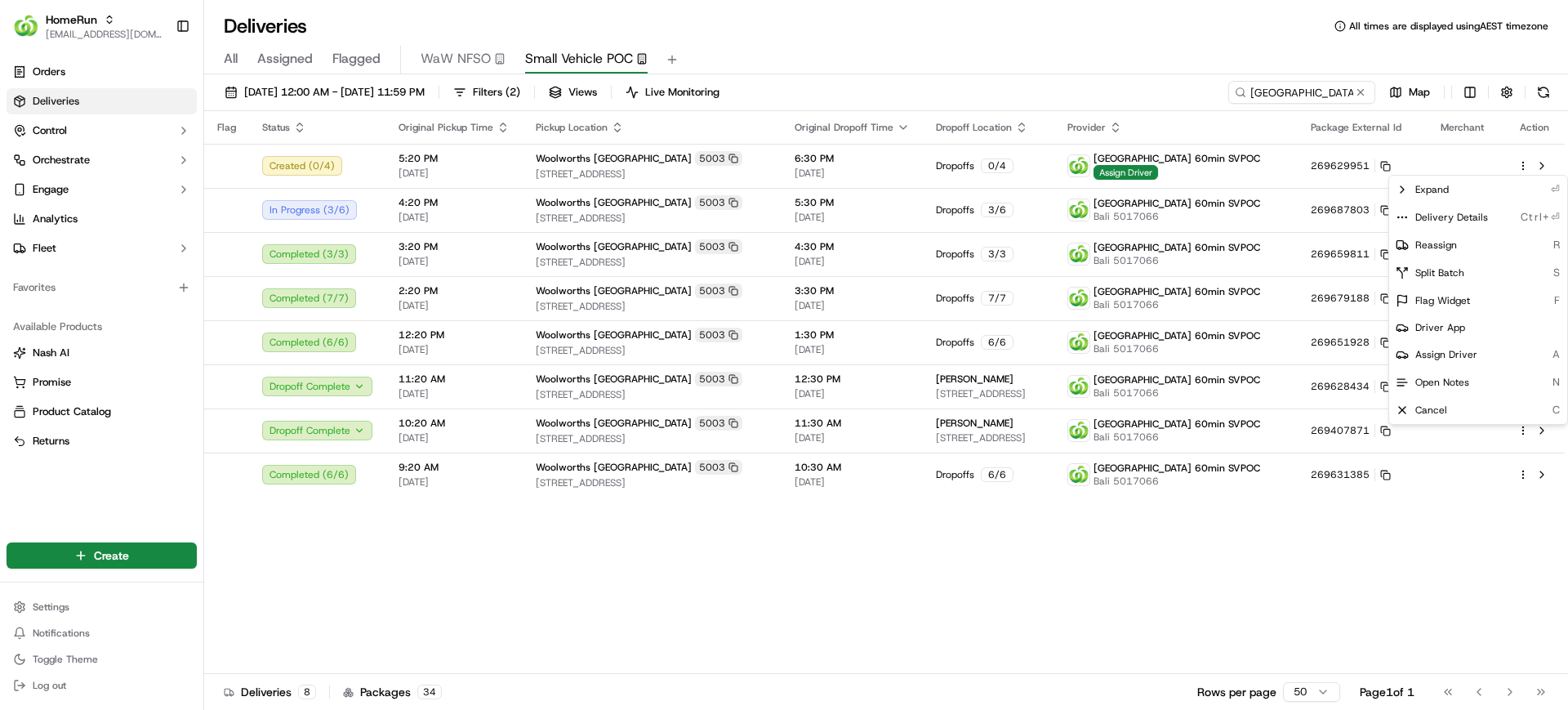
click at [1031, 163] on html "HomeRun mvilals@woolworths.com.au Toggle Sidebar Orders Deliveries Control Orch…" at bounding box center [784, 355] width 1568 height 710
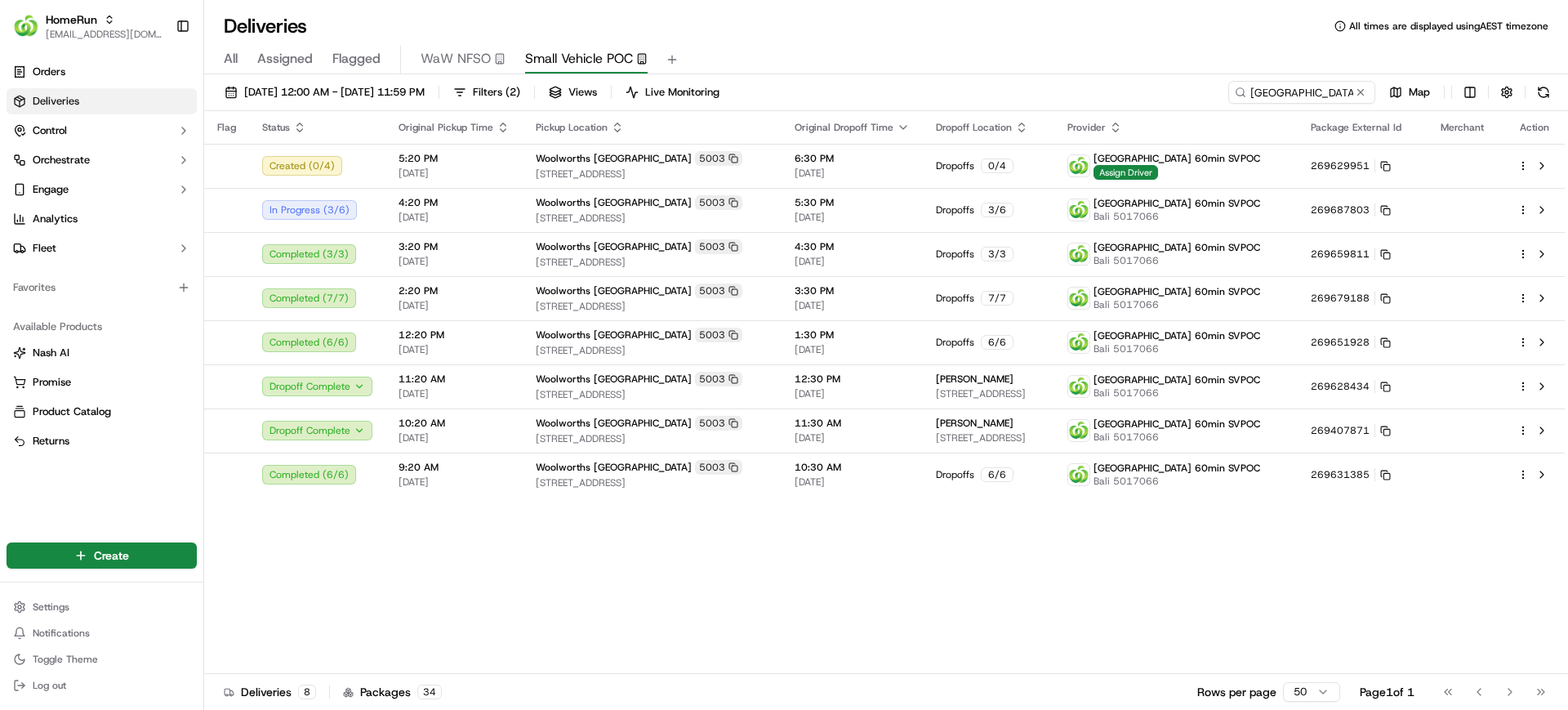
click at [1031, 163] on div "Dropoffs 0 / 4" at bounding box center [988, 165] width 106 height 14
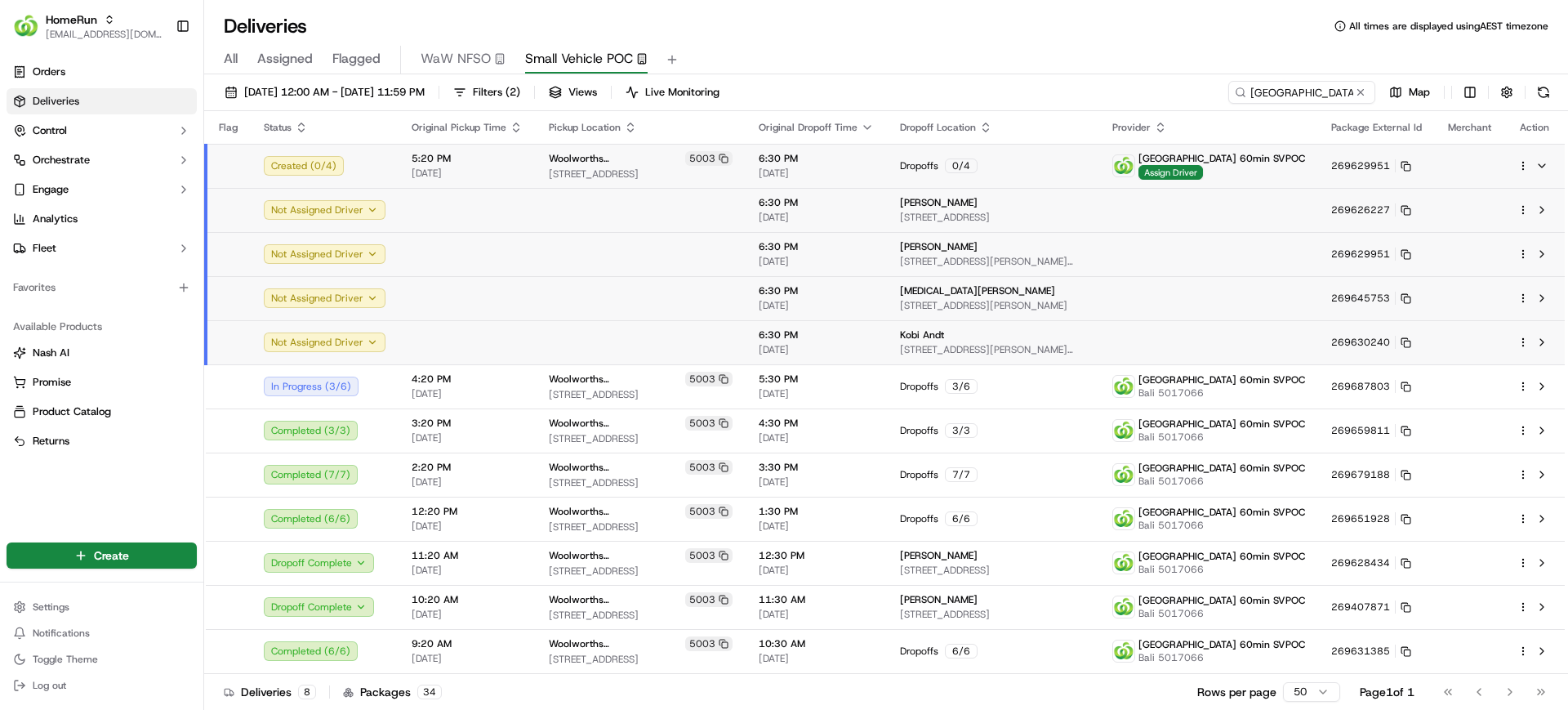
click at [1521, 174] on div at bounding box center [1535, 166] width 34 height 20
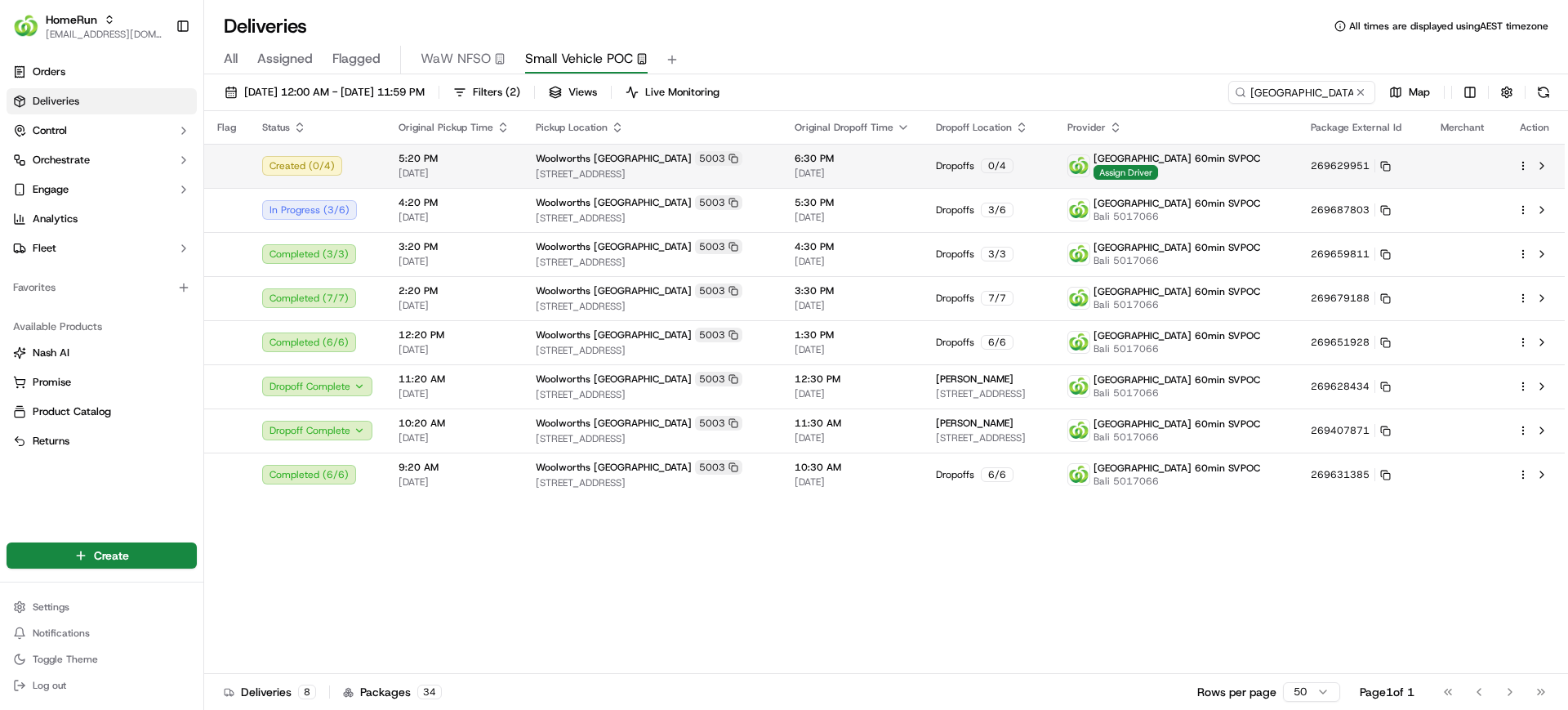
click at [1524, 165] on html "HomeRun mvilals@woolworths.com.au Toggle Sidebar Orders Deliveries Control Orch…" at bounding box center [784, 355] width 1568 height 710
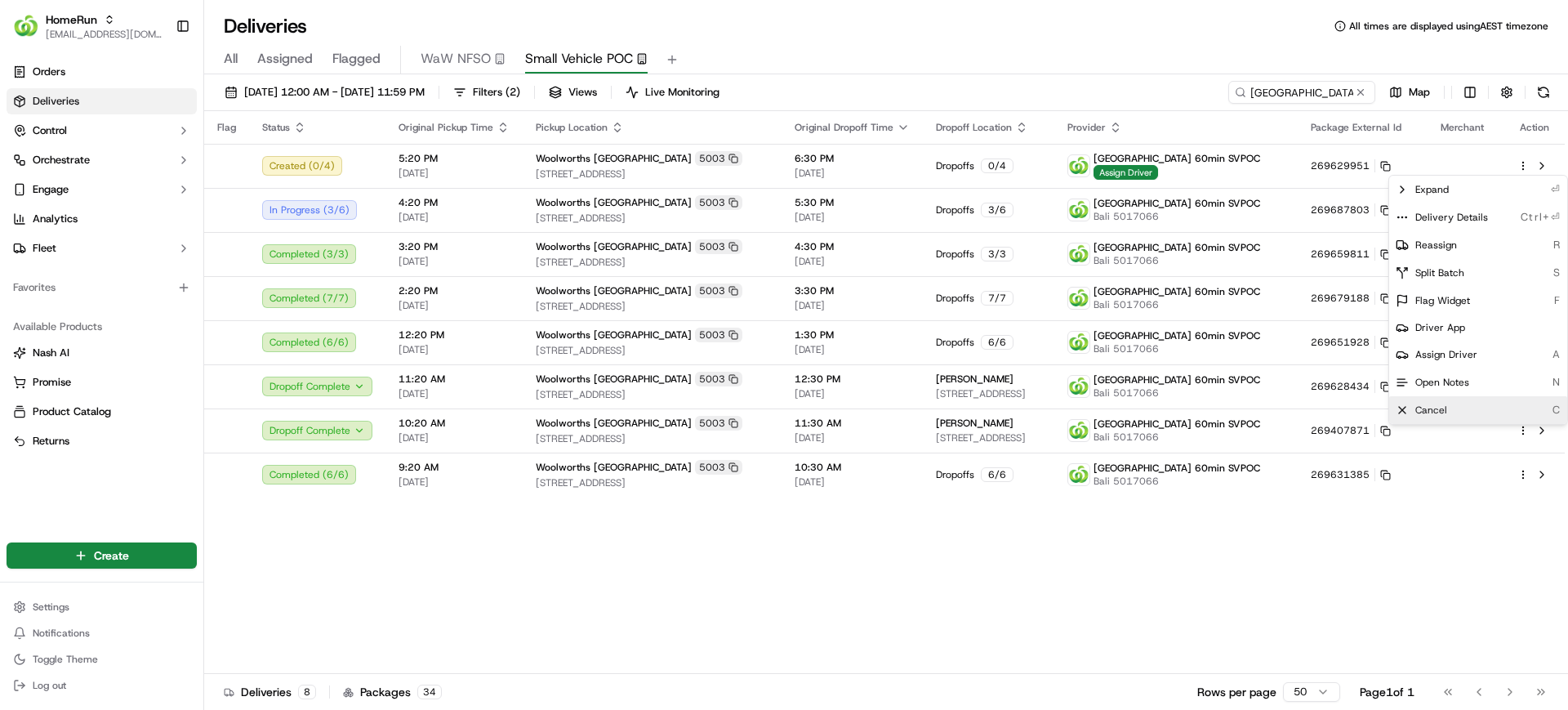
click at [1441, 411] on span "Cancel" at bounding box center [1431, 410] width 32 height 13
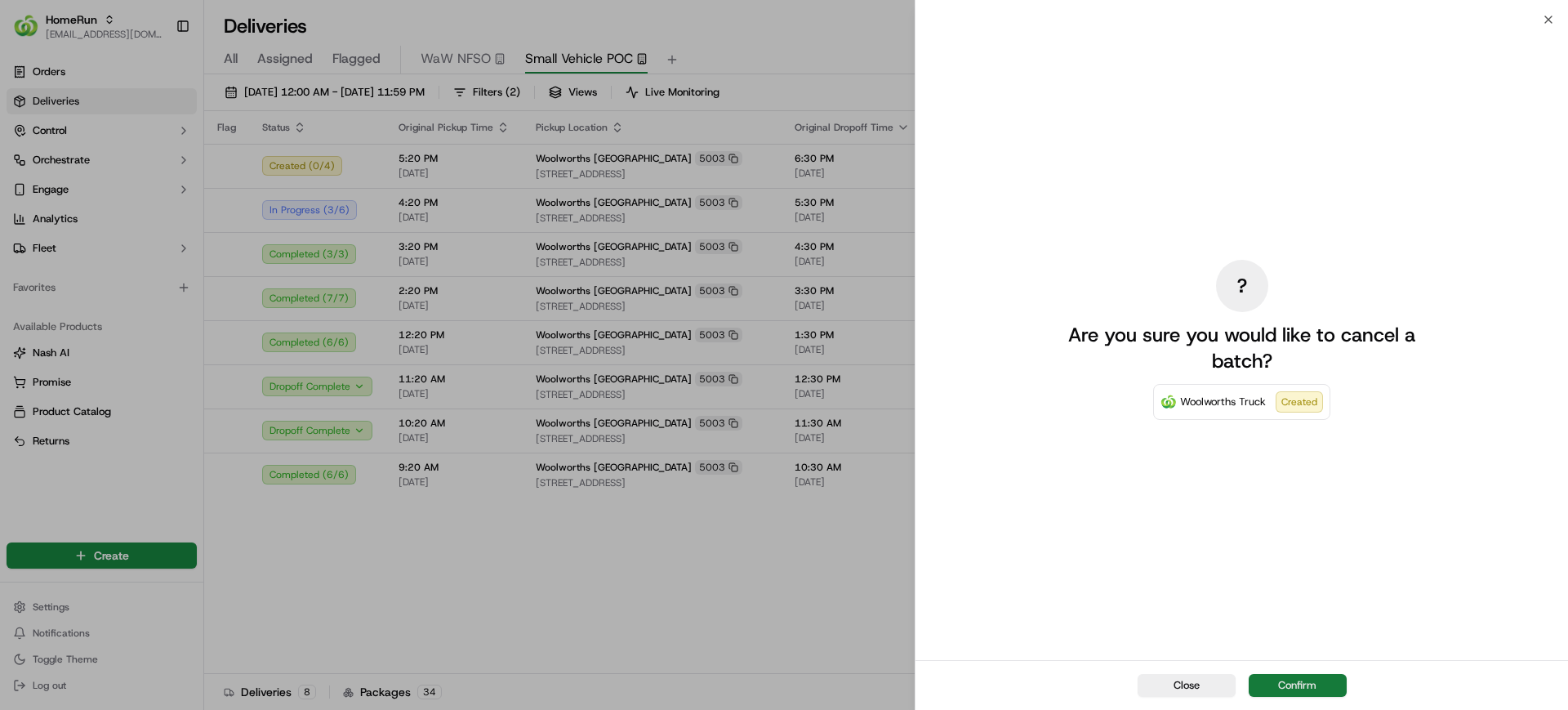
click at [1303, 679] on button "Confirm" at bounding box center [1298, 685] width 98 height 23
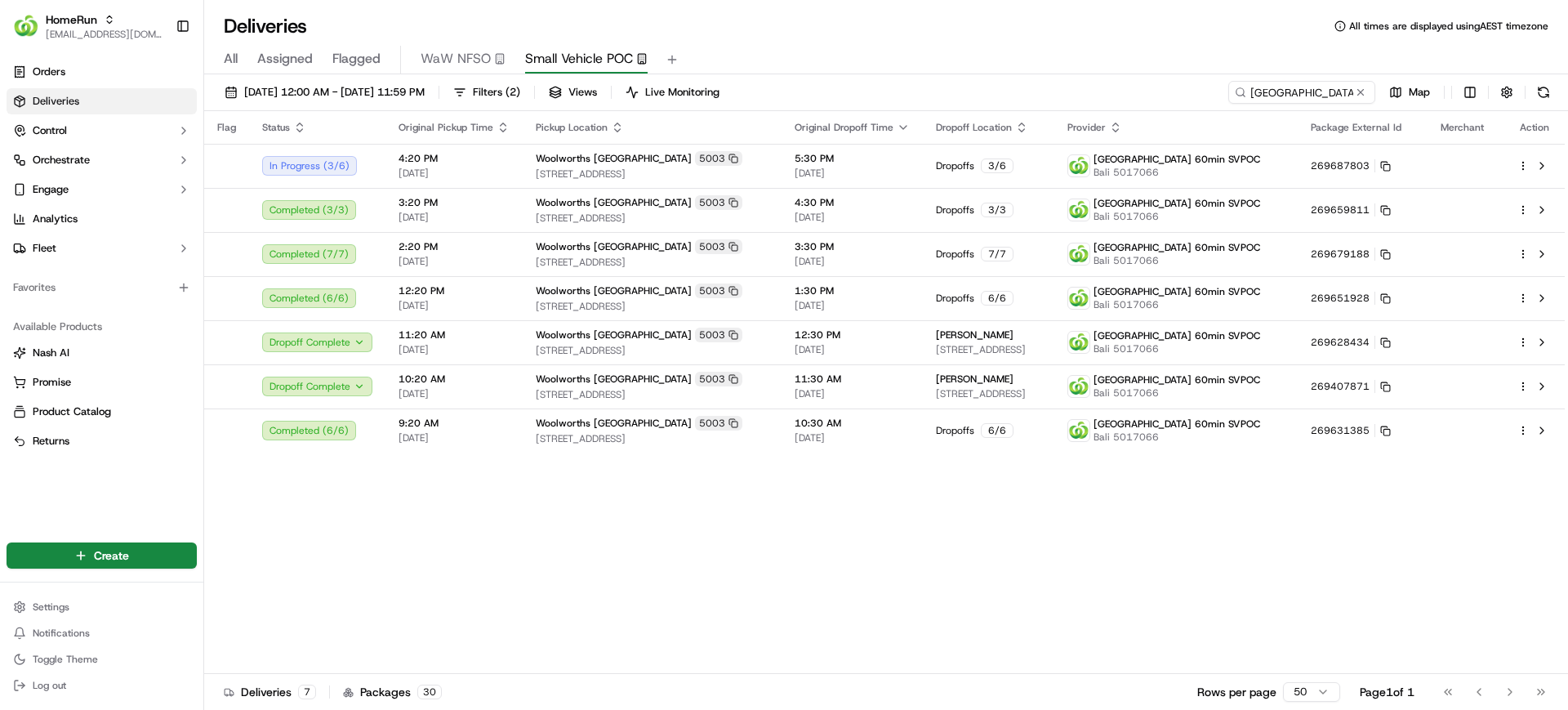
click at [746, 588] on div "Flag Status Original Pickup Time Pickup Location Original Dropoff Time Dropoff …" at bounding box center [884, 392] width 1361 height 563
drag, startPoint x: 40, startPoint y: 74, endPoint x: 96, endPoint y: 77, distance: 56.1
click at [40, 74] on span "Orders" at bounding box center [49, 71] width 33 height 14
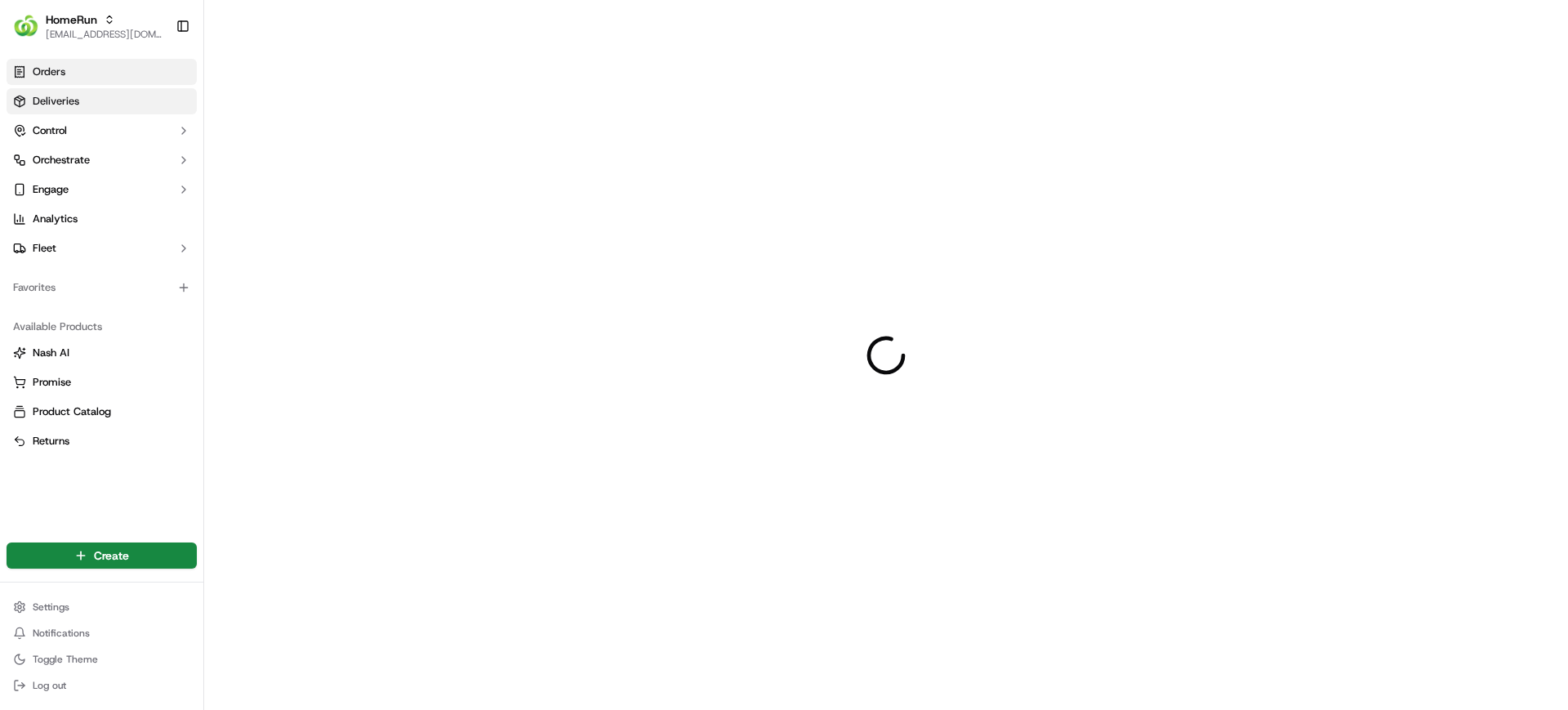
click at [68, 107] on span "Deliveries" at bounding box center [56, 101] width 47 height 14
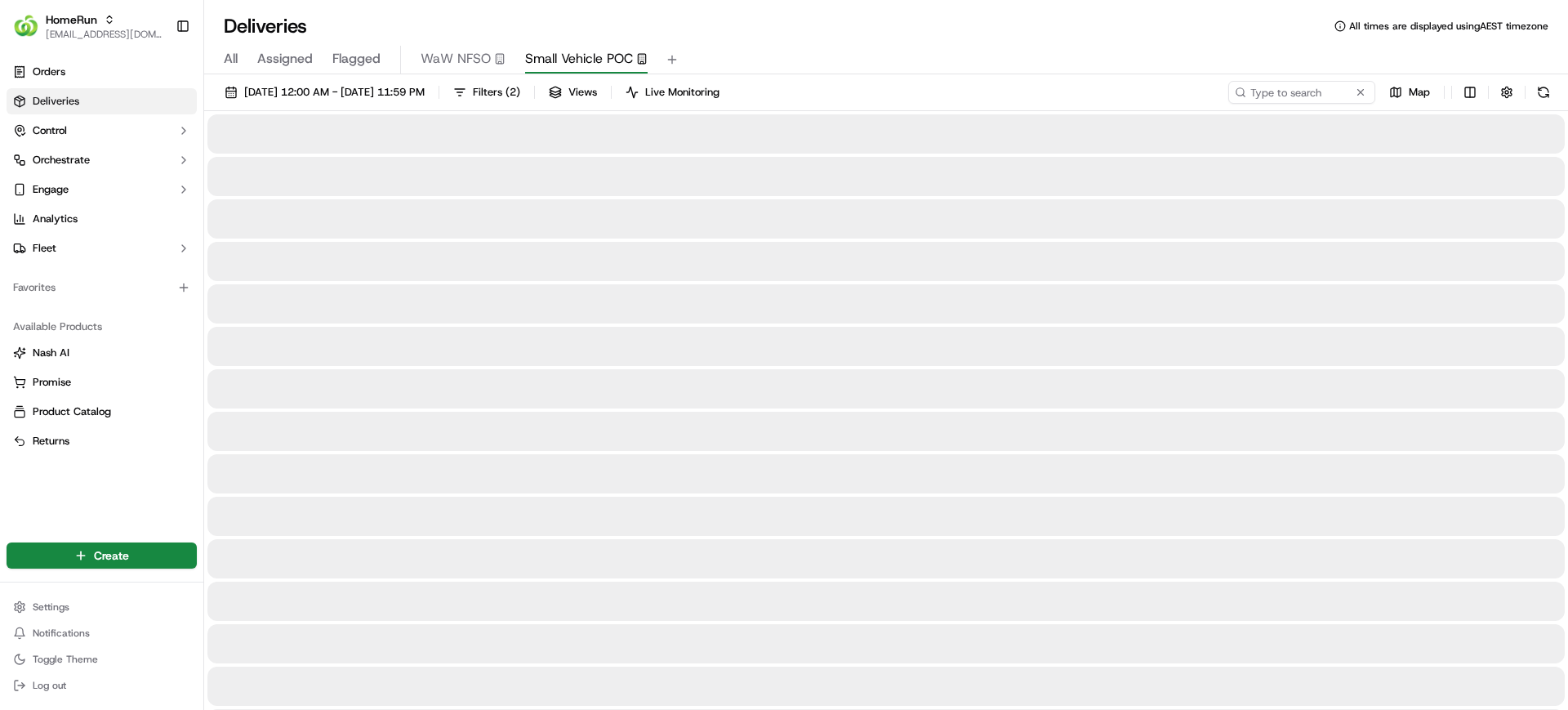
drag, startPoint x: 228, startPoint y: 58, endPoint x: 256, endPoint y: 62, distance: 28.3
click at [228, 58] on span "All" at bounding box center [230, 59] width 14 height 20
click at [1279, 96] on input at bounding box center [1277, 92] width 196 height 23
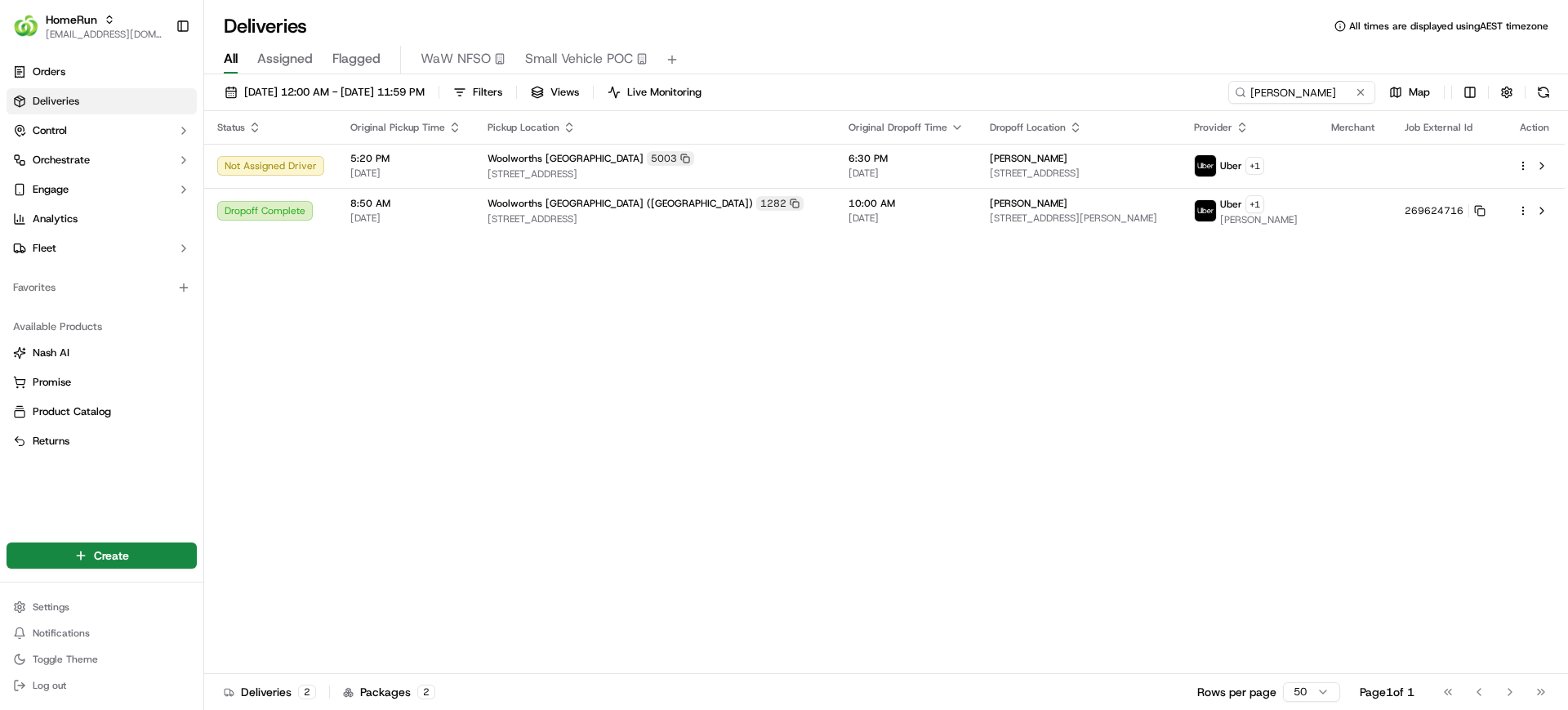
click at [798, 394] on div "Status Original Pickup Time Pickup Location Original Dropoff Time Dropoff Locat…" at bounding box center [884, 392] width 1361 height 563
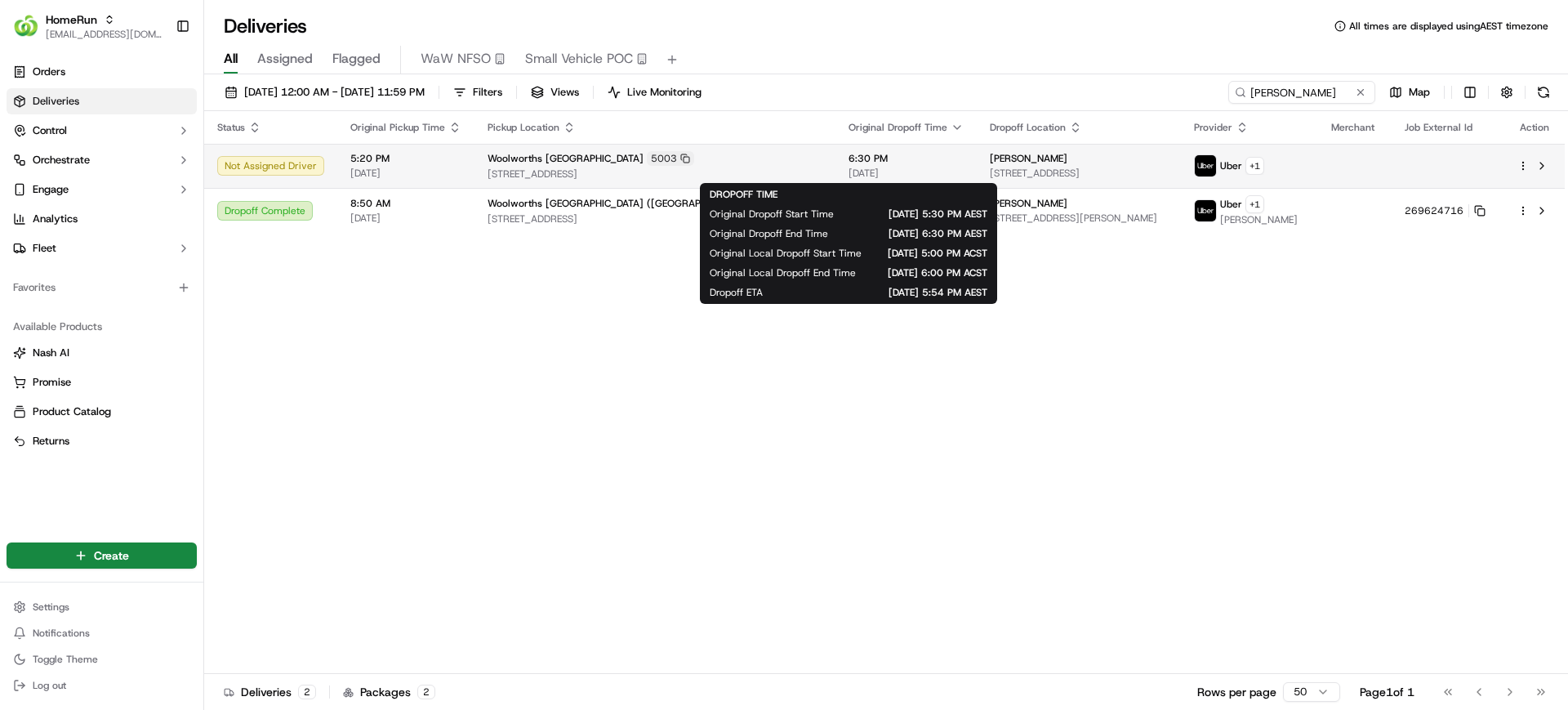
click at [849, 160] on span "6:30 PM" at bounding box center [907, 158] width 116 height 13
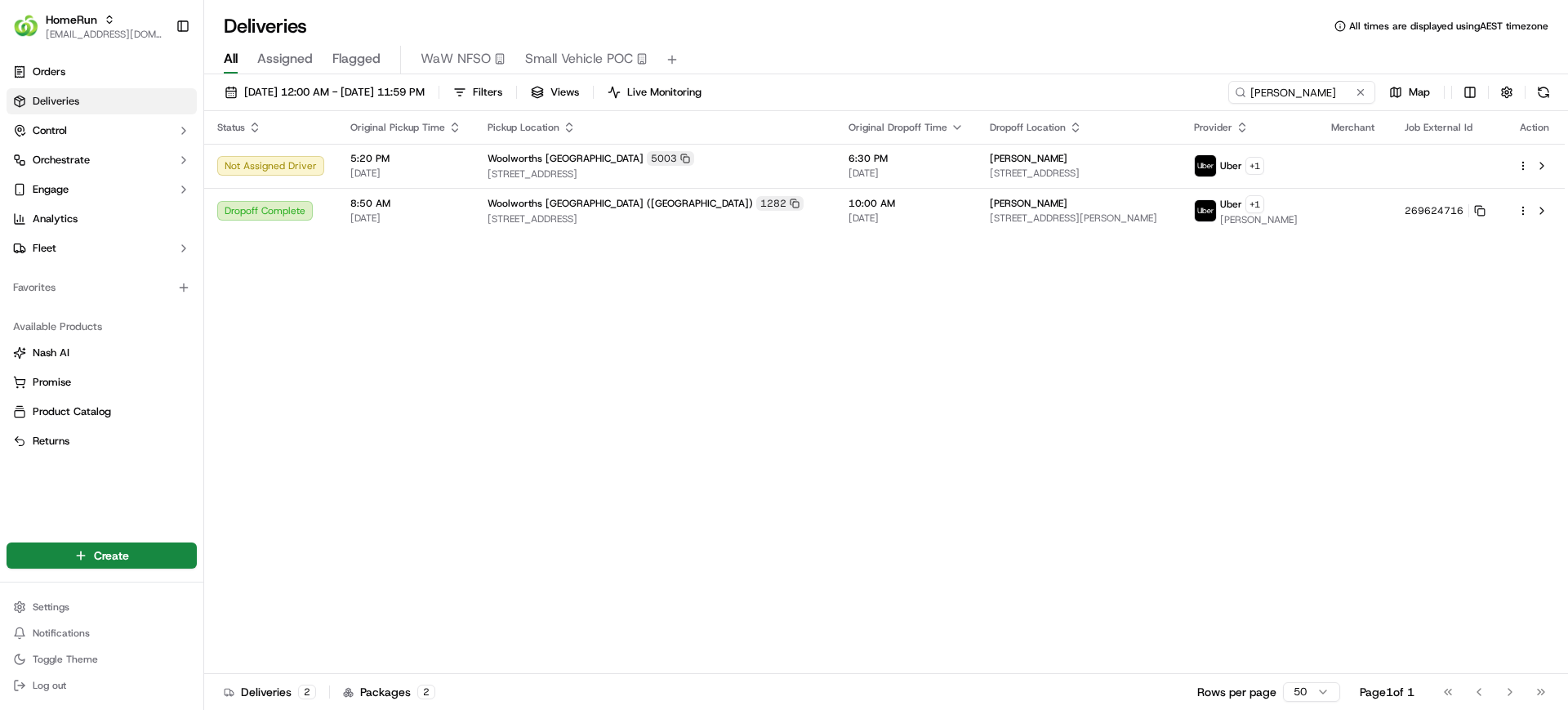
click at [613, 360] on div "Status Original Pickup Time Pickup Location Original Dropoff Time Dropoff Locat…" at bounding box center [884, 392] width 1361 height 563
click at [982, 21] on div "Deliveries All times are displayed using AEST timezone" at bounding box center [886, 25] width 1364 height 26
click at [1279, 89] on input "Laura Bullock" at bounding box center [1277, 92] width 196 height 23
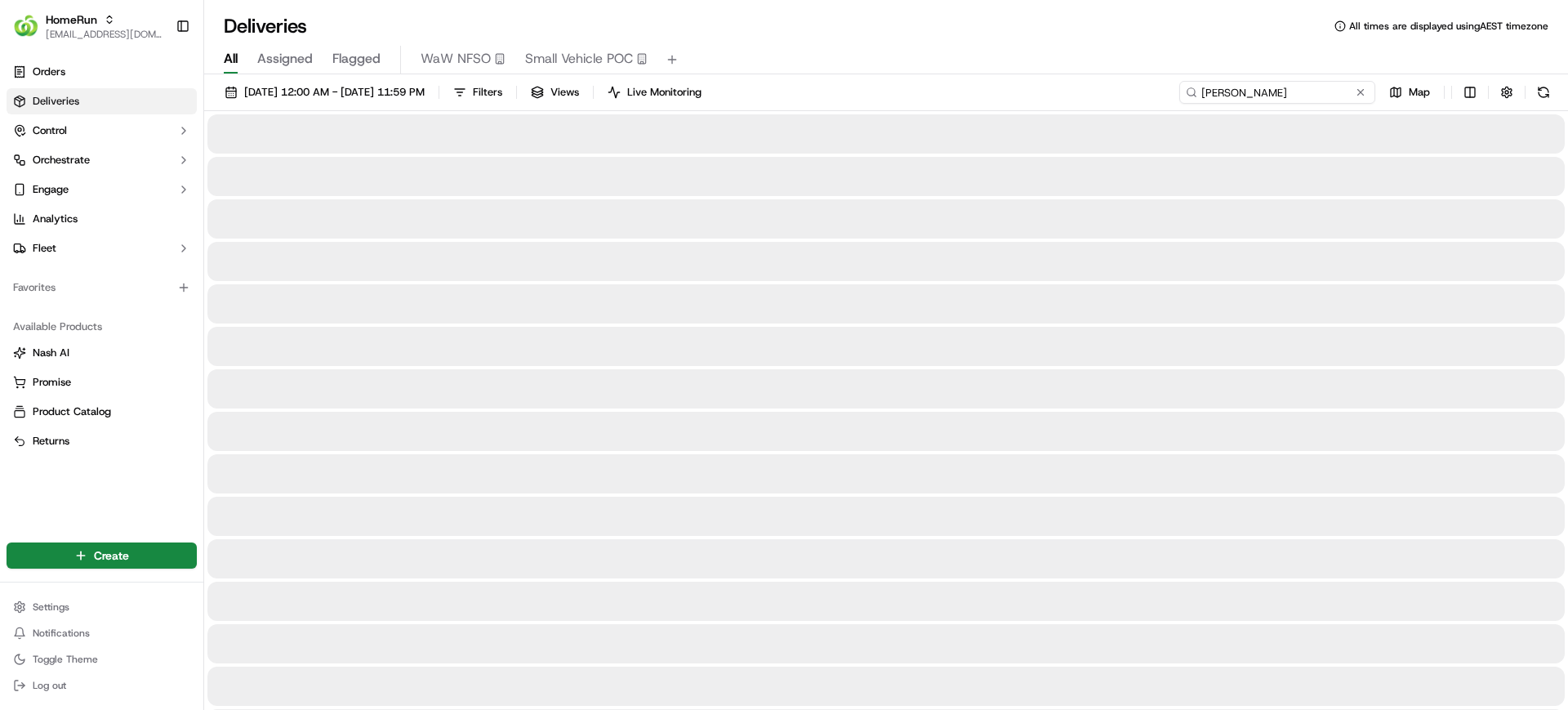
type input "Candice Houda"
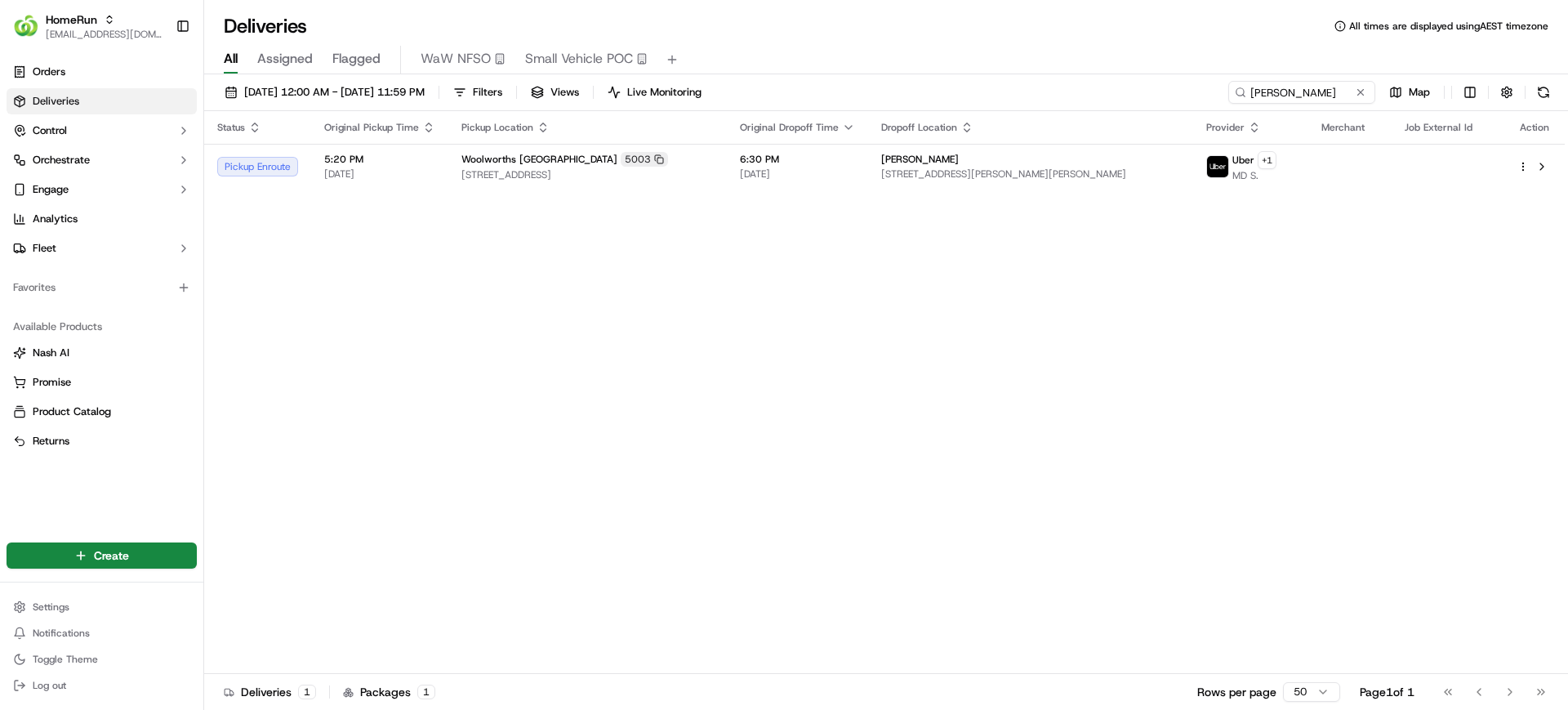
click at [1022, 388] on div "Status Original Pickup Time Pickup Location Original Dropoff Time Dropoff Locat…" at bounding box center [884, 392] width 1361 height 563
click at [934, 33] on div "Deliveries All times are displayed using AEST timezone" at bounding box center [886, 25] width 1364 height 26
click at [87, 25] on span "HomeRun" at bounding box center [71, 20] width 51 height 16
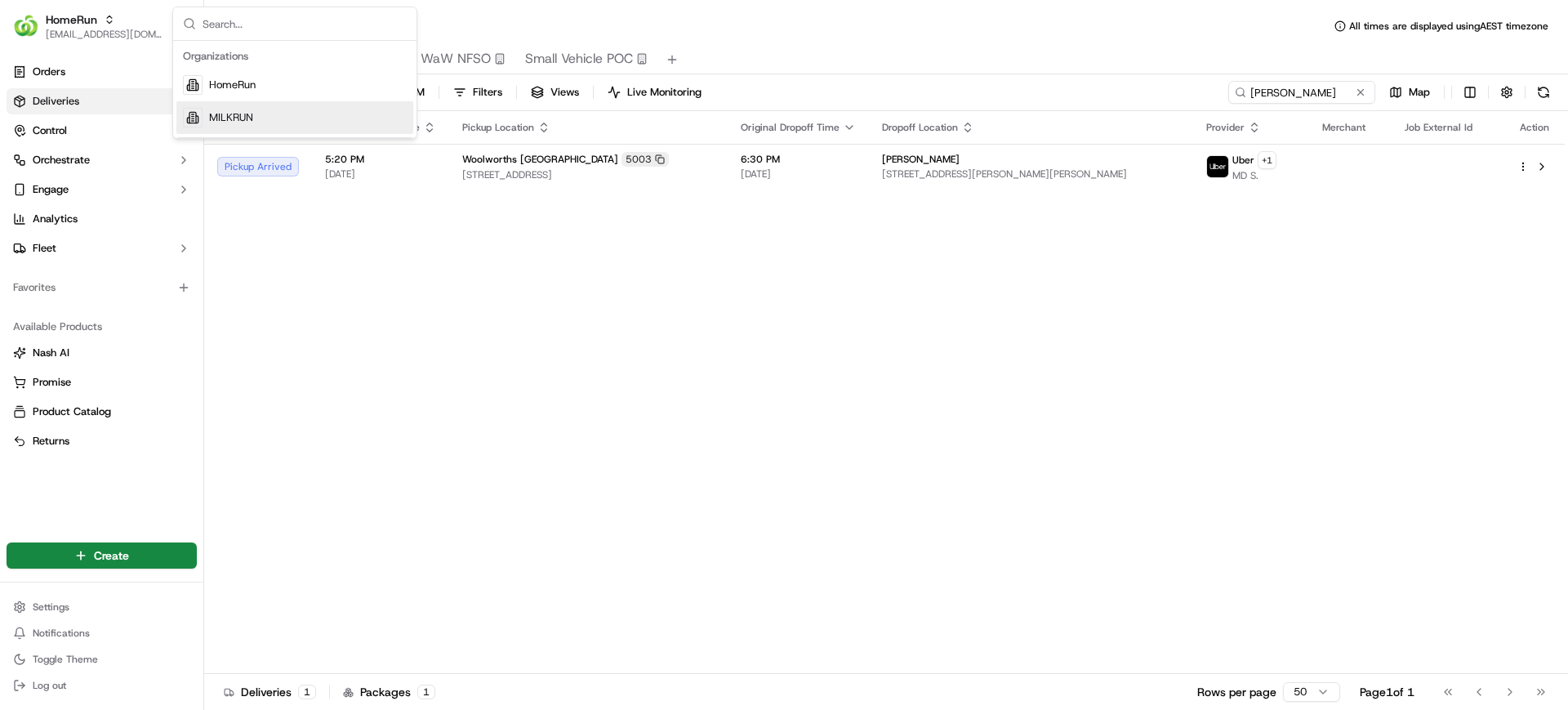
click at [219, 115] on span "MILKRUN" at bounding box center [231, 117] width 44 height 14
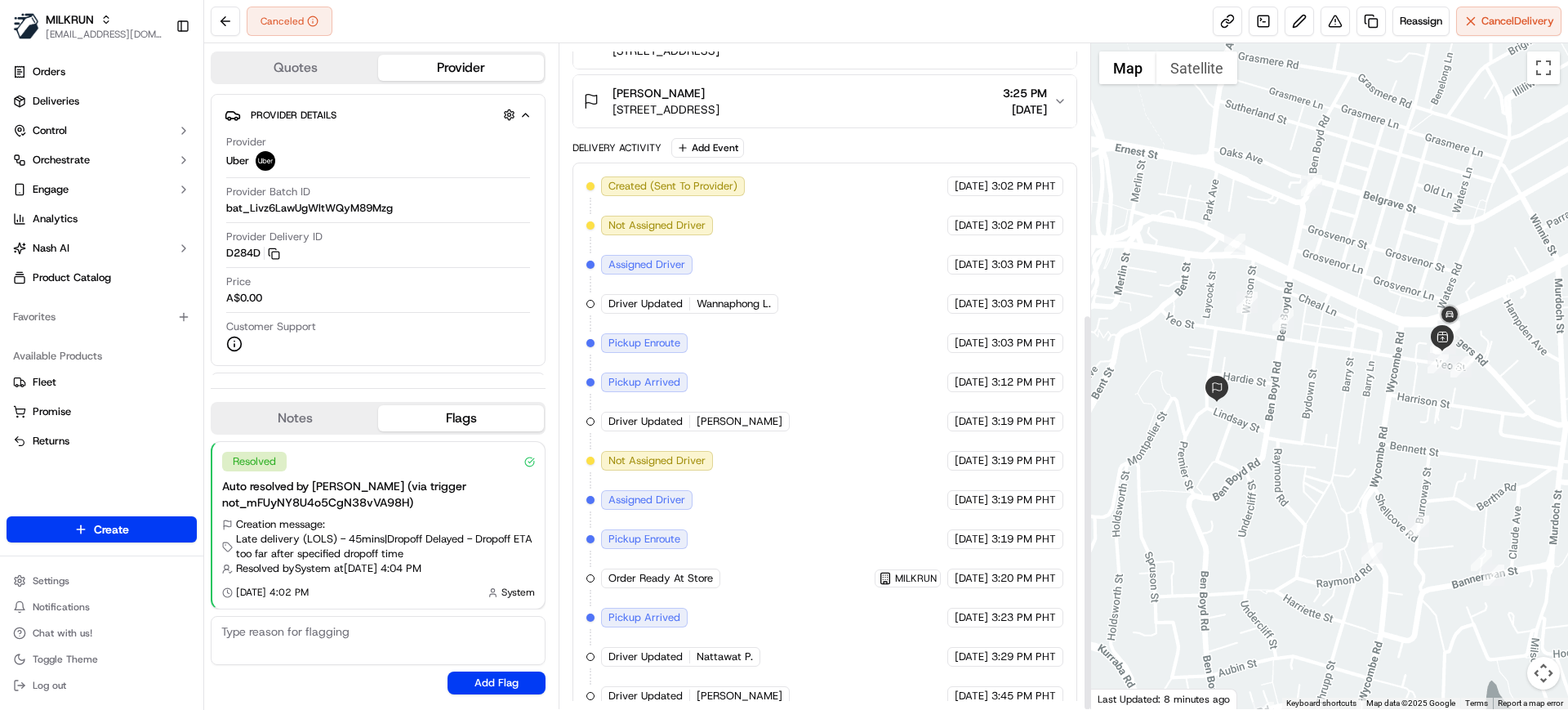
scroll to position [452, 0]
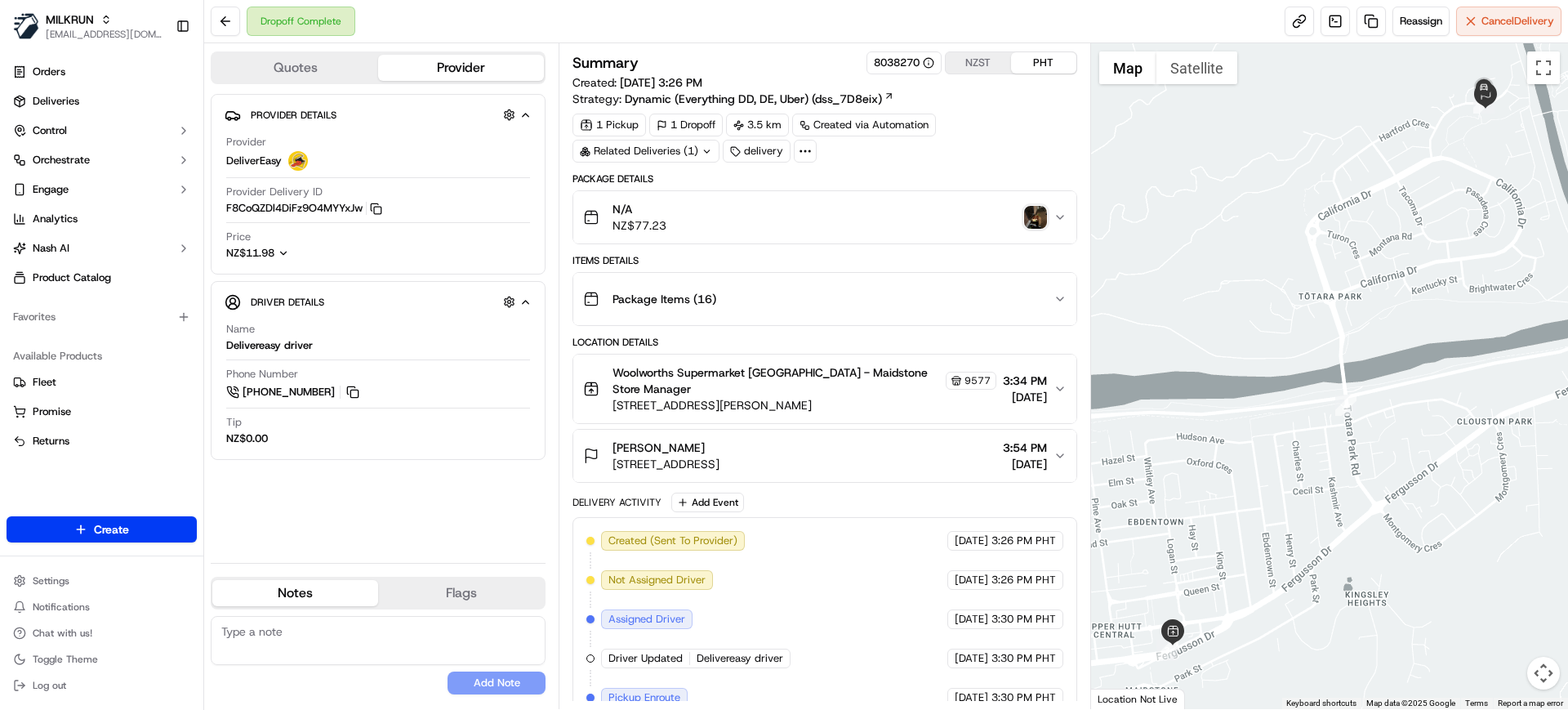
click at [1040, 216] on img "button" at bounding box center [1035, 217] width 23 height 23
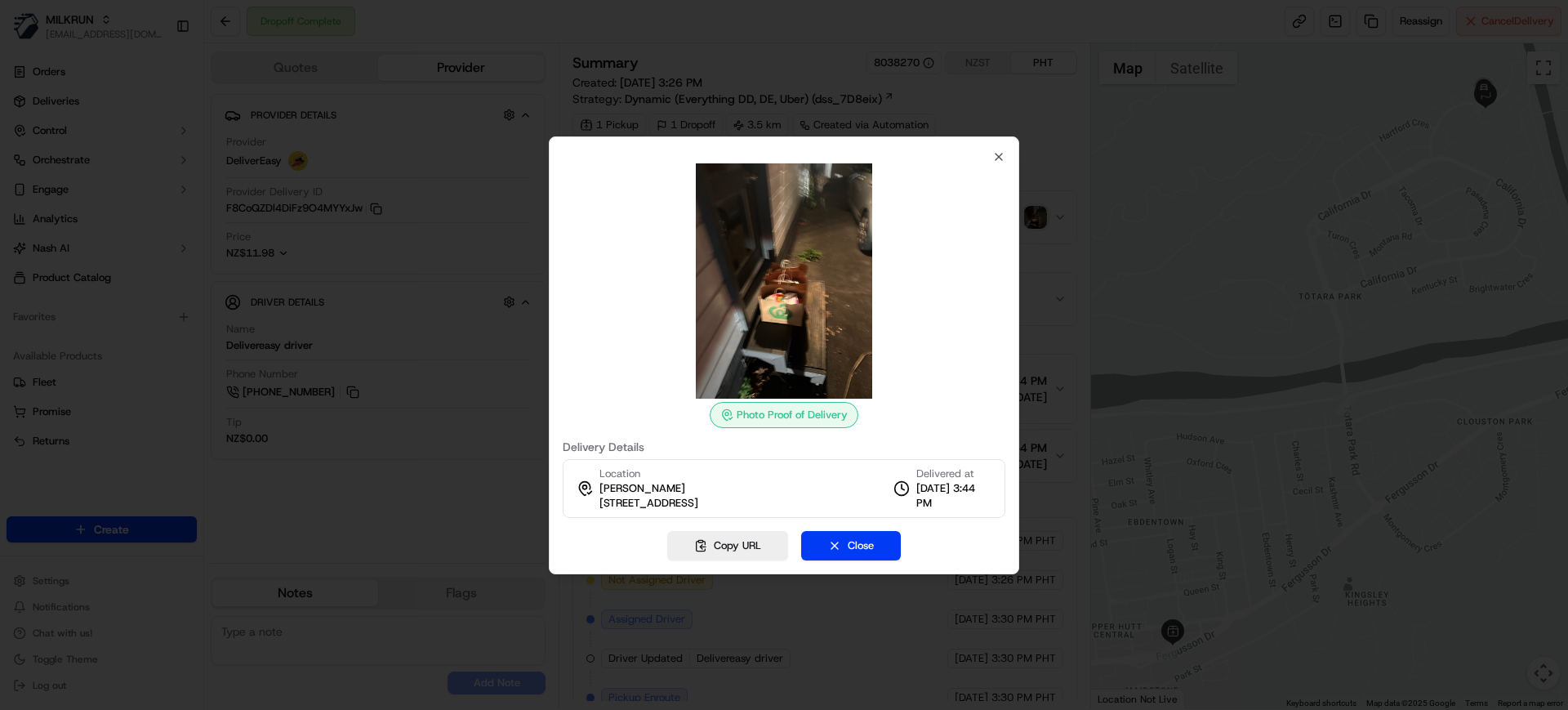
click at [466, 337] on div at bounding box center [784, 355] width 1568 height 710
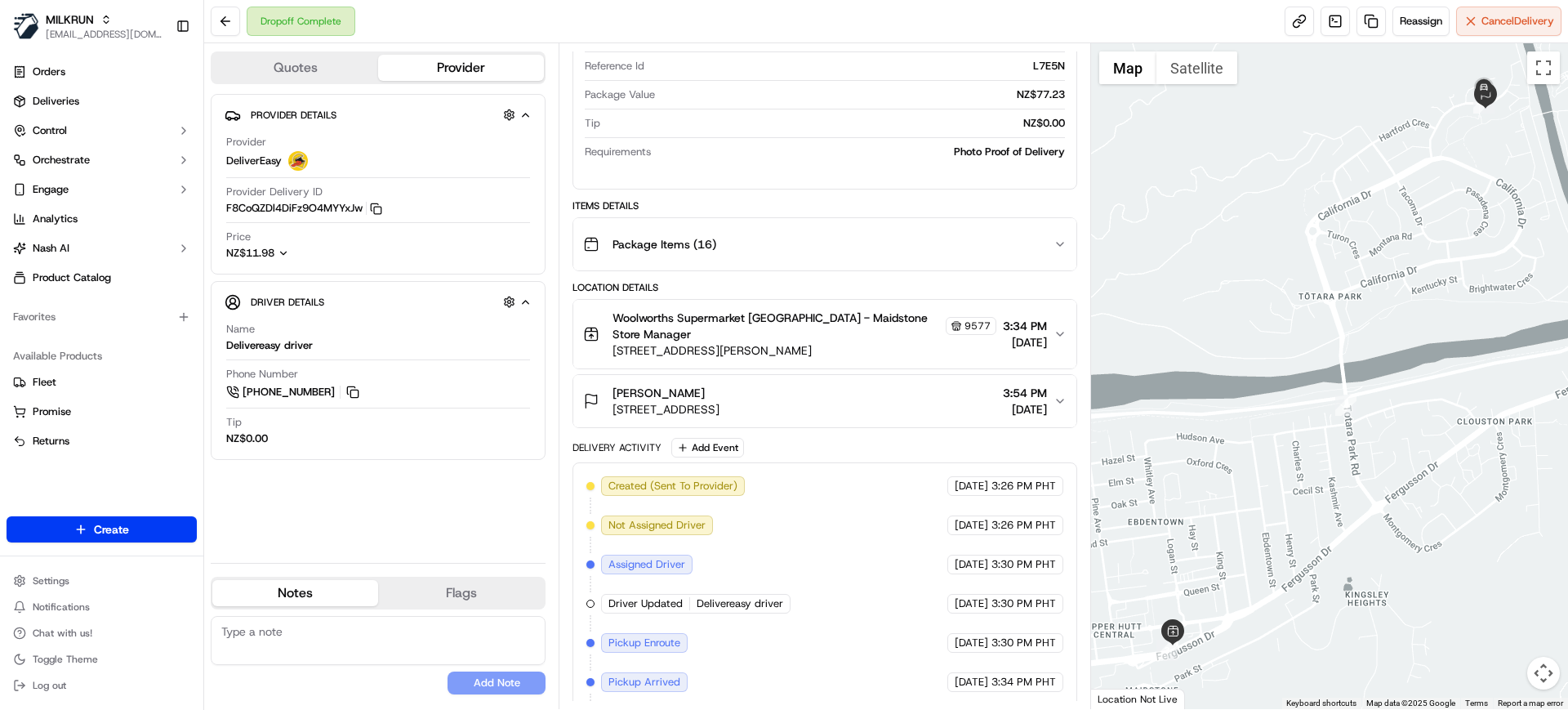
scroll to position [440, 0]
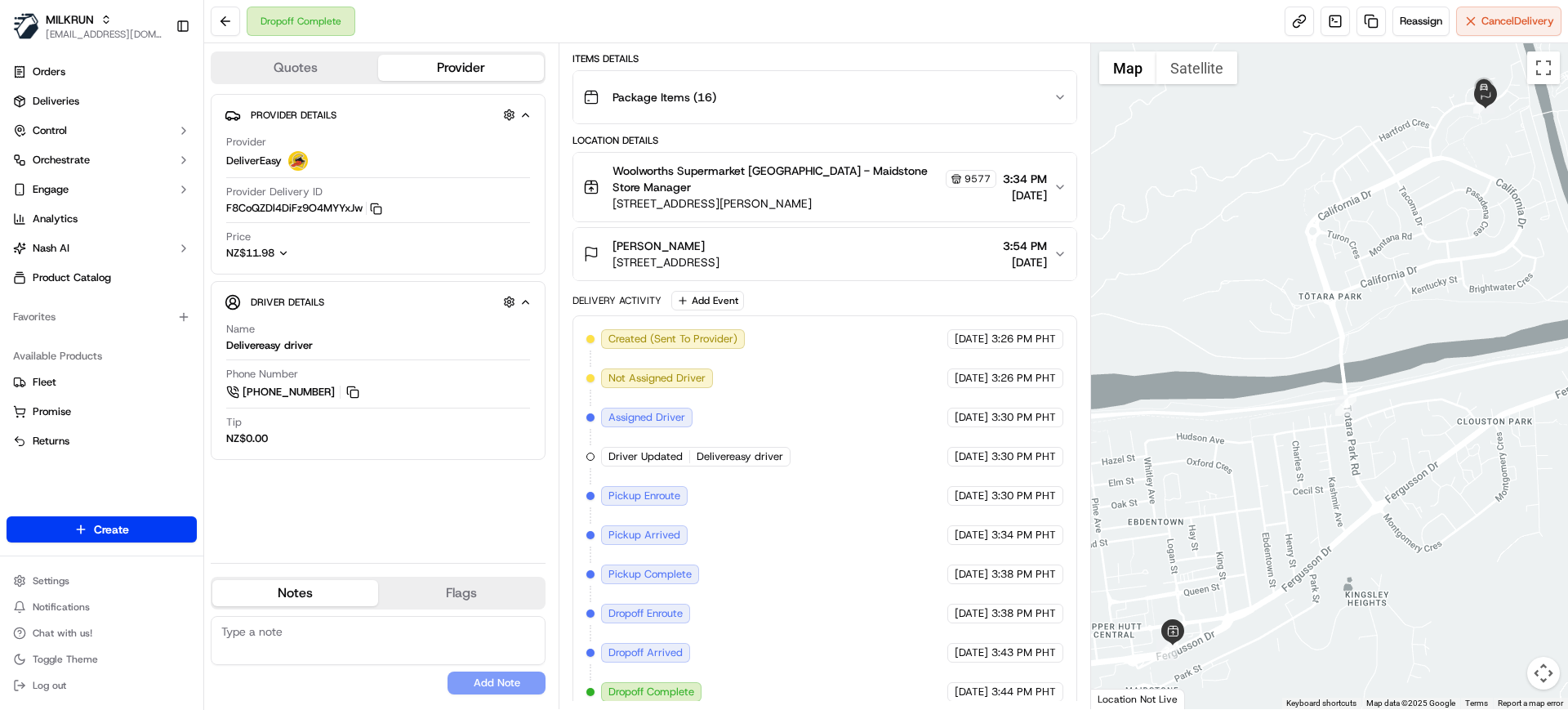
click at [799, 168] on span "Woolworths Supermarket NZ - Maidstone Store Manager" at bounding box center [777, 179] width 329 height 33
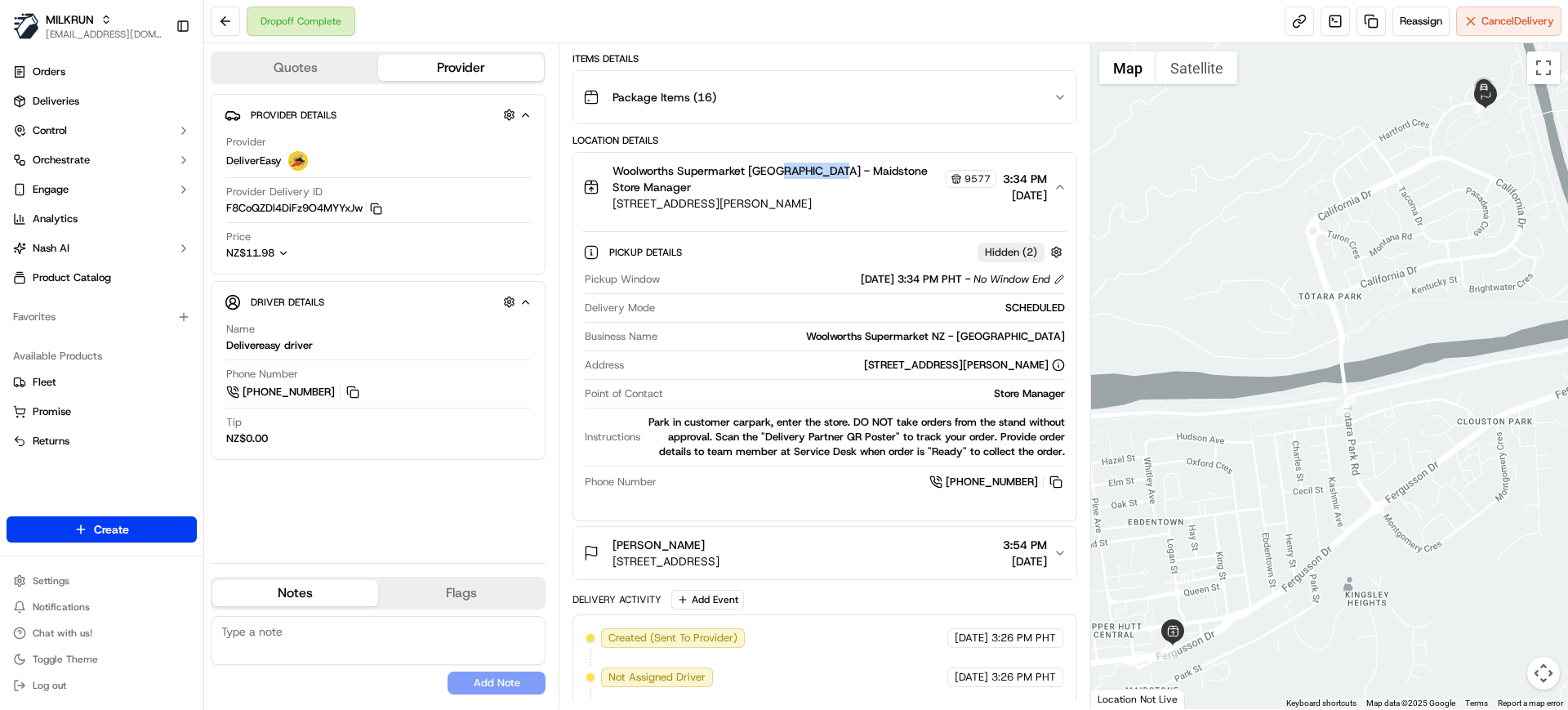
click at [799, 168] on span "Woolworths Supermarket NZ - Maidstone Store Manager" at bounding box center [777, 179] width 329 height 33
copy span "Maidstone"
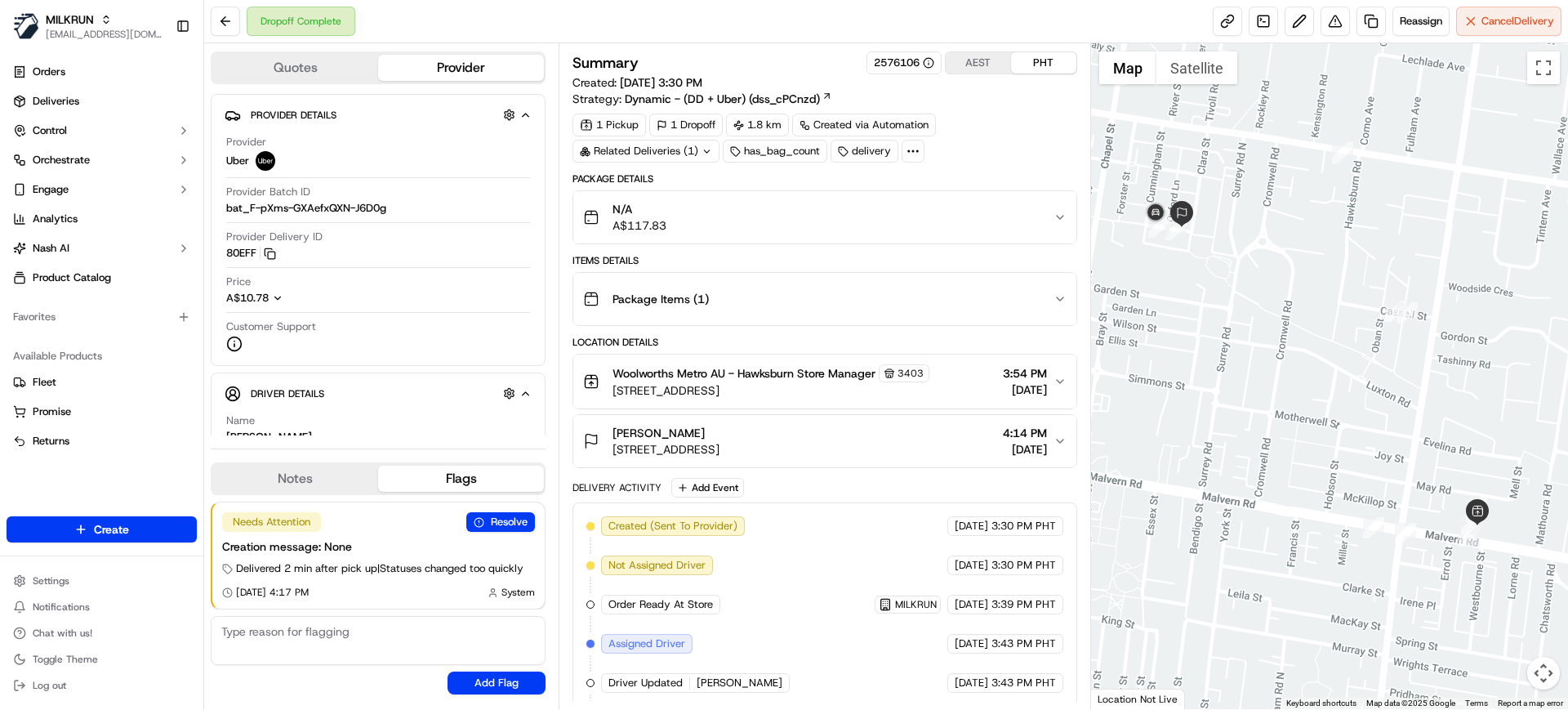
click at [797, 32] on div "Dropoff Complete Reassign Cancel Delivery" at bounding box center [886, 22] width 1364 height 43
click at [806, 21] on div "Dropoff Complete Reassign Cancel Delivery" at bounding box center [886, 22] width 1364 height 43
click at [734, 33] on div "Dropoff Complete Reassign Cancel Delivery" at bounding box center [886, 22] width 1364 height 43
click at [795, 40] on div "Dropoff Complete Reassign Cancel Delivery" at bounding box center [886, 22] width 1364 height 43
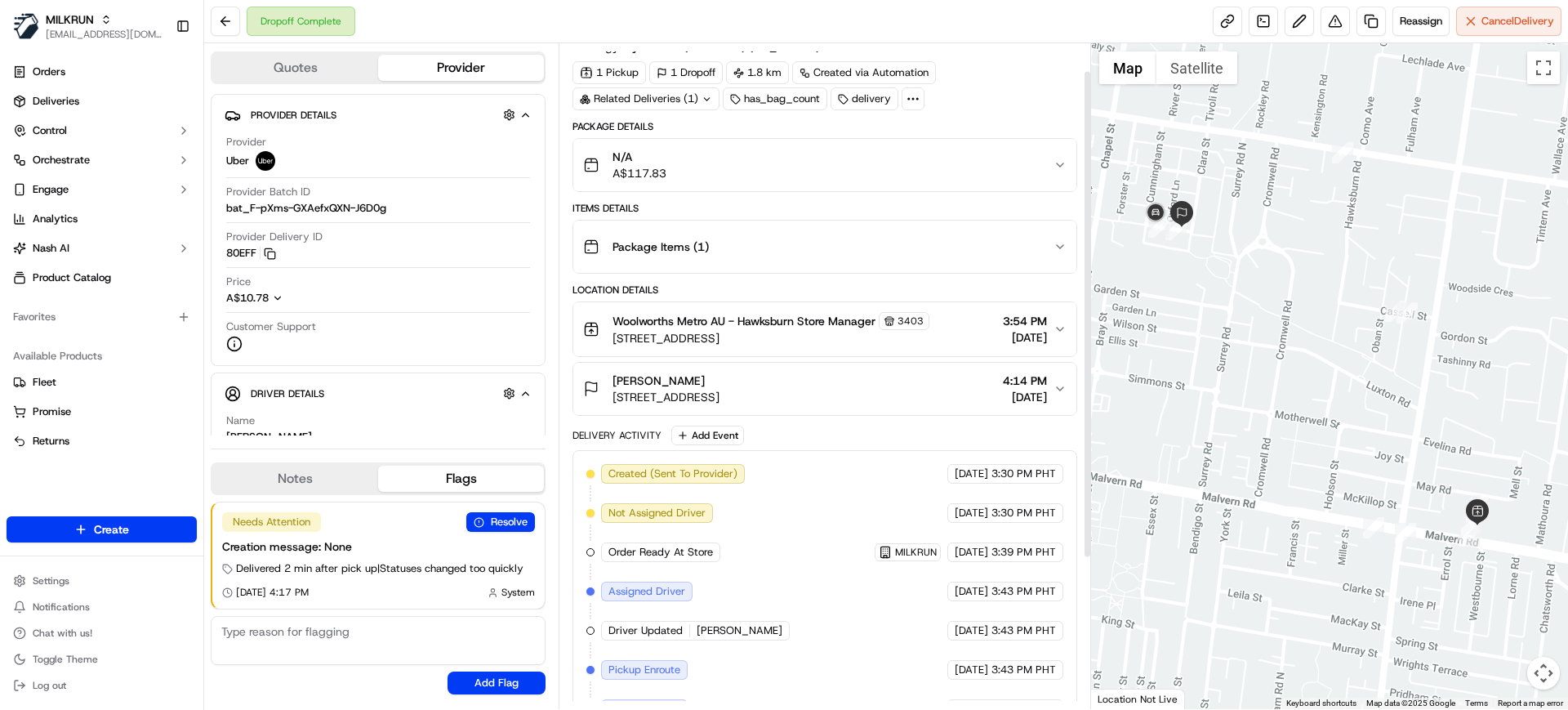
scroll to position [102, 0]
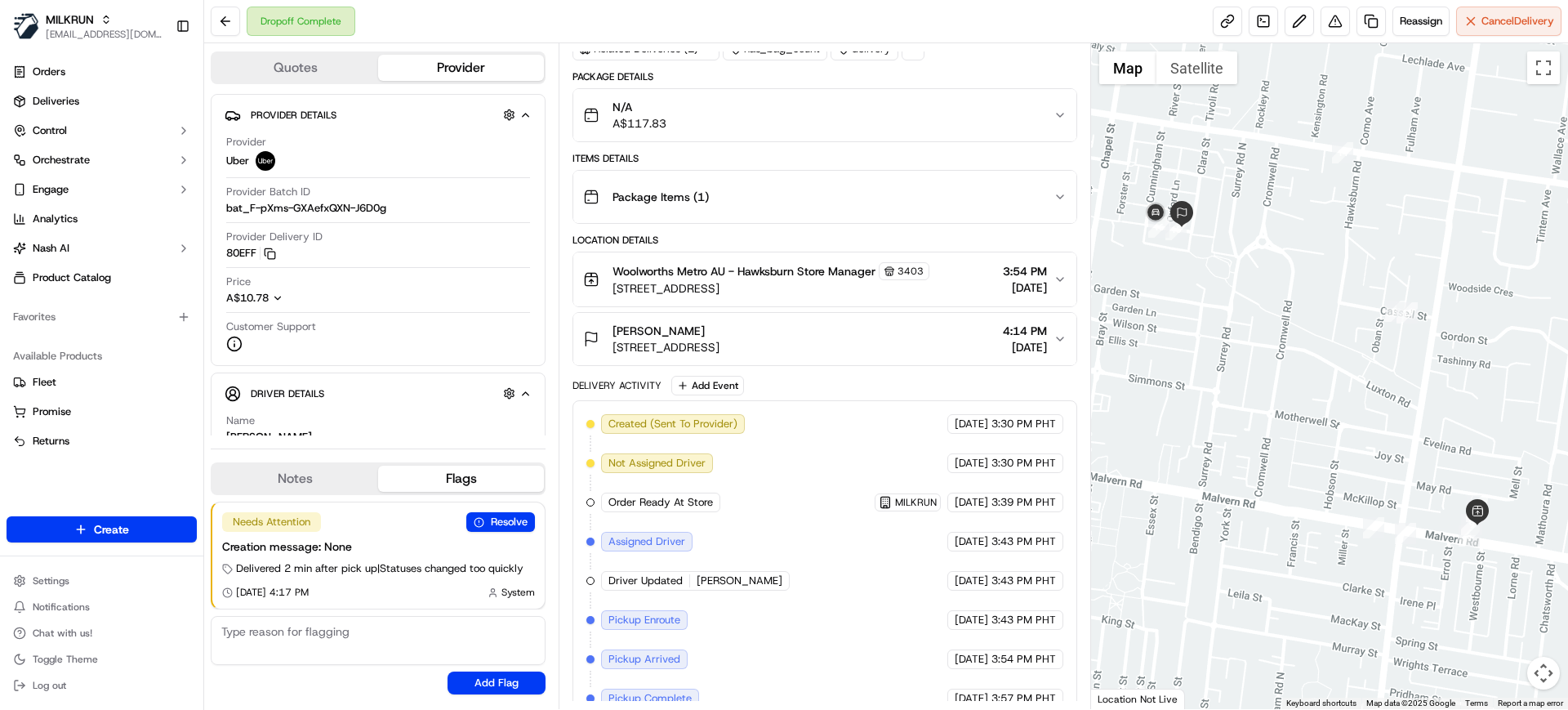
click at [720, 344] on span "[STREET_ADDRESS]" at bounding box center [666, 347] width 107 height 16
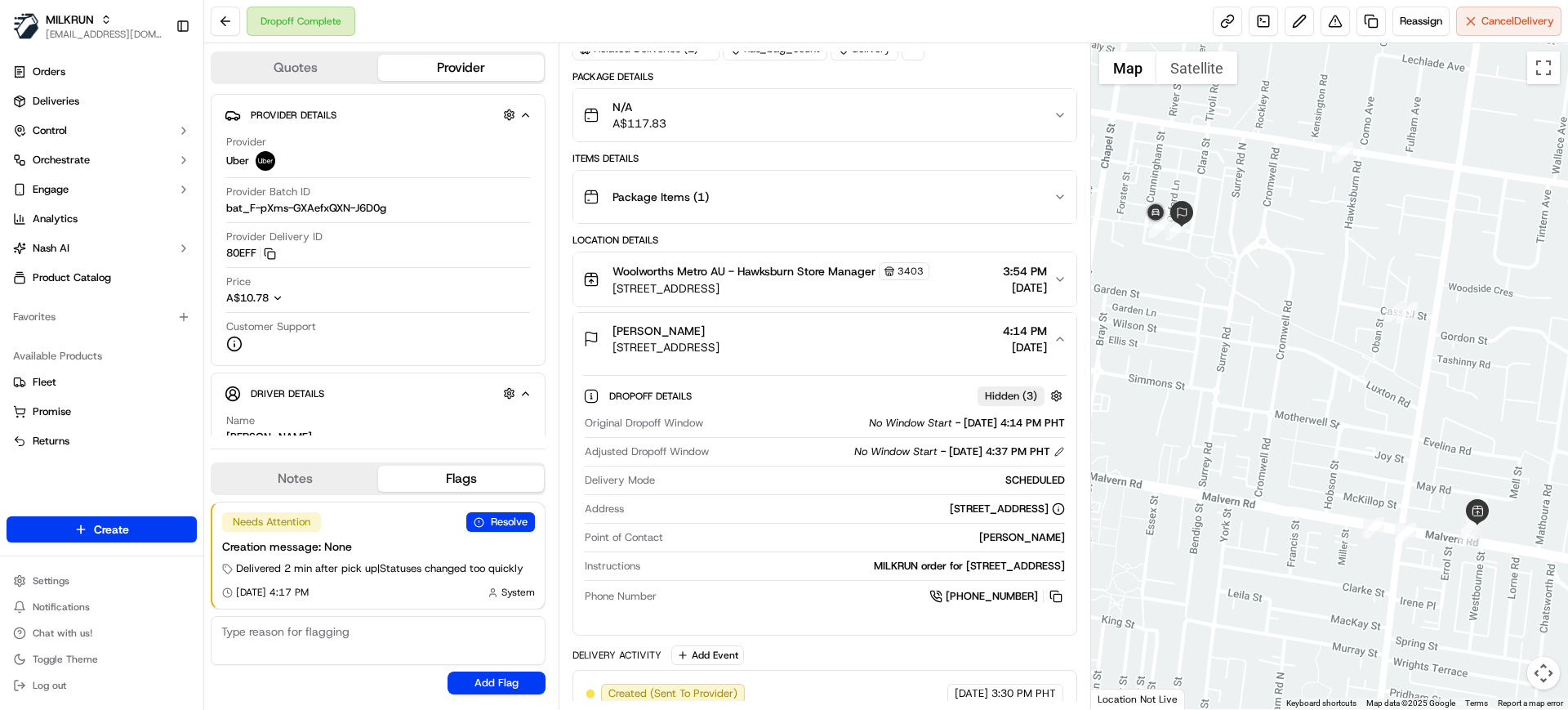
click at [782, 287] on span "[STREET_ADDRESS]" at bounding box center [770, 288] width 317 height 16
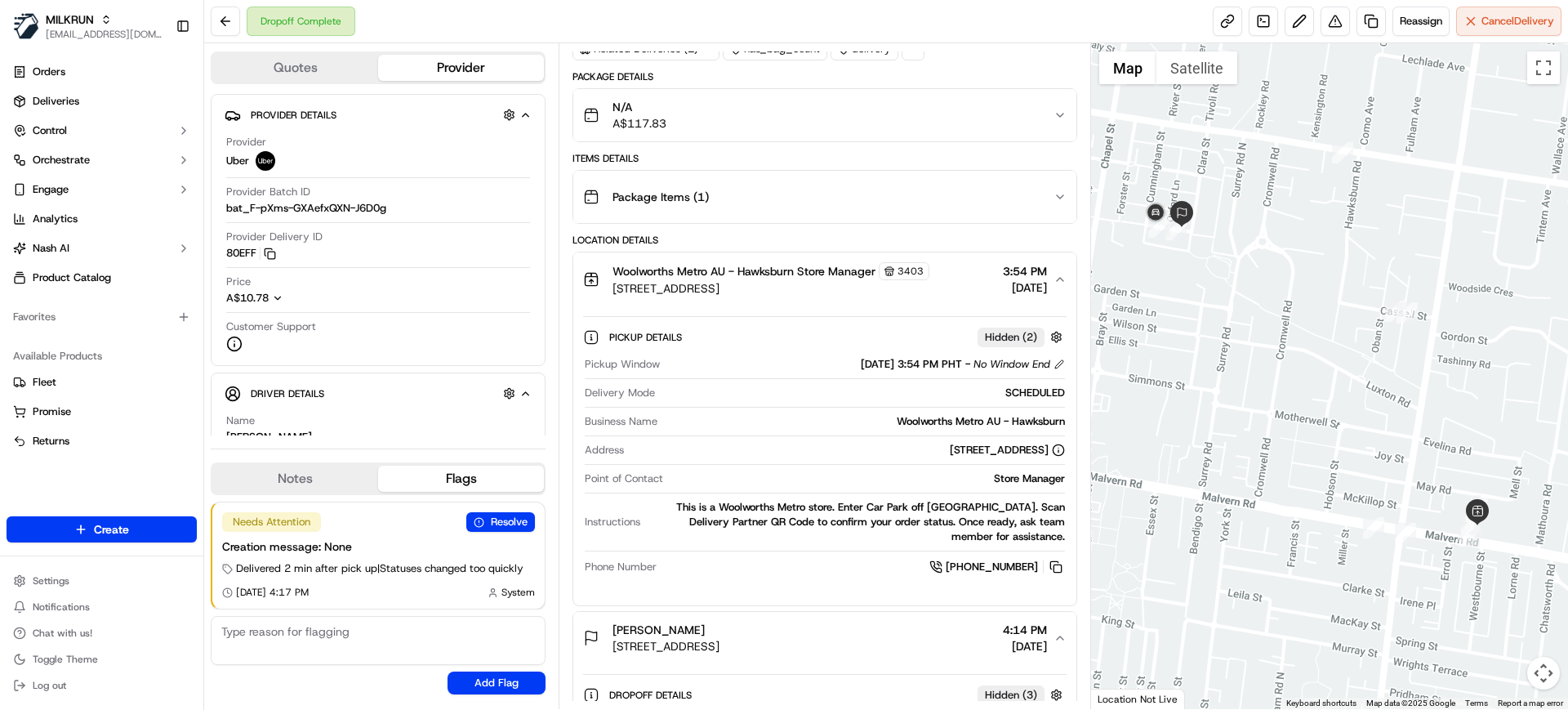
click at [758, 270] on span "Woolworths Metro AU - Hawksburn Store Manager" at bounding box center [743, 271] width 263 height 16
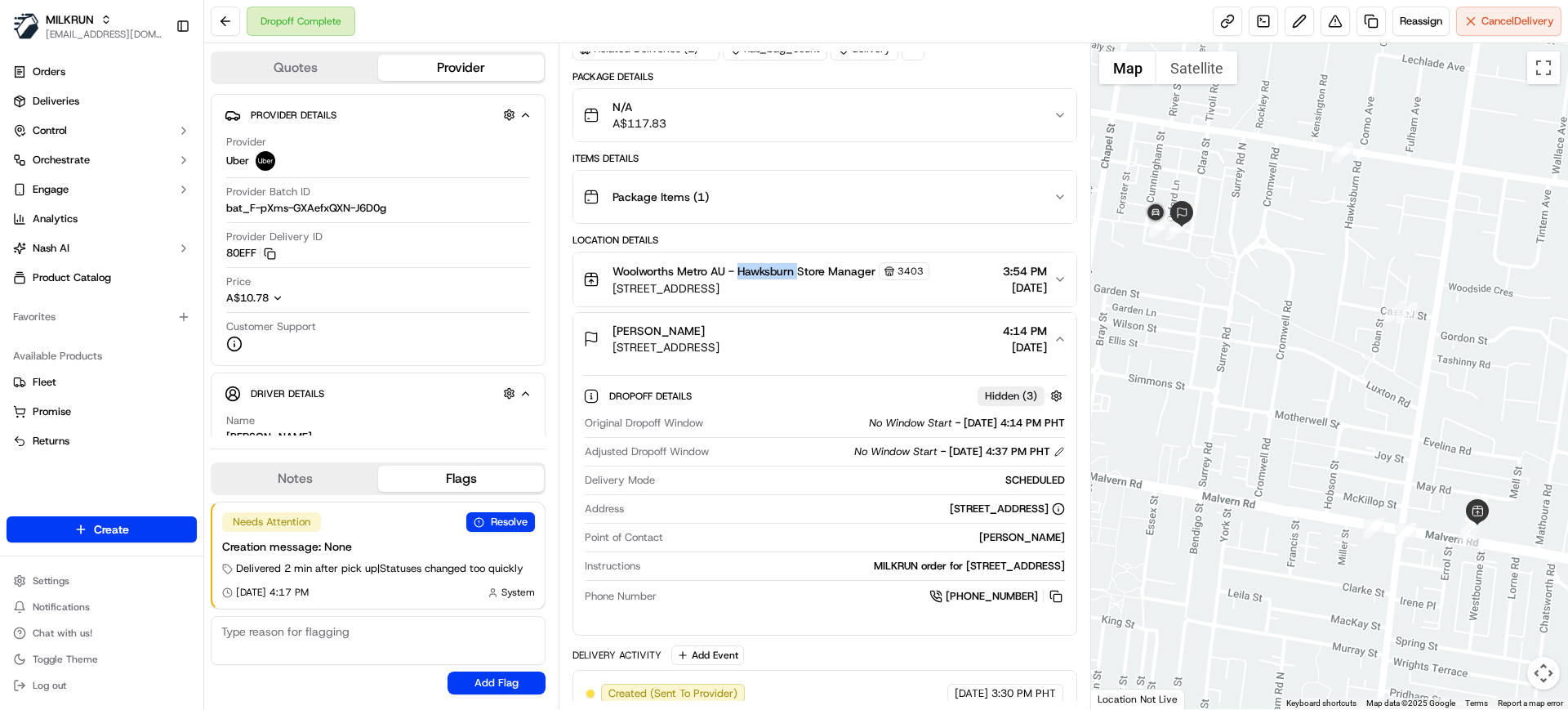
copy span "Hawksburn"
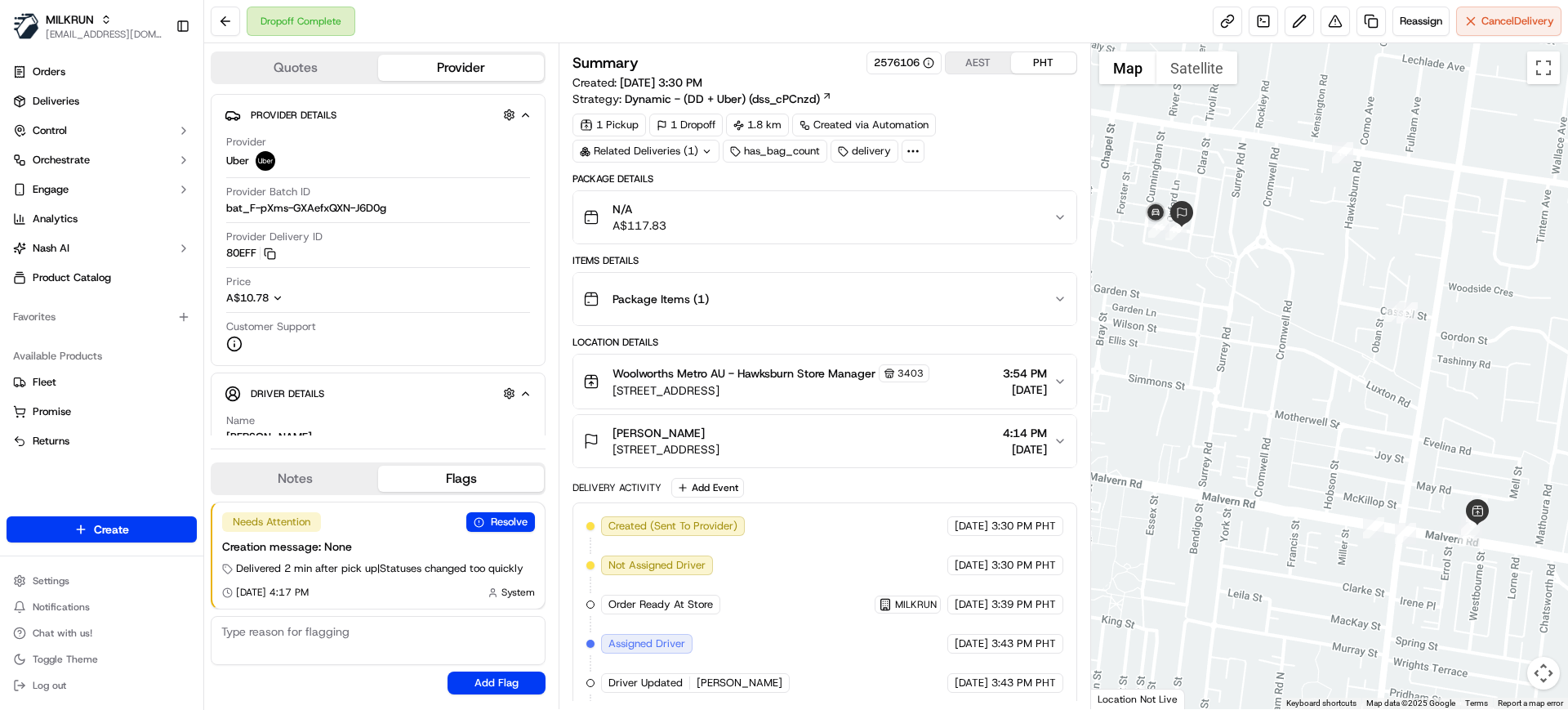
click at [1080, 35] on div "Dropoff Complete Reassign Cancel Delivery" at bounding box center [886, 22] width 1364 height 43
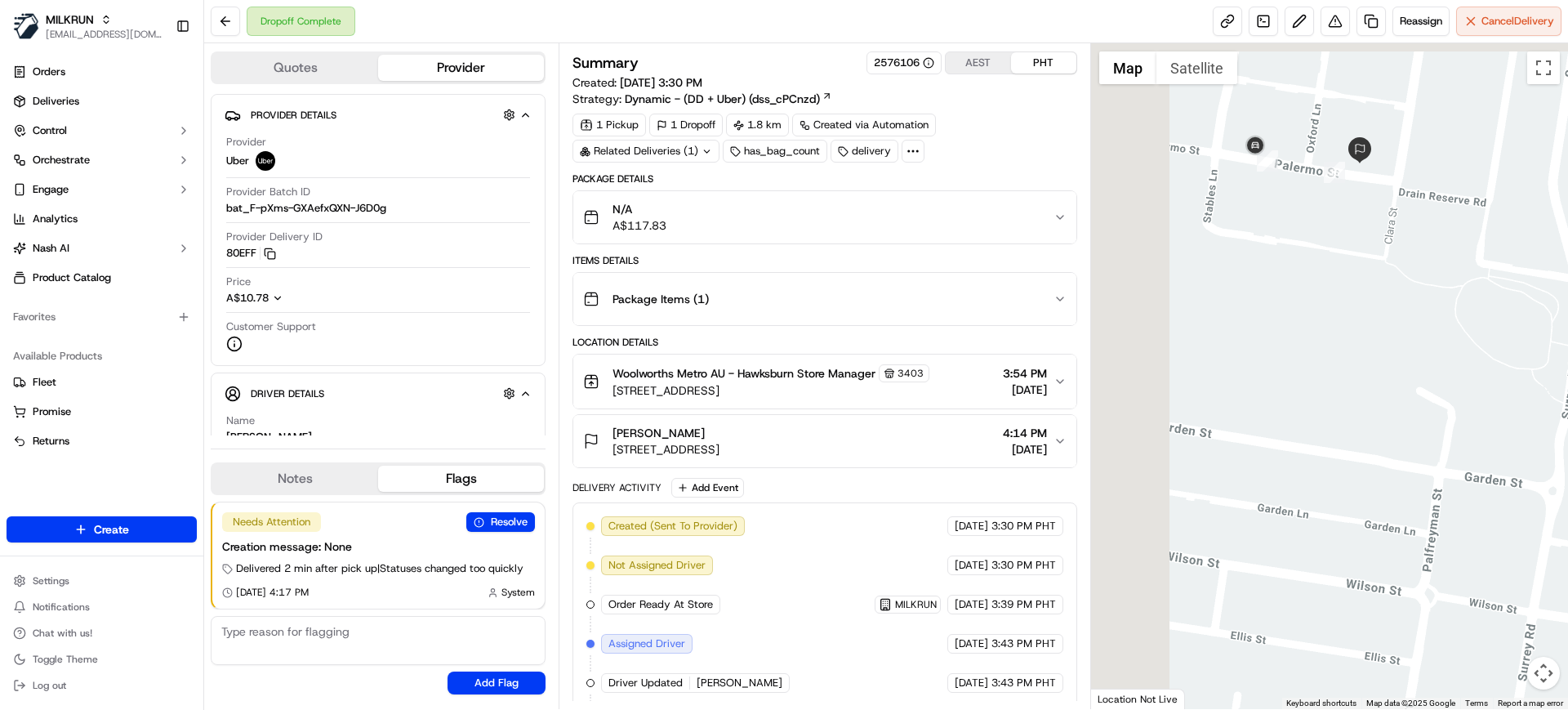
drag, startPoint x: 1231, startPoint y: 201, endPoint x: 1406, endPoint y: 350, distance: 229.8
click at [1412, 346] on div at bounding box center [1330, 376] width 478 height 666
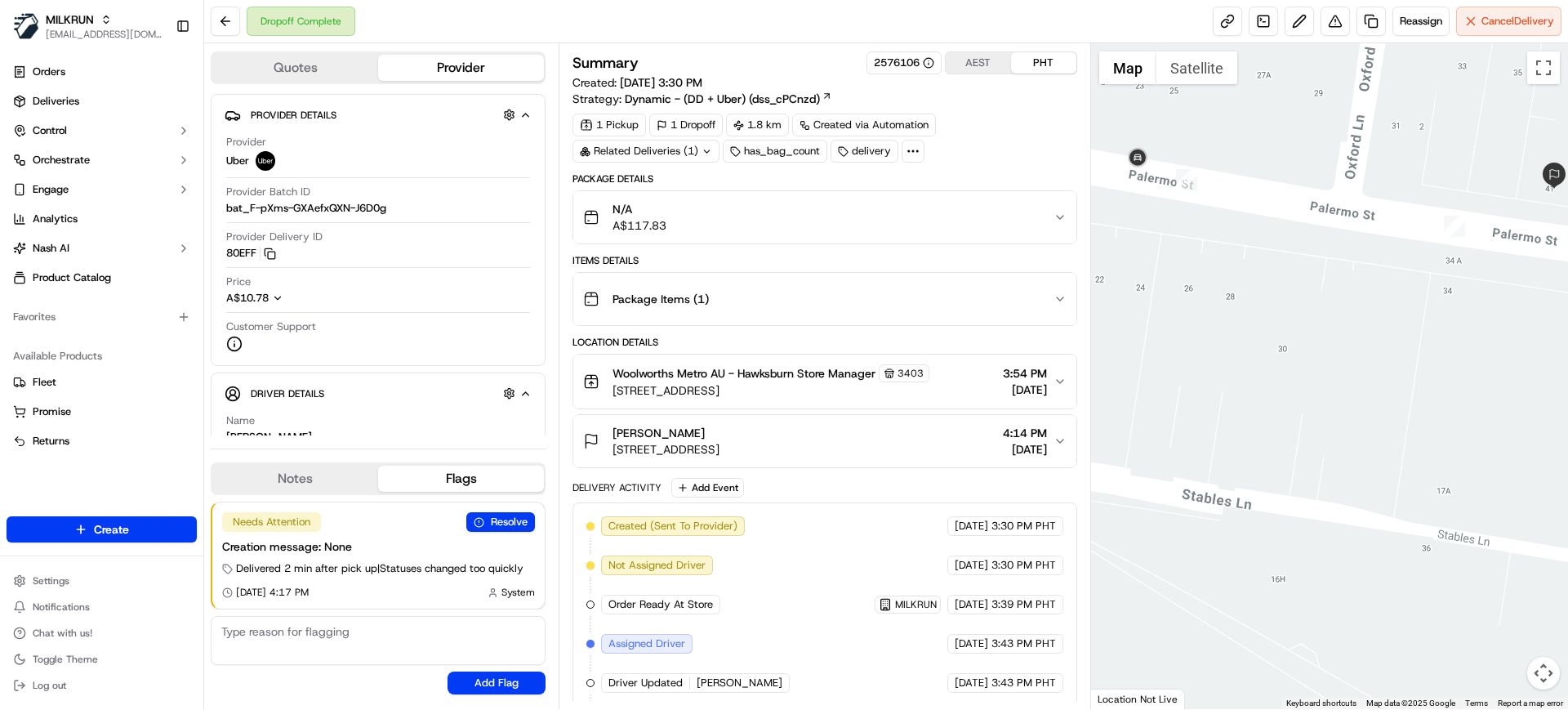
drag, startPoint x: 1502, startPoint y: 291, endPoint x: 1536, endPoint y: 359, distance: 76.0
click at [1536, 359] on div at bounding box center [1330, 376] width 478 height 666
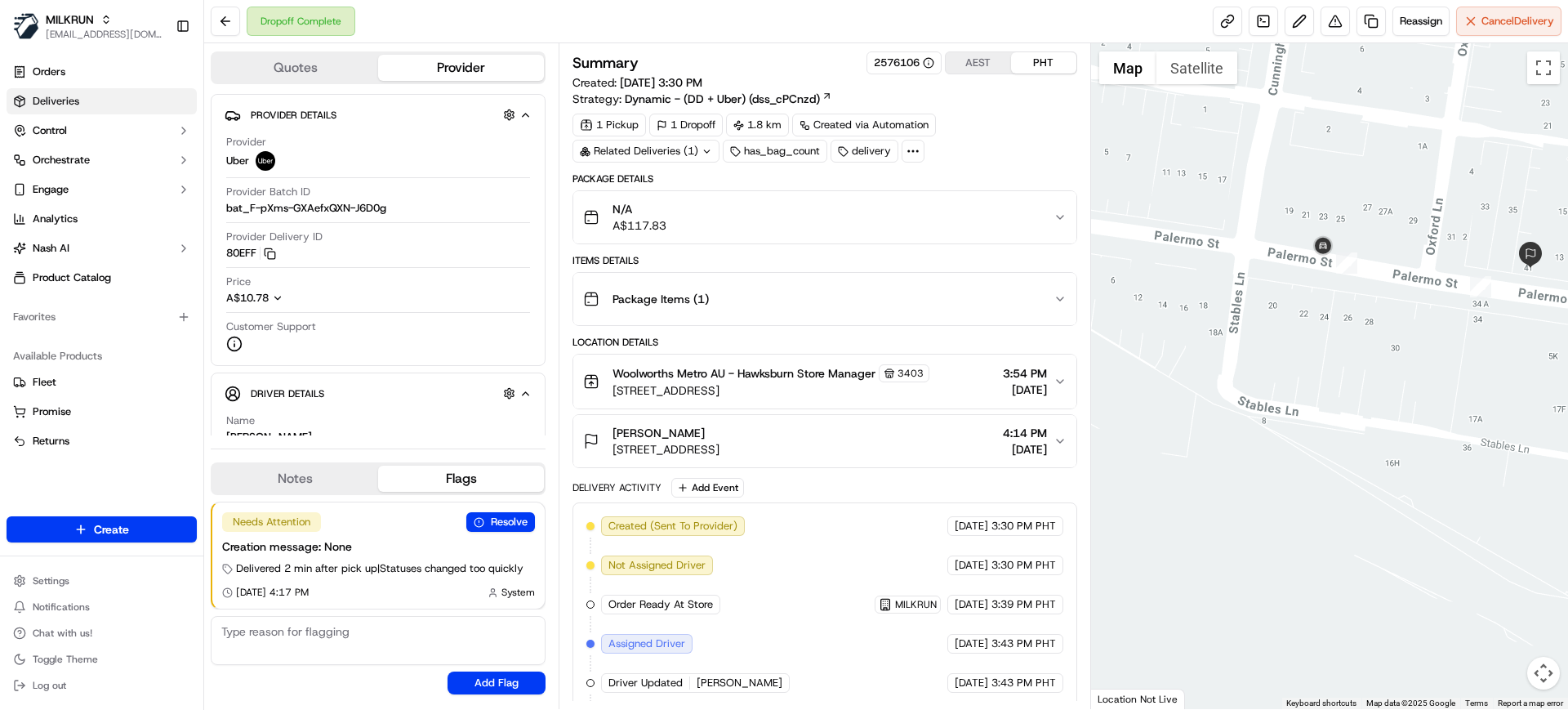
click at [72, 96] on span "Deliveries" at bounding box center [56, 101] width 47 height 14
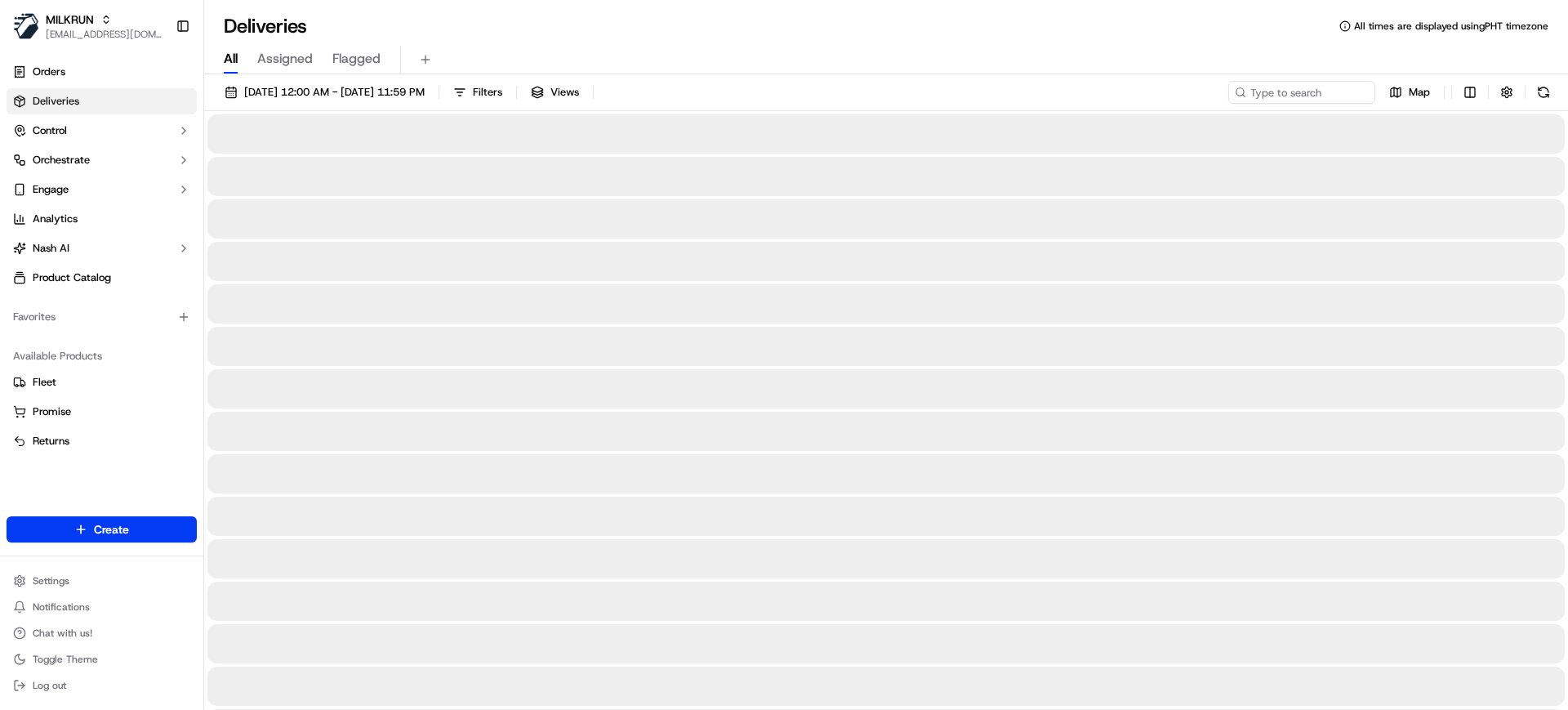
click at [235, 56] on span "All" at bounding box center [230, 59] width 14 height 20
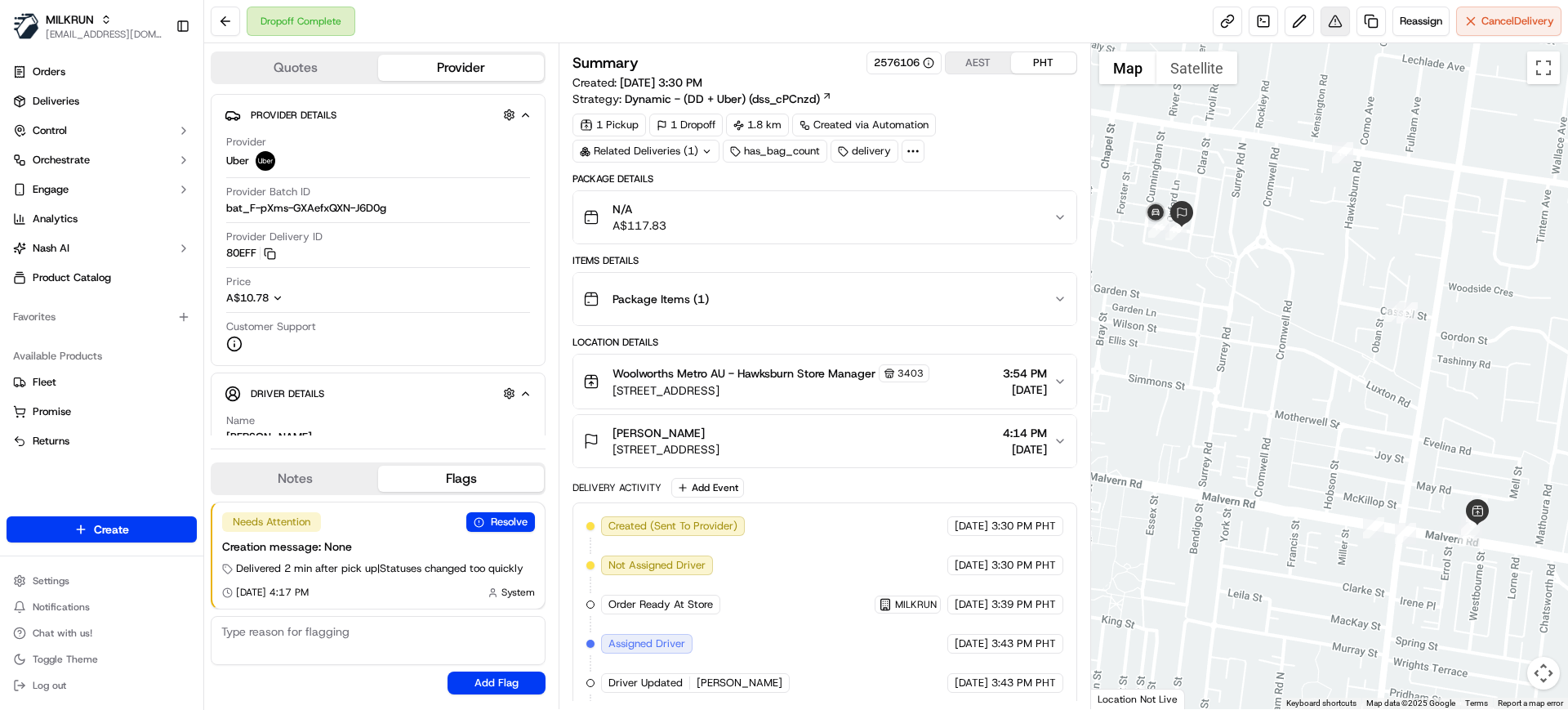
click at [1338, 24] on button at bounding box center [1335, 21] width 30 height 30
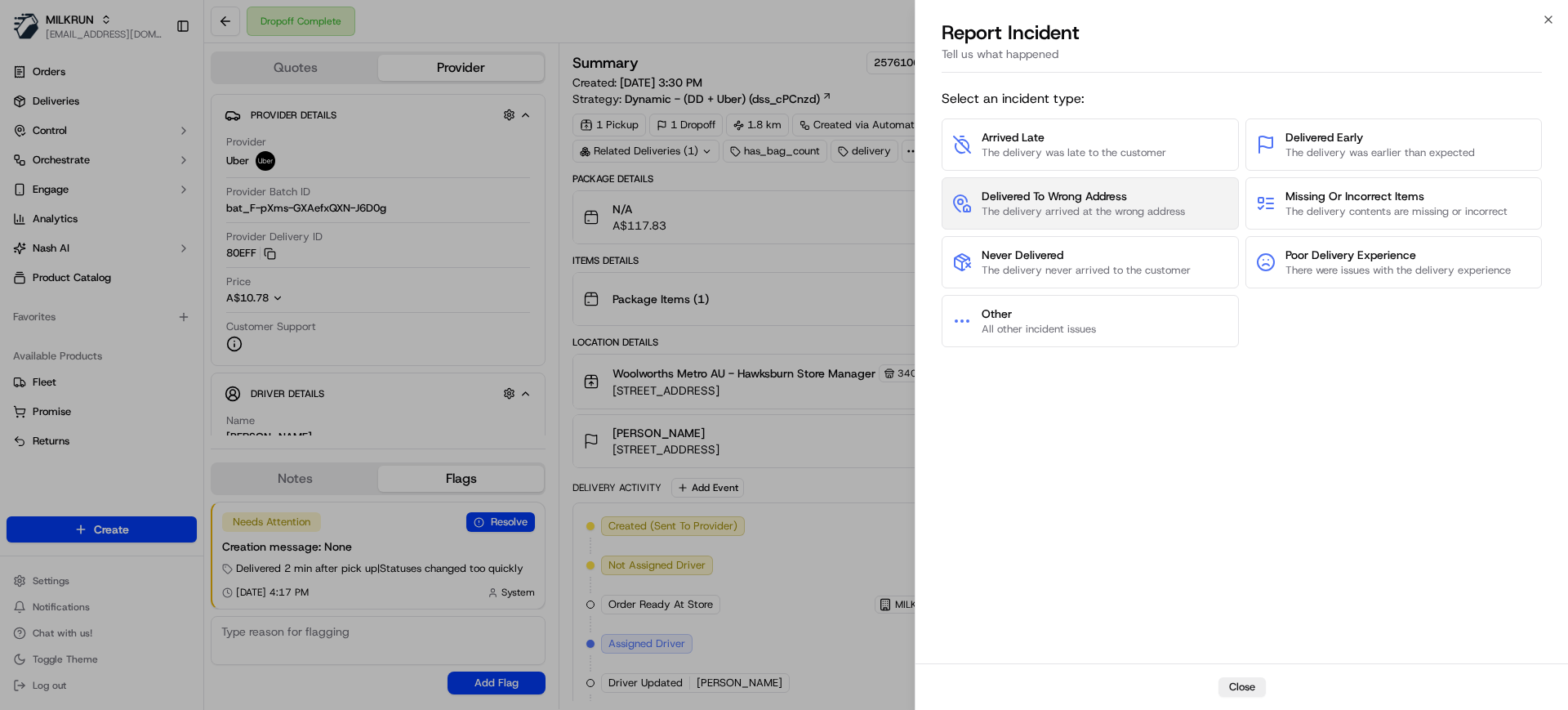
click at [1078, 198] on span "Delivered To Wrong Address" at bounding box center [1083, 196] width 203 height 16
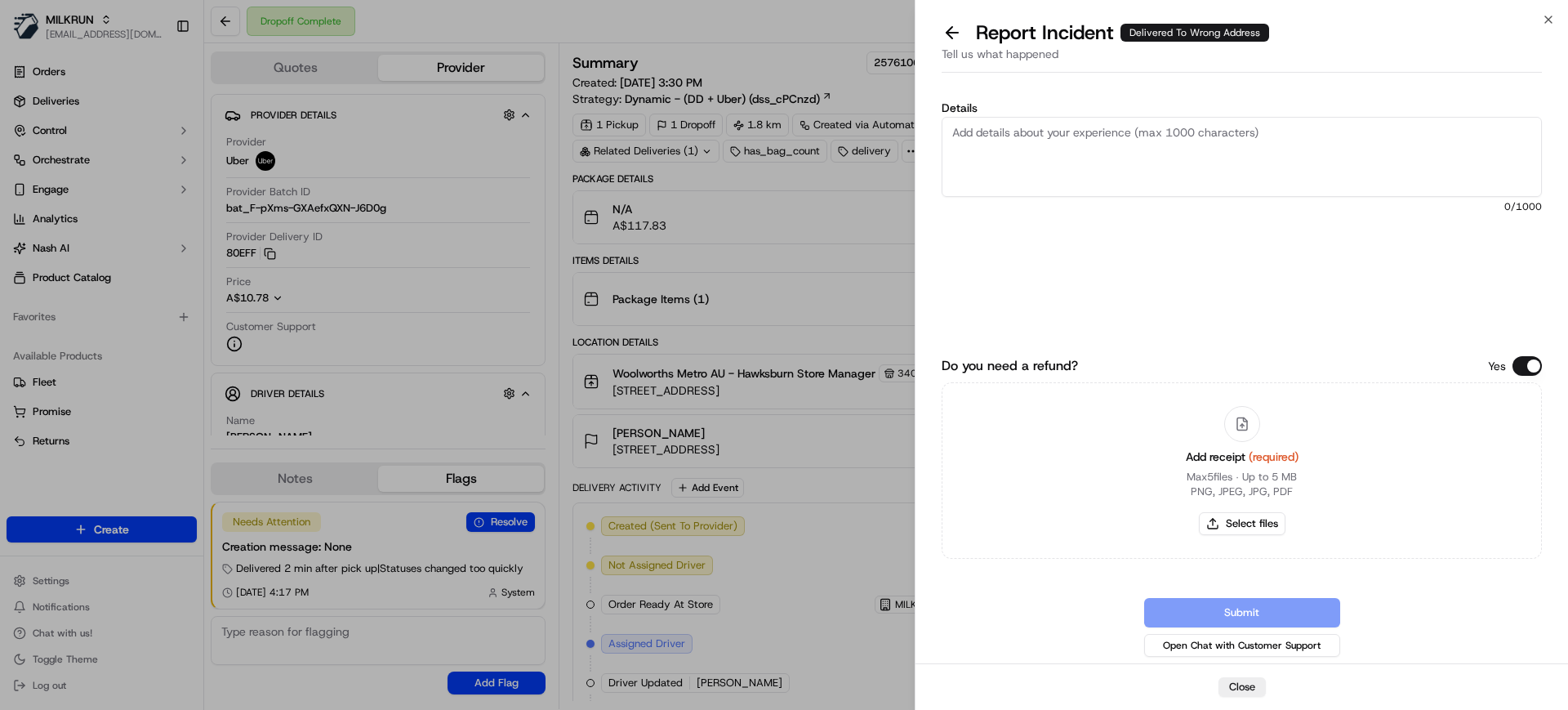
click at [1084, 164] on textarea "Details" at bounding box center [1242, 156] width 601 height 80
paste textarea "Charged Total $106.83"
click at [1080, 162] on textarea "Please refund this order as this was not delivered to correct address Charged T…" at bounding box center [1242, 156] width 601 height 80
type textarea "Please refund this order as this was not delivered to correct address Charged T…"
click at [1260, 518] on button "Select files" at bounding box center [1243, 523] width 87 height 23
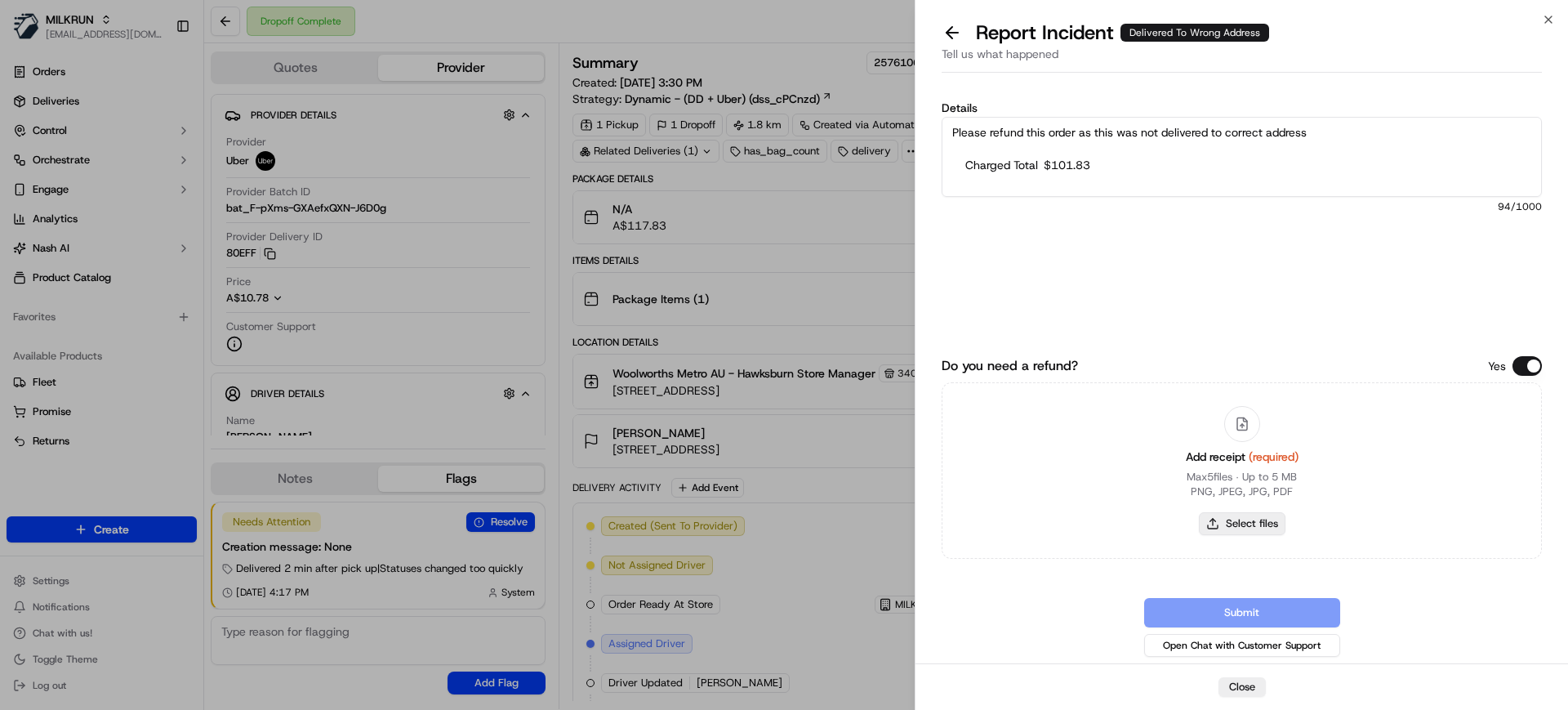
type input "C:\fakepath\Screenshot 2025-09-16 170238.png"
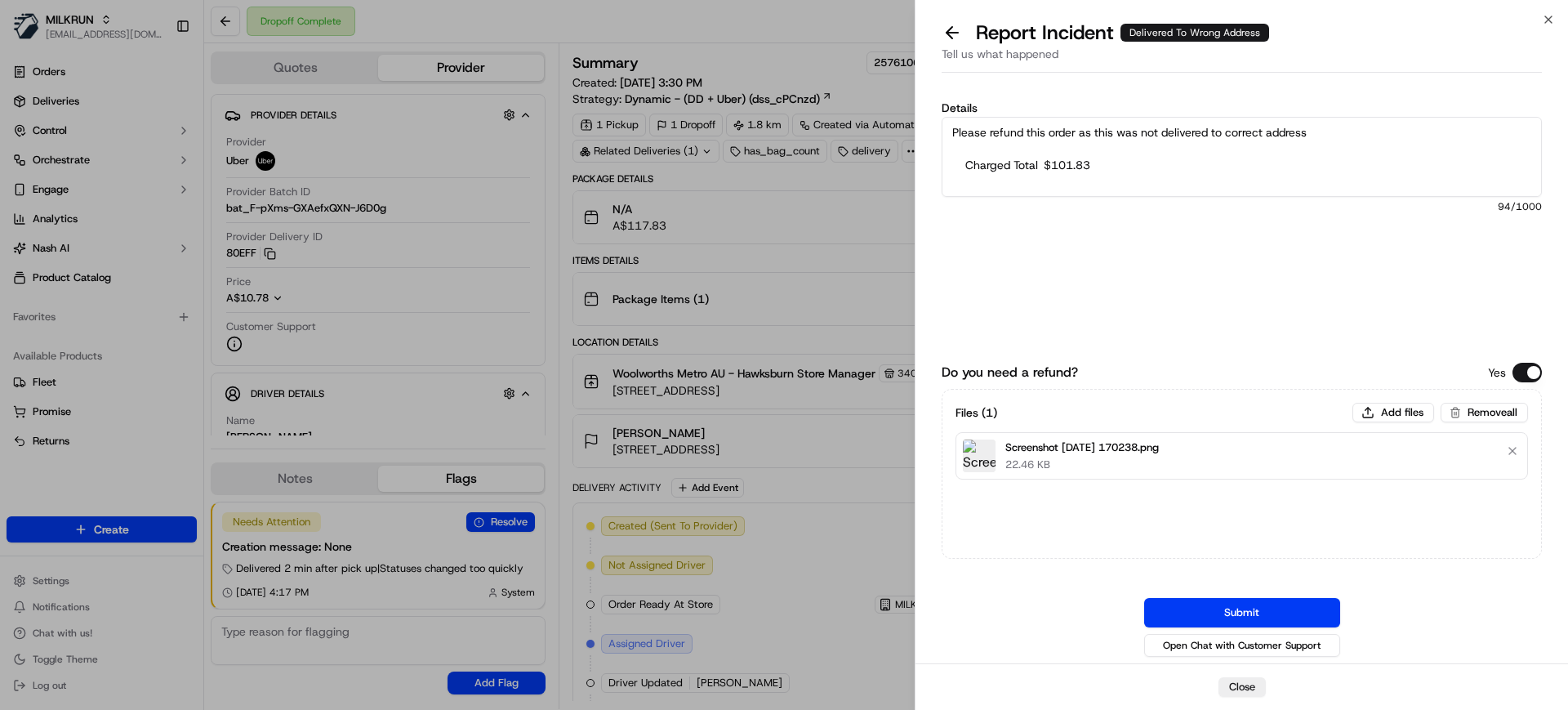
click at [1271, 613] on button "Submit" at bounding box center [1242, 612] width 196 height 30
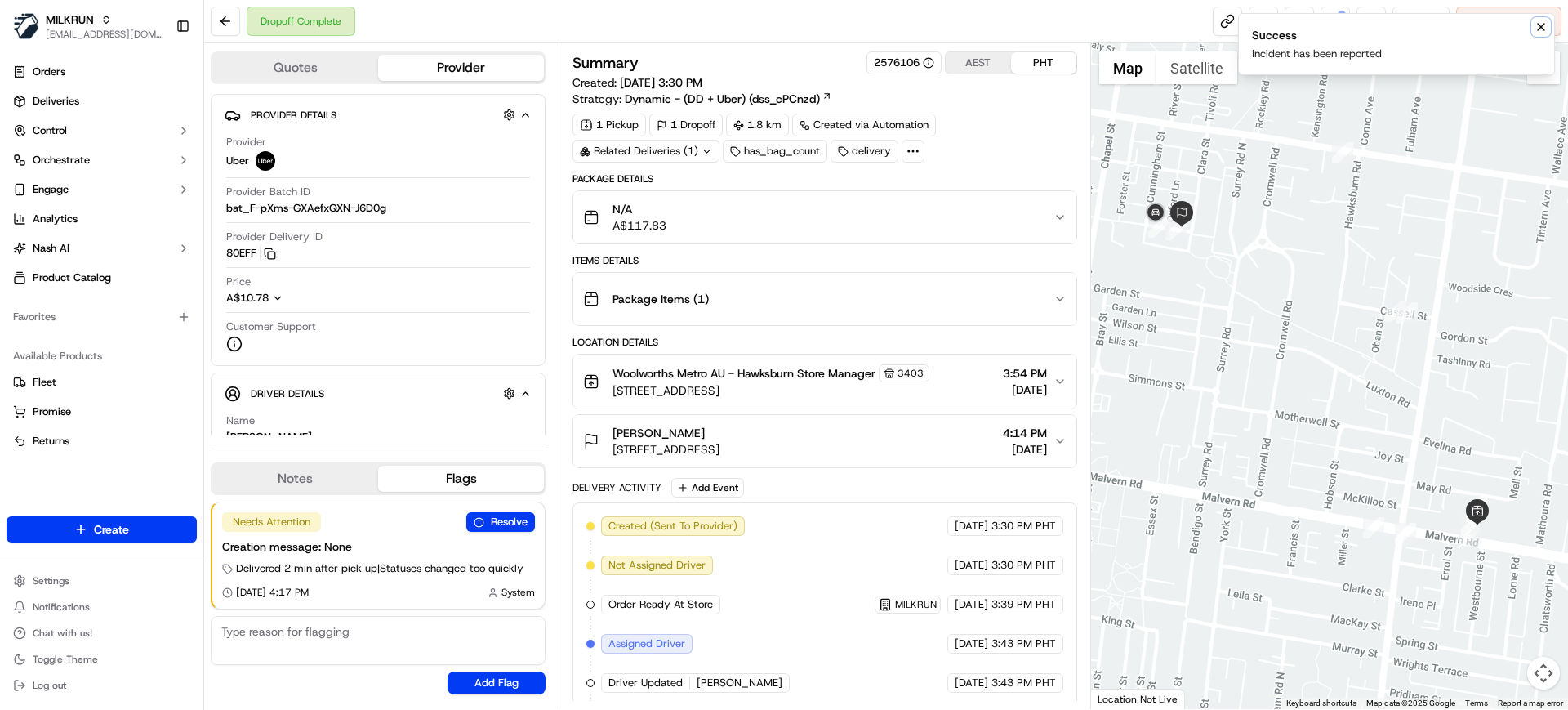
click at [1545, 26] on icon "Notifications (F8)" at bounding box center [1541, 27] width 13 height 13
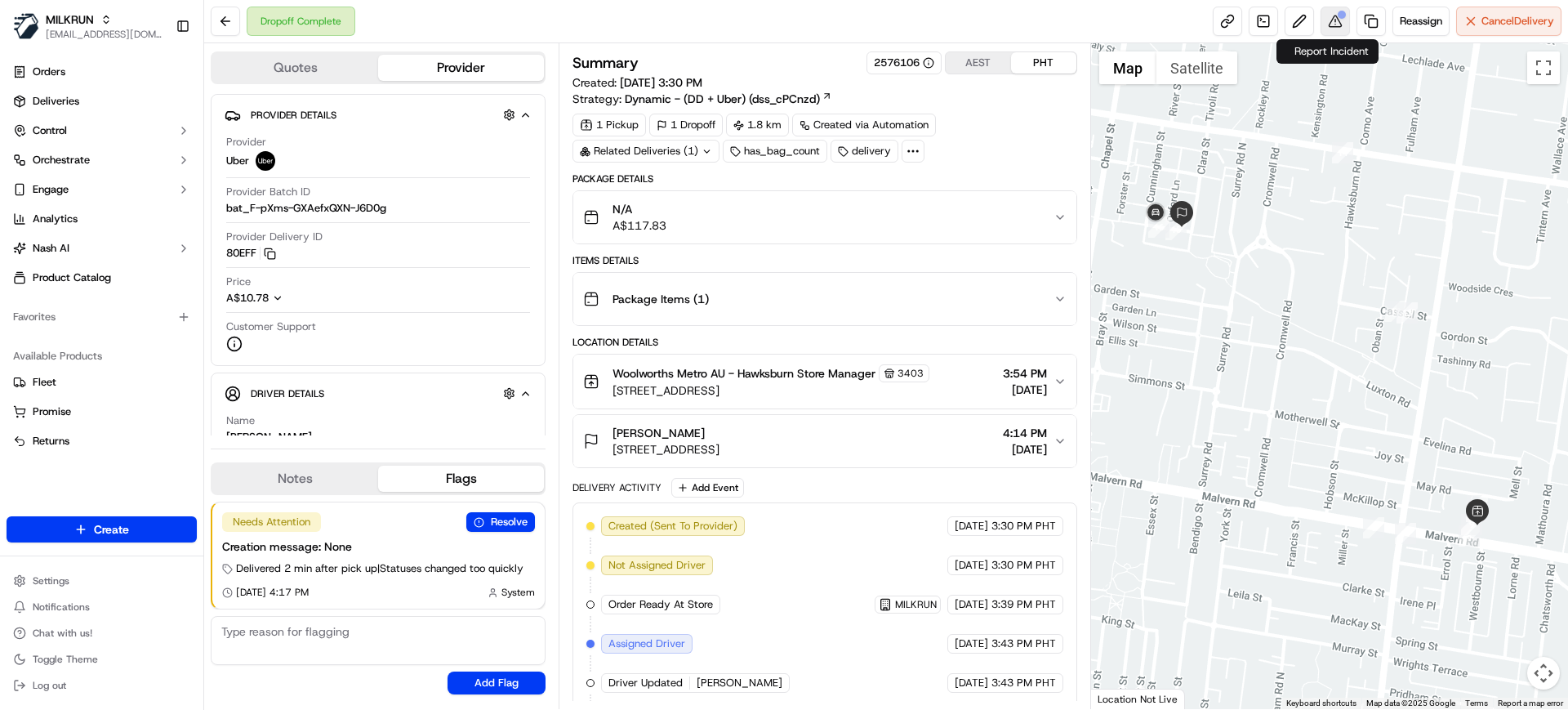
click at [1337, 24] on button at bounding box center [1335, 21] width 30 height 30
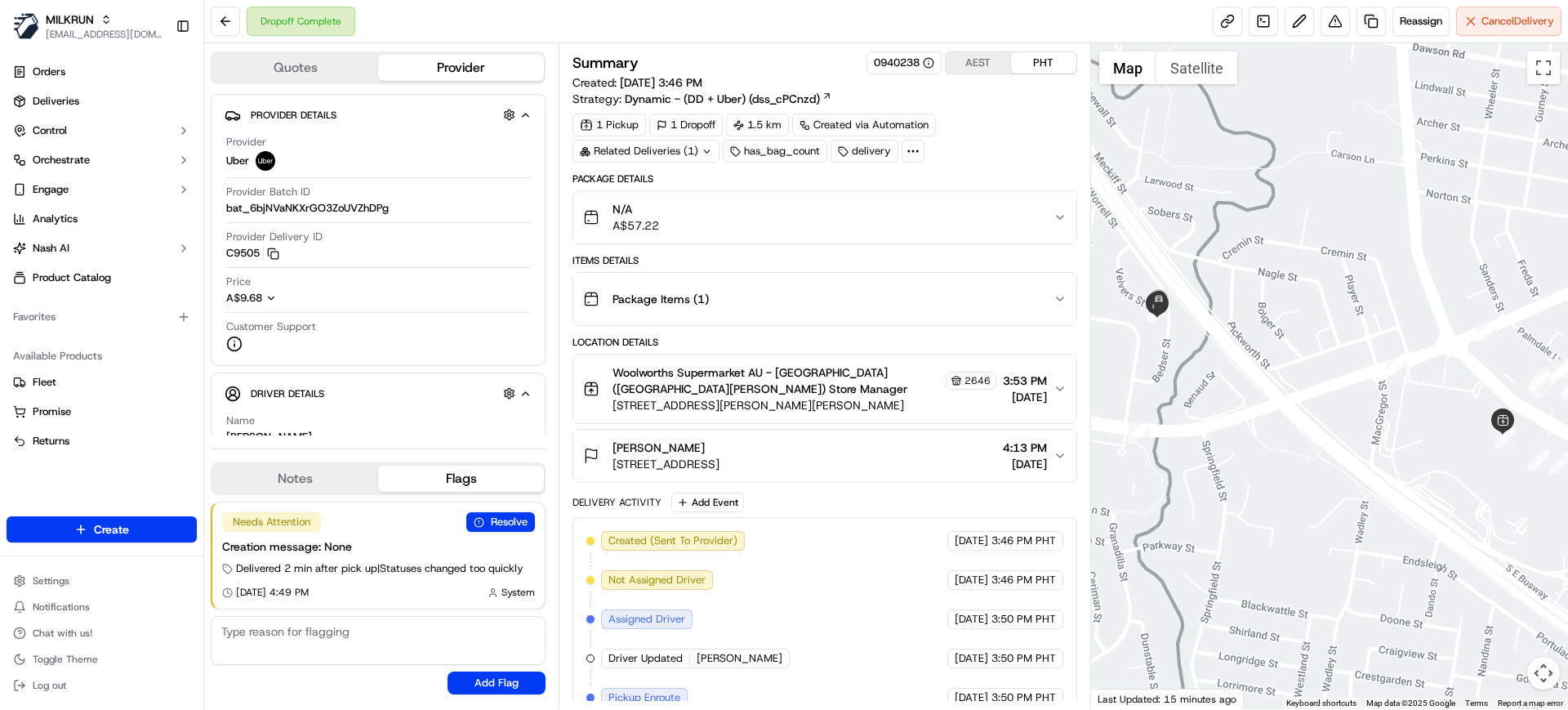
scroll to position [256, 0]
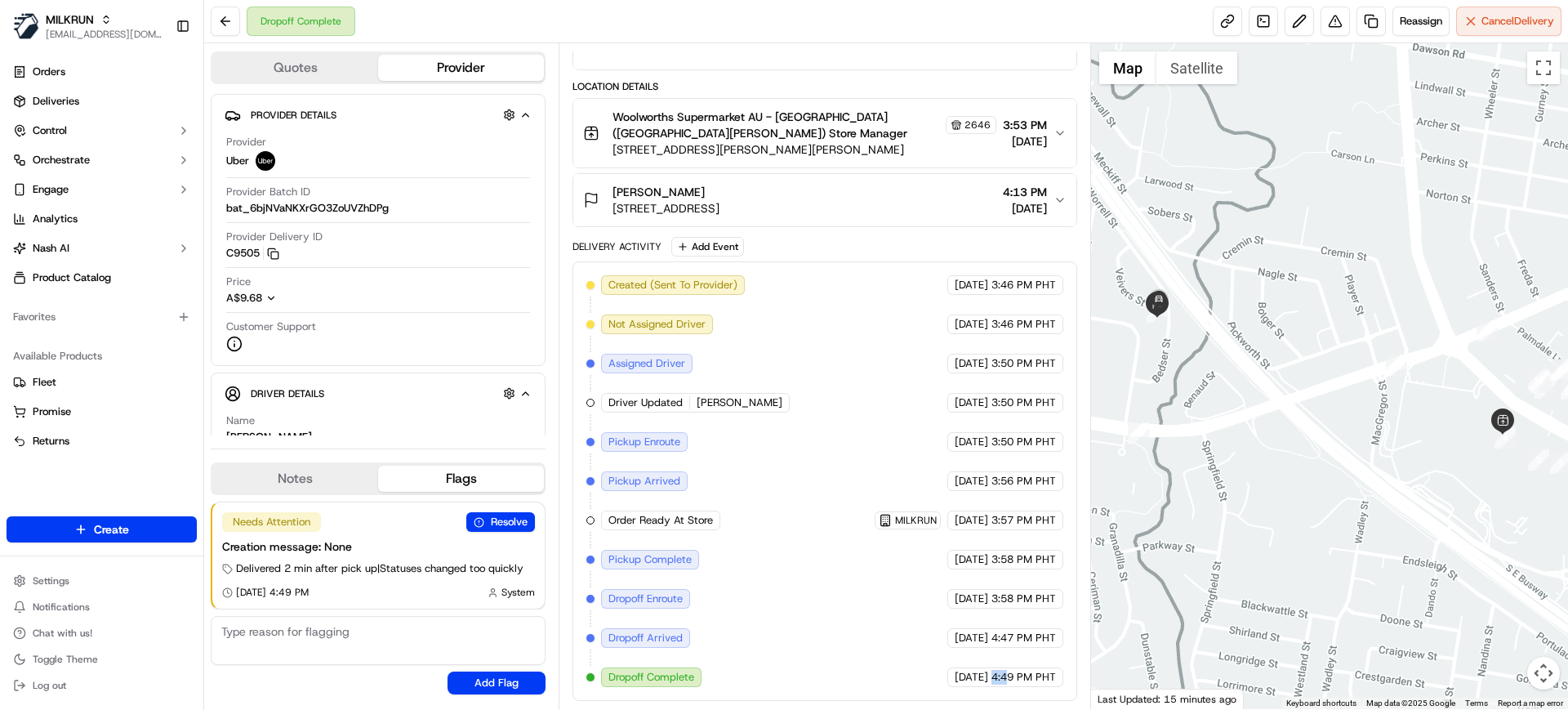
drag, startPoint x: 961, startPoint y: 672, endPoint x: 1008, endPoint y: 672, distance: 47.0
click at [1008, 672] on div "[DATE] 4:49 PM PHT" at bounding box center [1005, 677] width 116 height 20
click at [1037, 674] on span "4:49 PM PHT" at bounding box center [1023, 677] width 64 height 14
drag, startPoint x: 637, startPoint y: 662, endPoint x: 669, endPoint y: 675, distance: 34.5
click at [669, 675] on div "Created (Sent To Provider) Uber [DATE] 3:46 PM PHT Not Assigned Driver Uber [DA…" at bounding box center [824, 481] width 476 height 412
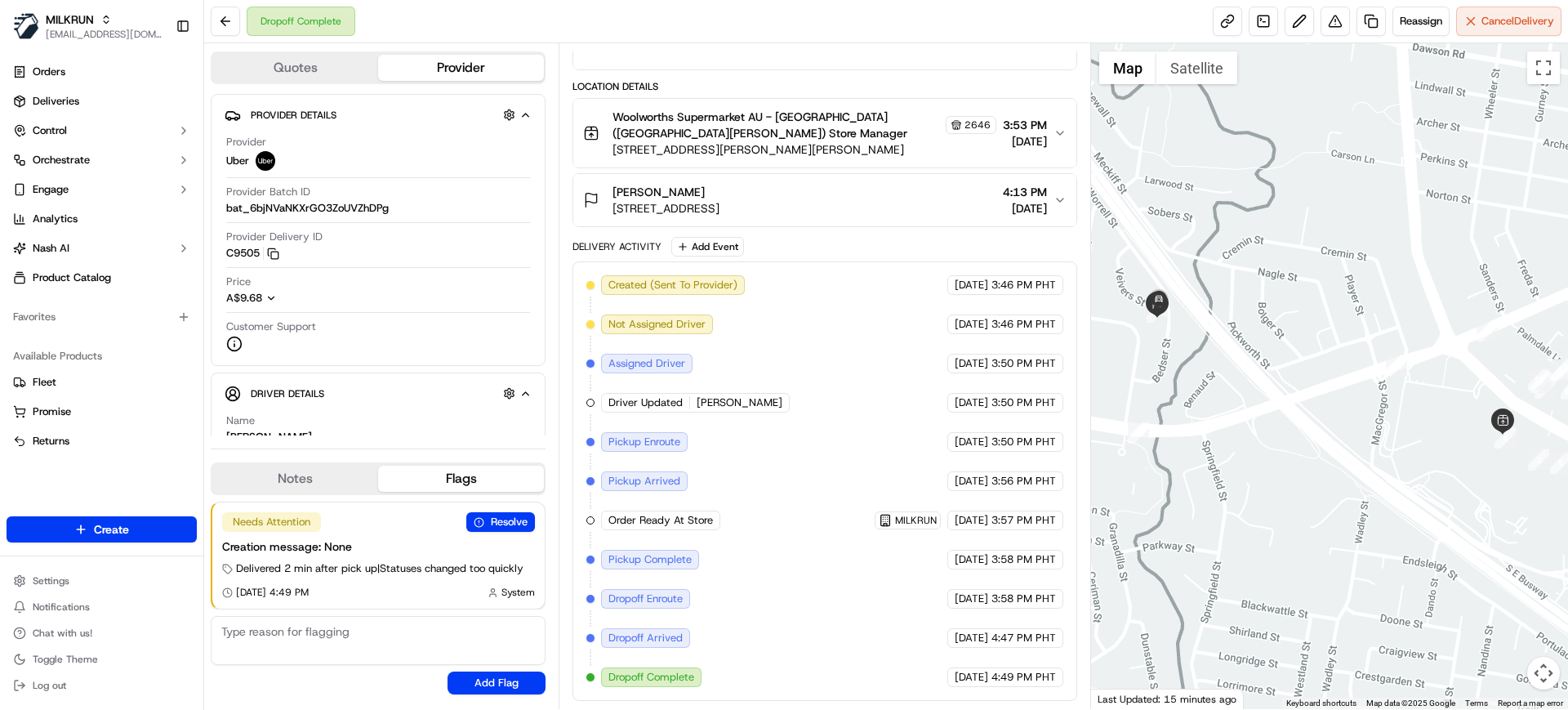
drag, startPoint x: 690, startPoint y: 679, endPoint x: 759, endPoint y: 679, distance: 69.0
click at [693, 679] on span "Dropoff Complete" at bounding box center [651, 677] width 86 height 14
